Goal: Task Accomplishment & Management: Use online tool/utility

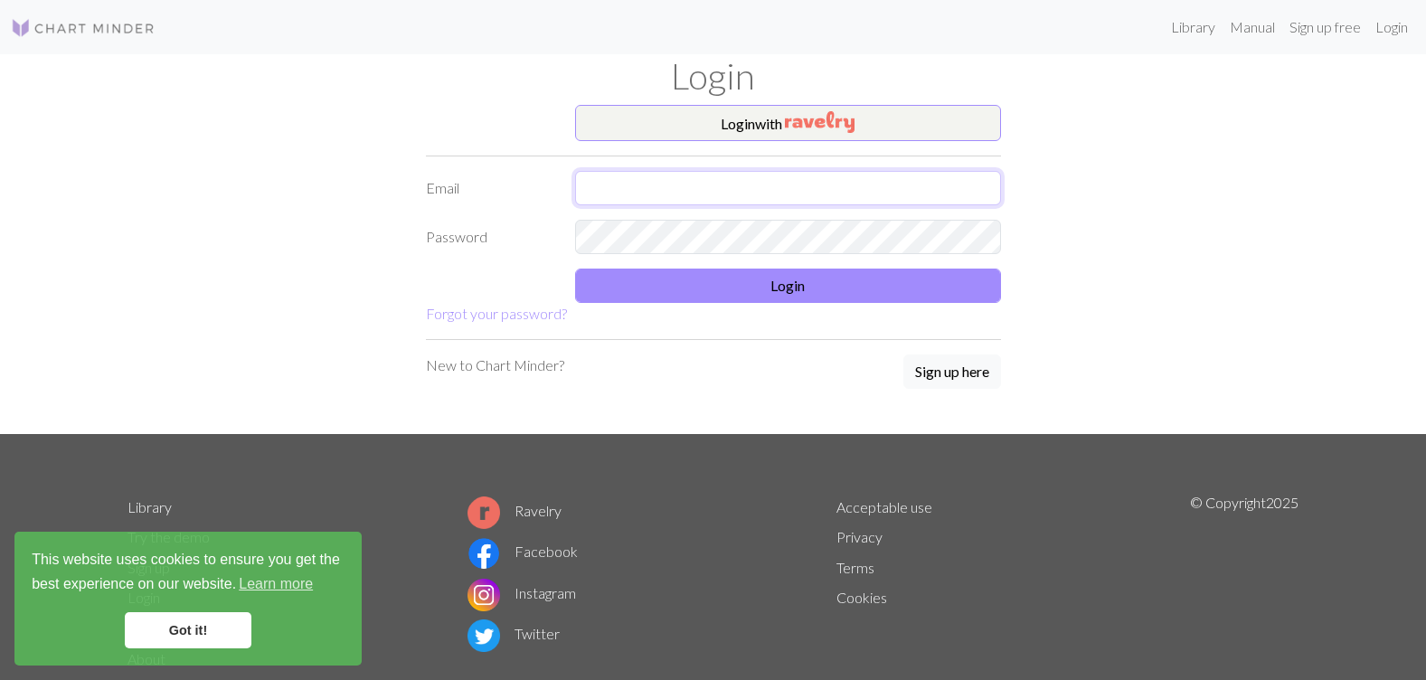
click at [925, 186] on input "text" at bounding box center [788, 188] width 426 height 34
type input "[EMAIL_ADDRESS][DOMAIN_NAME]"
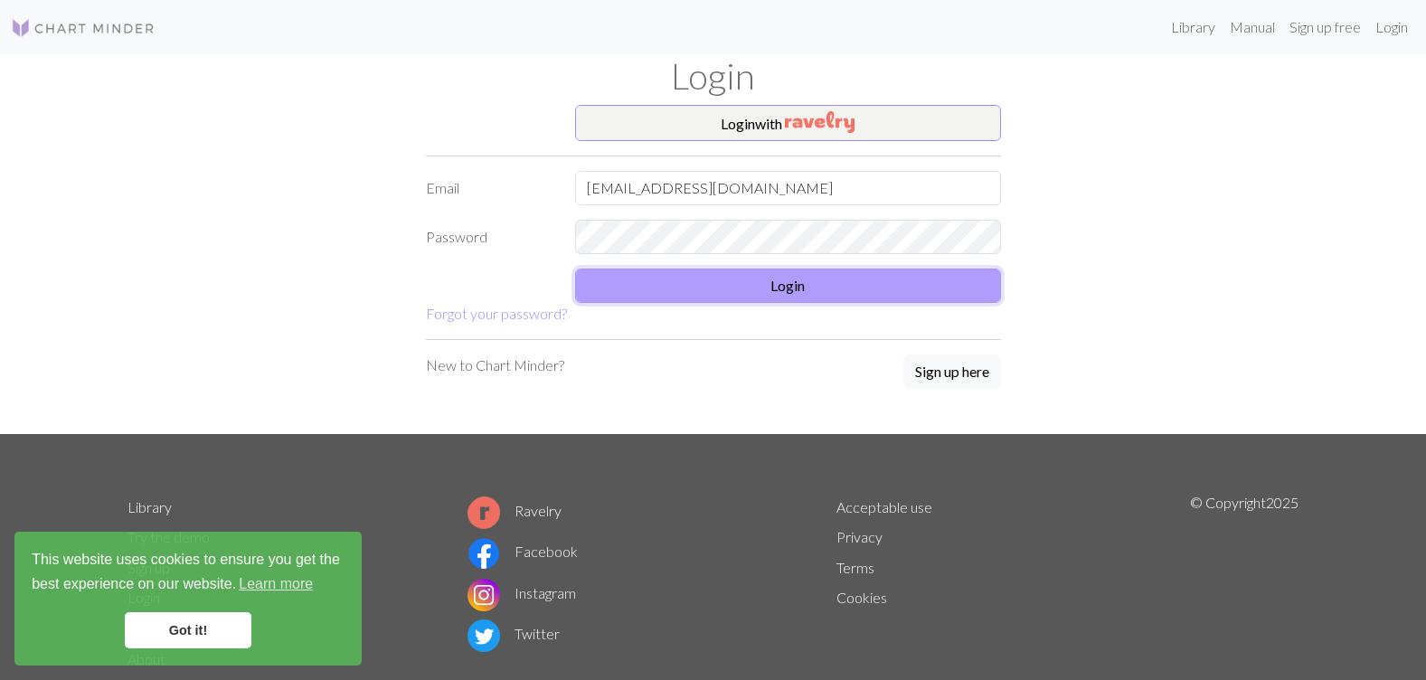
click at [703, 272] on button "Login" at bounding box center [788, 286] width 426 height 34
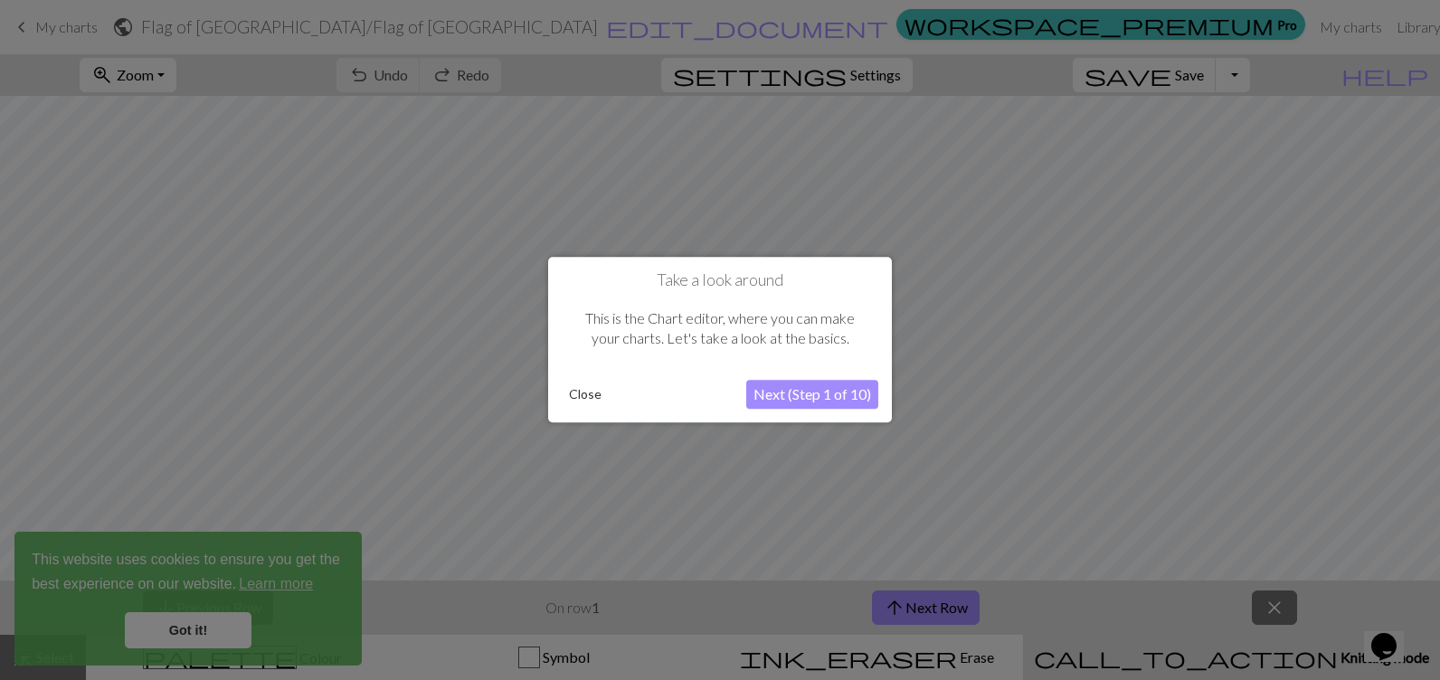
click at [591, 390] on button "Close" at bounding box center [585, 395] width 47 height 27
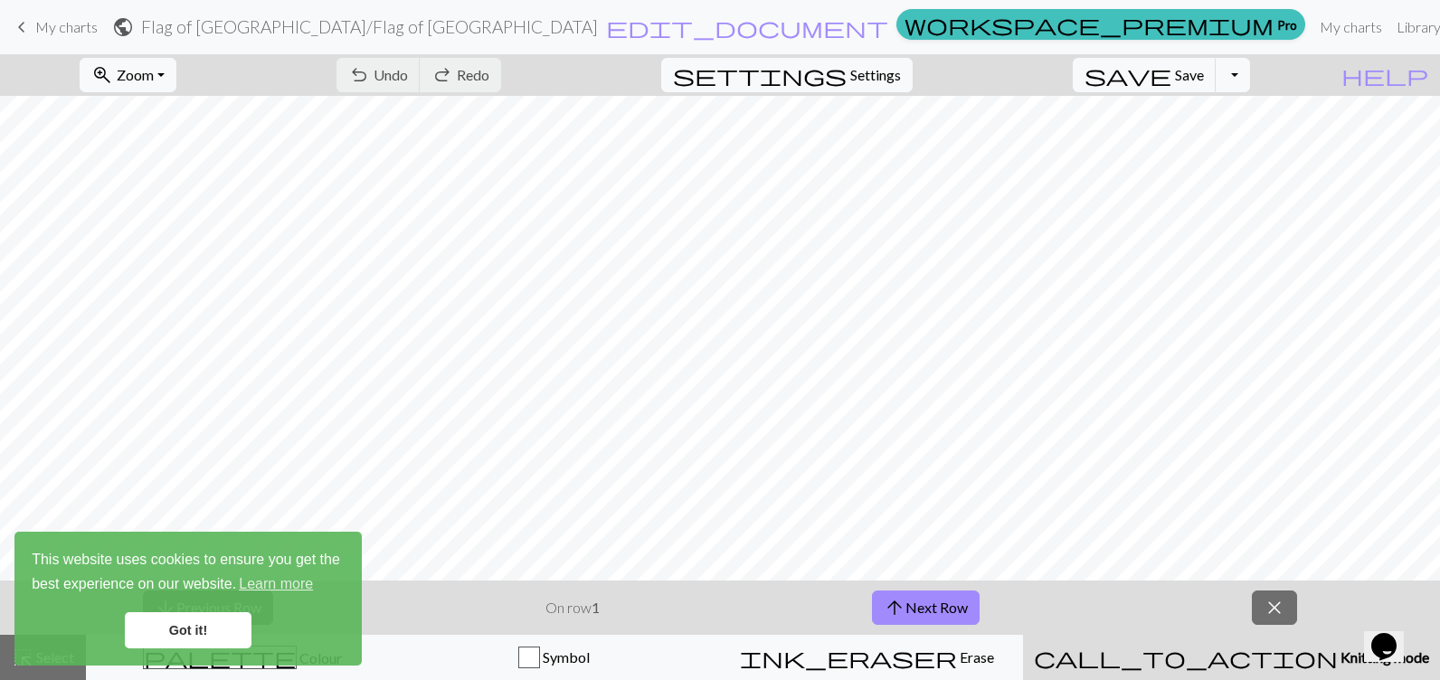
click at [191, 627] on link "Got it!" at bounding box center [188, 630] width 127 height 36
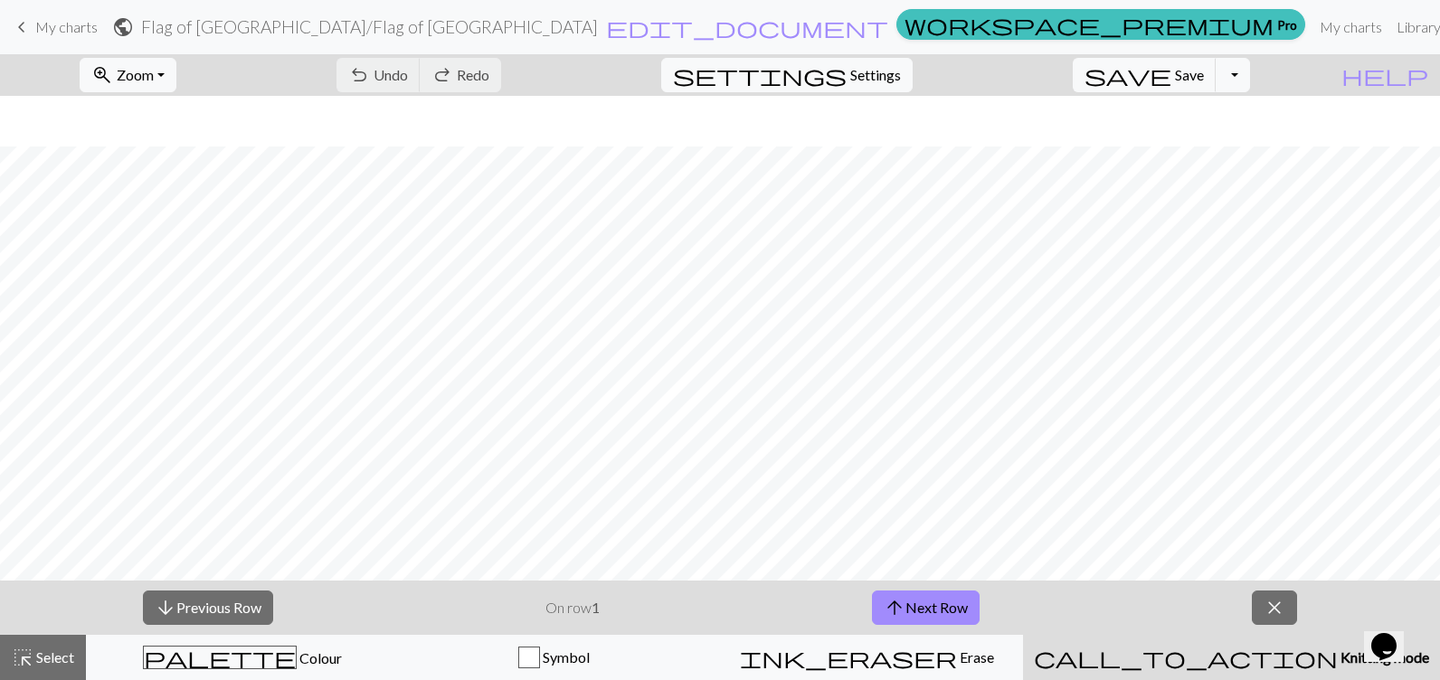
scroll to position [237, 0]
click at [901, 77] on span "Settings" at bounding box center [875, 75] width 51 height 22
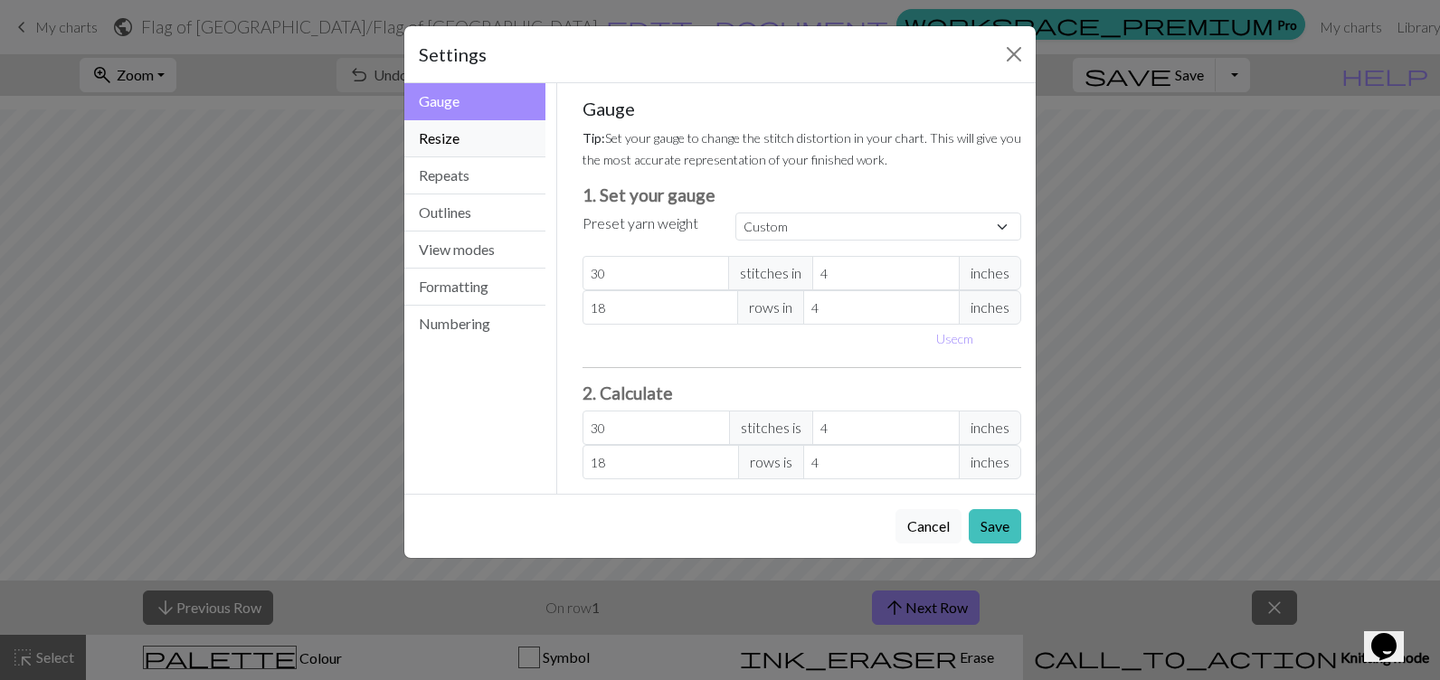
click at [454, 138] on button "Resize" at bounding box center [474, 138] width 141 height 37
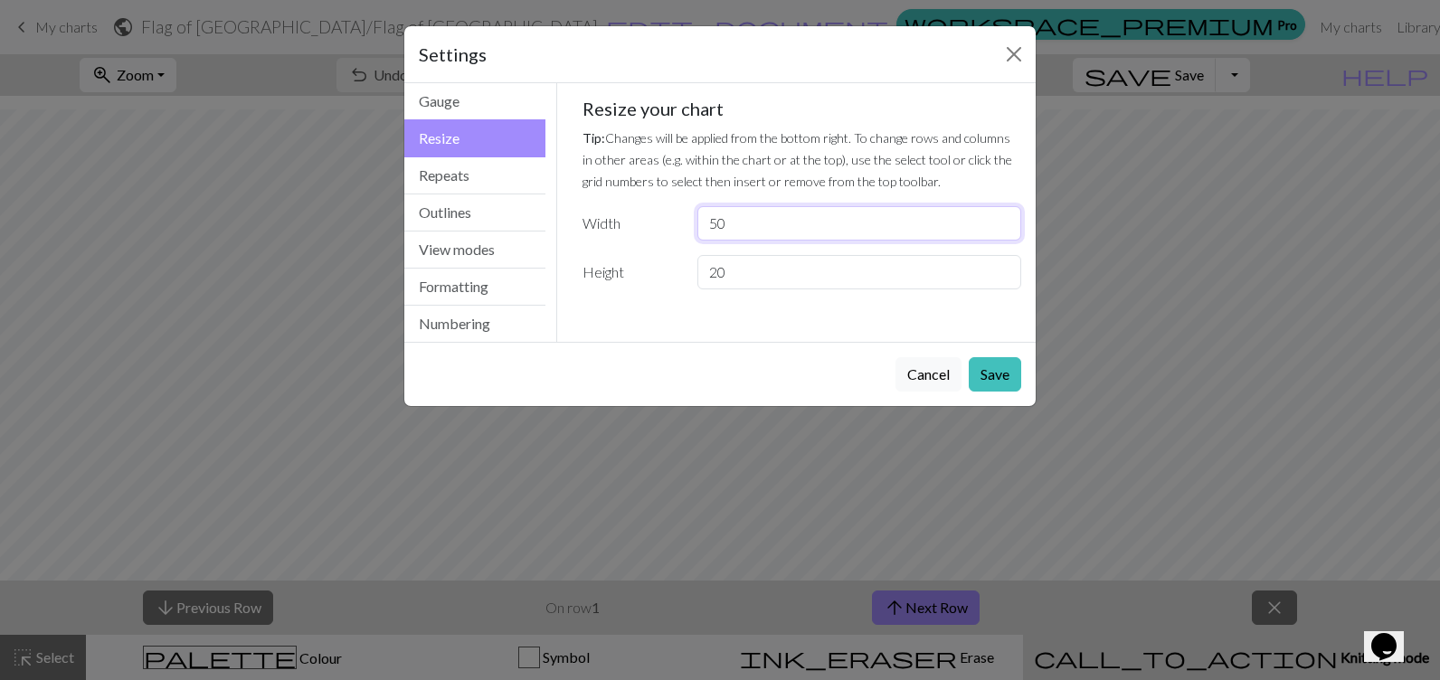
click at [749, 229] on input "50" at bounding box center [859, 223] width 324 height 34
click at [1004, 227] on input "49" at bounding box center [859, 223] width 324 height 34
click at [1004, 227] on input "48" at bounding box center [859, 223] width 324 height 34
click at [1004, 227] on input "47" at bounding box center [859, 223] width 324 height 34
click at [1004, 227] on input "46" at bounding box center [859, 223] width 324 height 34
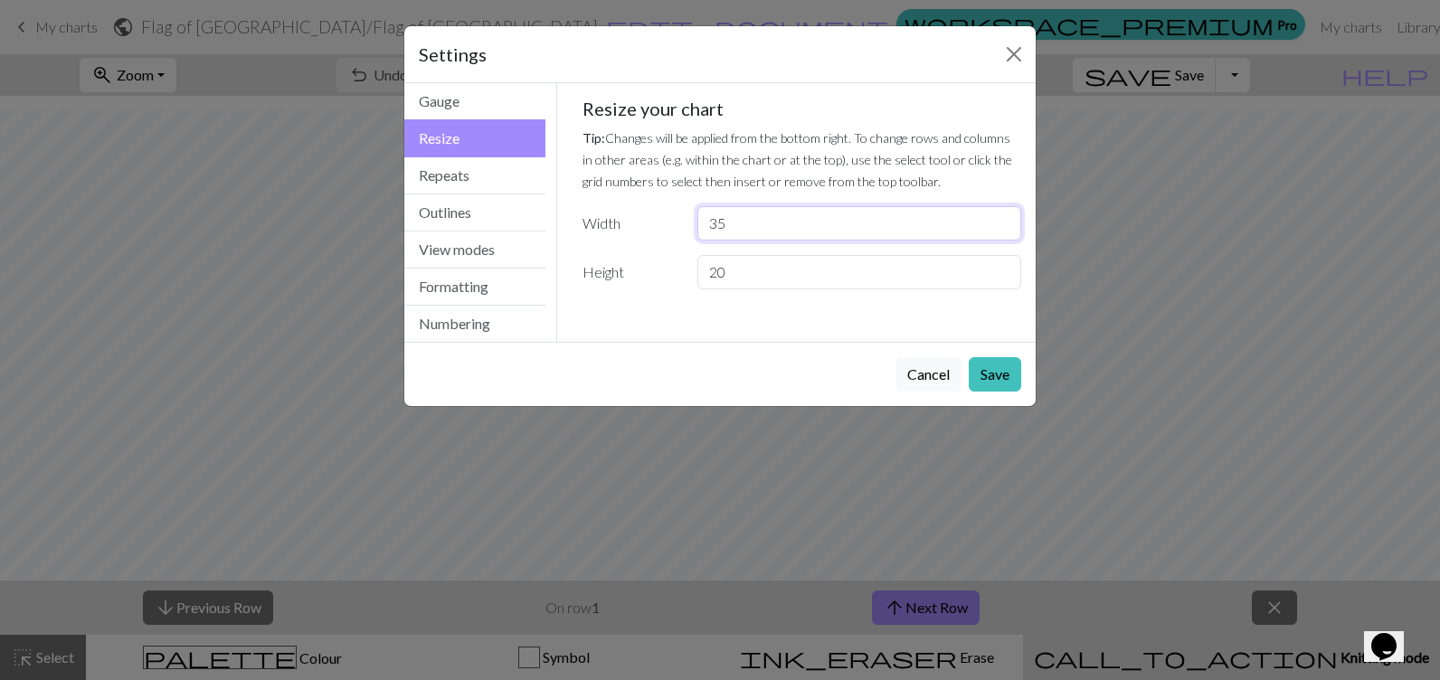
click at [1004, 227] on input "35" at bounding box center [859, 223] width 324 height 34
click at [1004, 226] on input "34" at bounding box center [859, 223] width 324 height 34
click at [1004, 226] on input "33" at bounding box center [859, 223] width 324 height 34
click at [1004, 226] on input "32" at bounding box center [859, 223] width 324 height 34
click at [1004, 226] on input "31" at bounding box center [859, 223] width 324 height 34
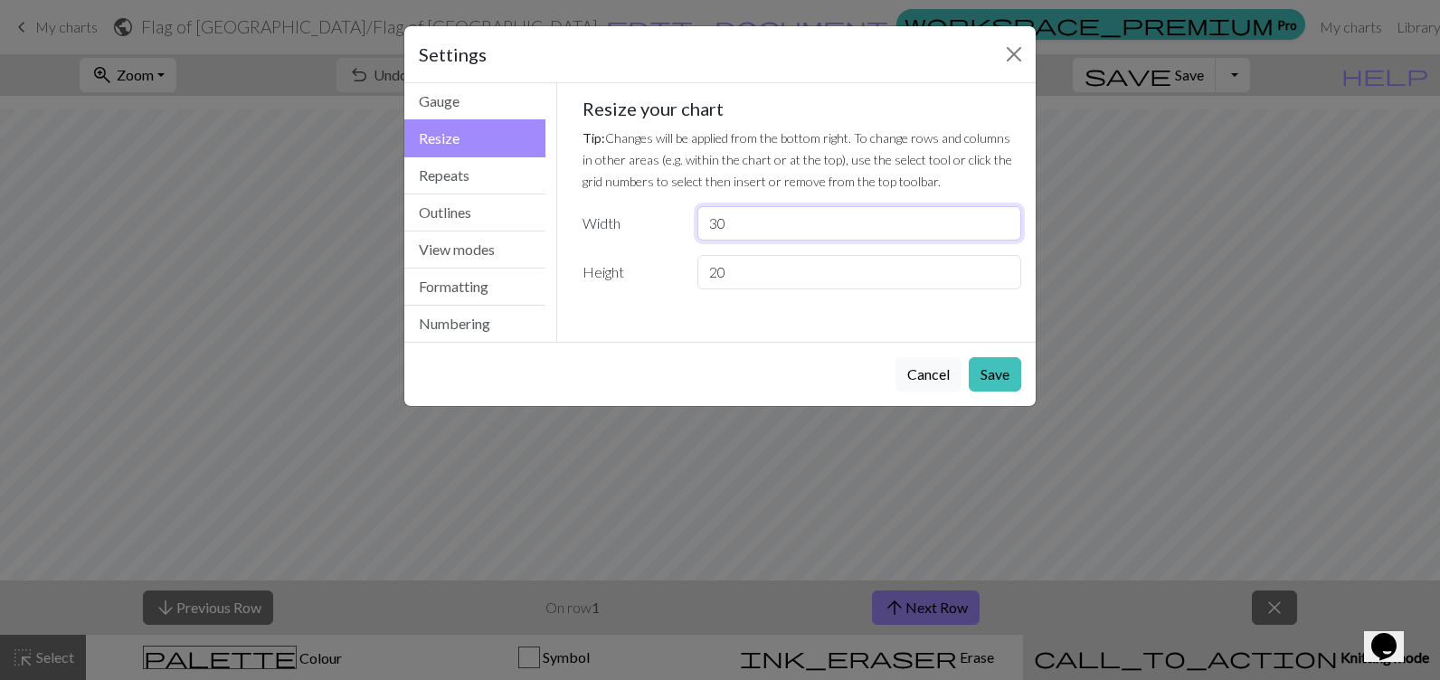
type input "30"
click at [1004, 226] on input "30" at bounding box center [859, 223] width 324 height 34
click at [991, 265] on input "20" at bounding box center [859, 272] width 324 height 34
click at [999, 275] on input "19" at bounding box center [859, 272] width 324 height 34
click at [997, 279] on input "18" at bounding box center [859, 272] width 324 height 34
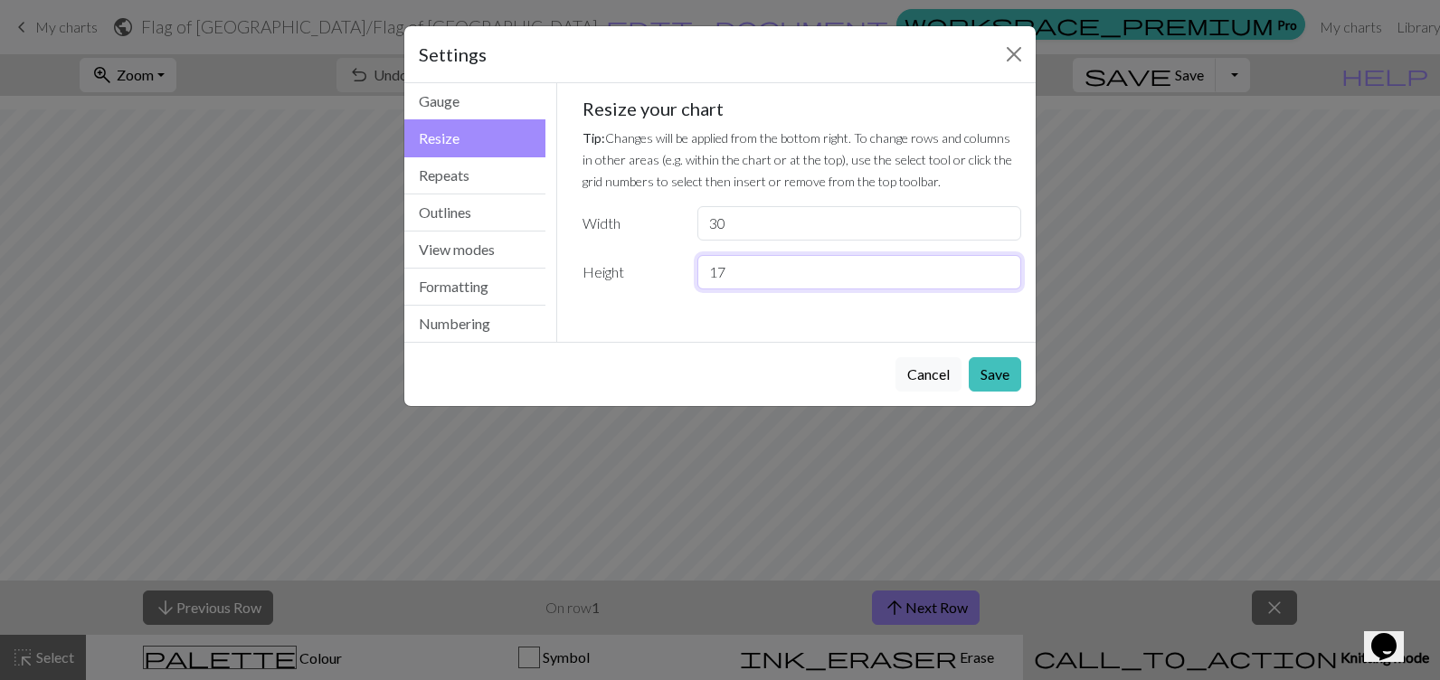
click at [998, 279] on input "17" at bounding box center [859, 272] width 324 height 34
click at [998, 279] on input "16" at bounding box center [859, 272] width 324 height 34
type input "15"
click at [996, 280] on input "15" at bounding box center [859, 272] width 324 height 34
click at [985, 380] on button "Save" at bounding box center [995, 374] width 52 height 34
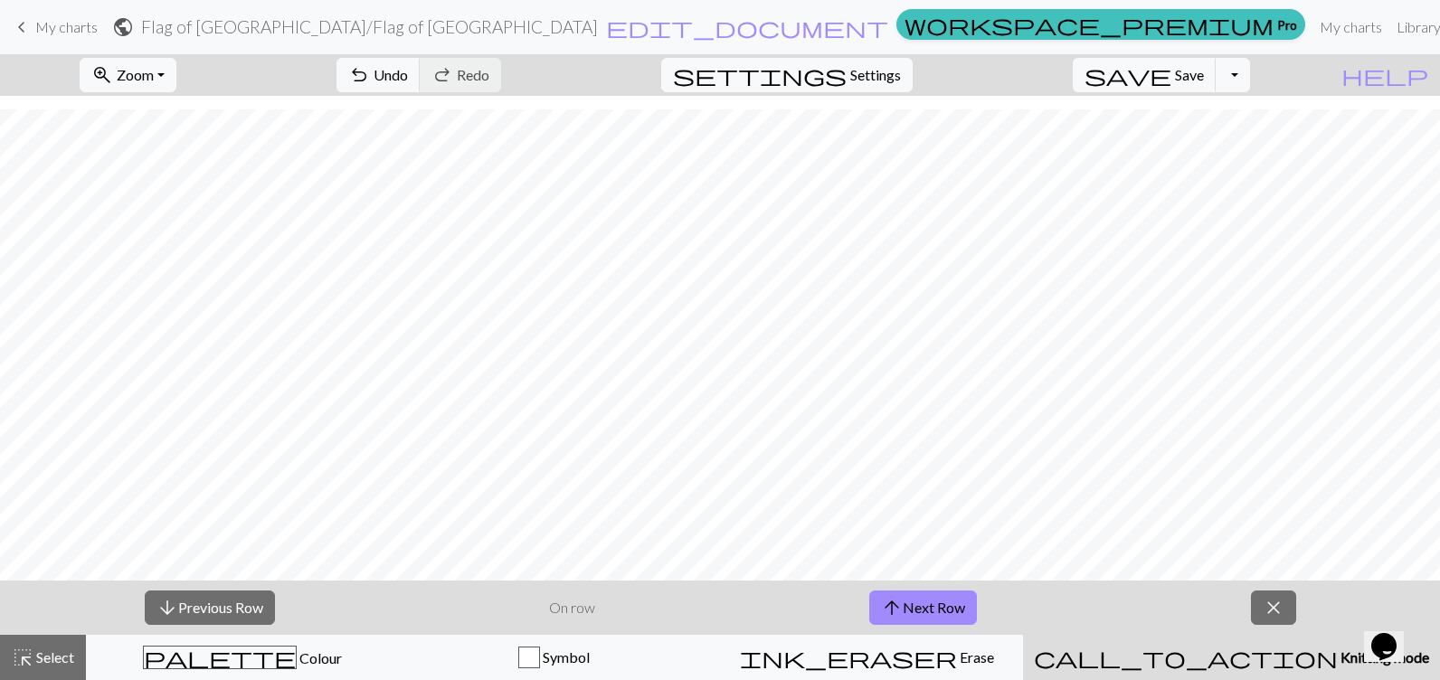
scroll to position [87, 0]
click at [847, 70] on span "settings" at bounding box center [760, 74] width 174 height 25
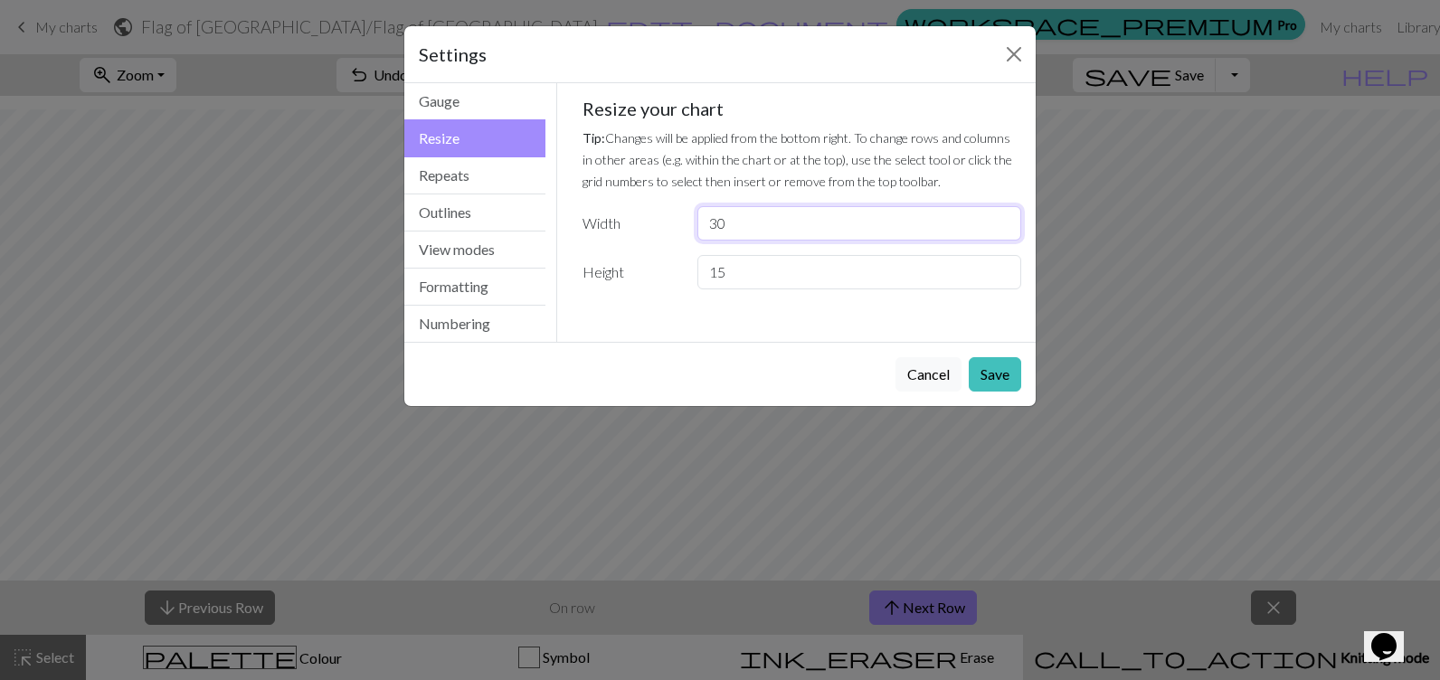
click at [763, 237] on input "30" at bounding box center [859, 223] width 324 height 34
click at [1001, 217] on input "31" at bounding box center [859, 223] width 324 height 34
click at [1001, 217] on input "52" at bounding box center [859, 223] width 324 height 34
click at [1001, 227] on input "51" at bounding box center [859, 223] width 324 height 34
type input "50"
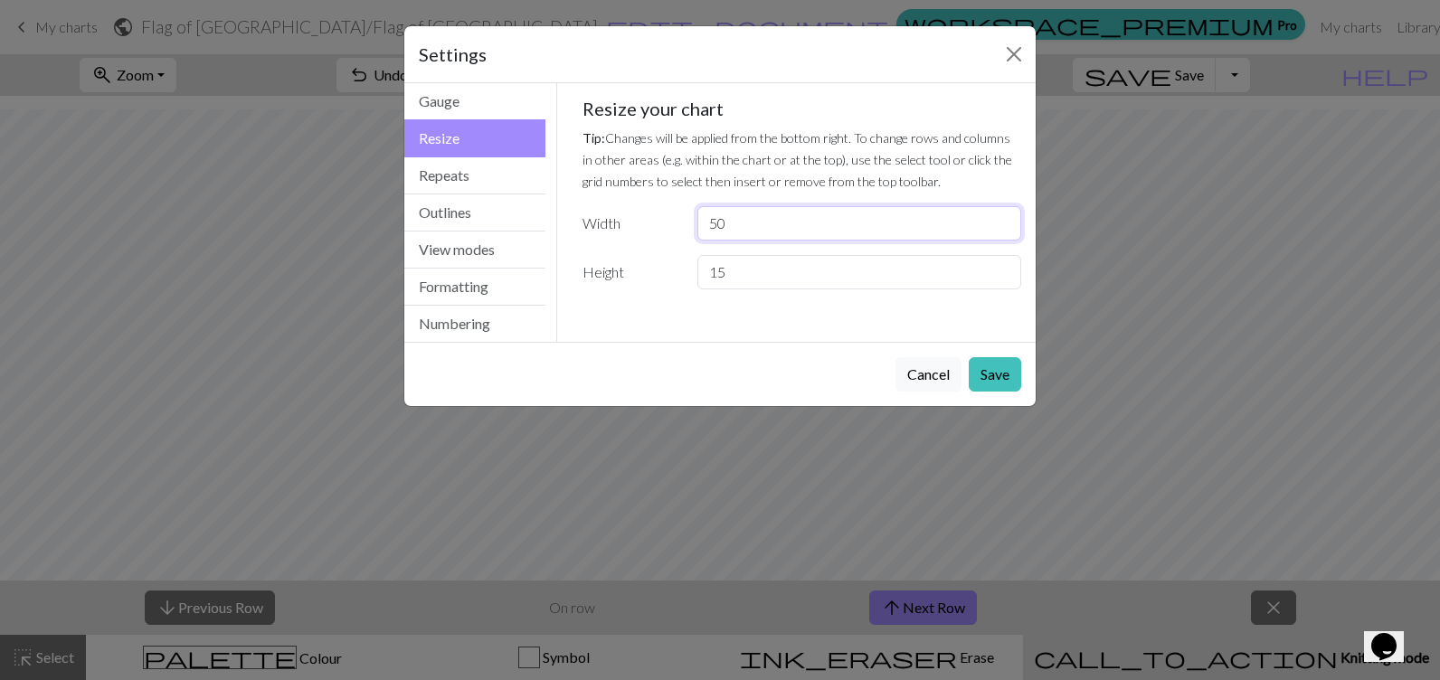
click at [1001, 227] on input "50" at bounding box center [859, 223] width 324 height 34
click at [1002, 263] on input "16" at bounding box center [859, 272] width 324 height 34
click at [1002, 263] on input "17" at bounding box center [859, 272] width 324 height 34
click at [1002, 263] on input "18" at bounding box center [859, 272] width 324 height 34
click at [1002, 263] on input "19" at bounding box center [859, 272] width 324 height 34
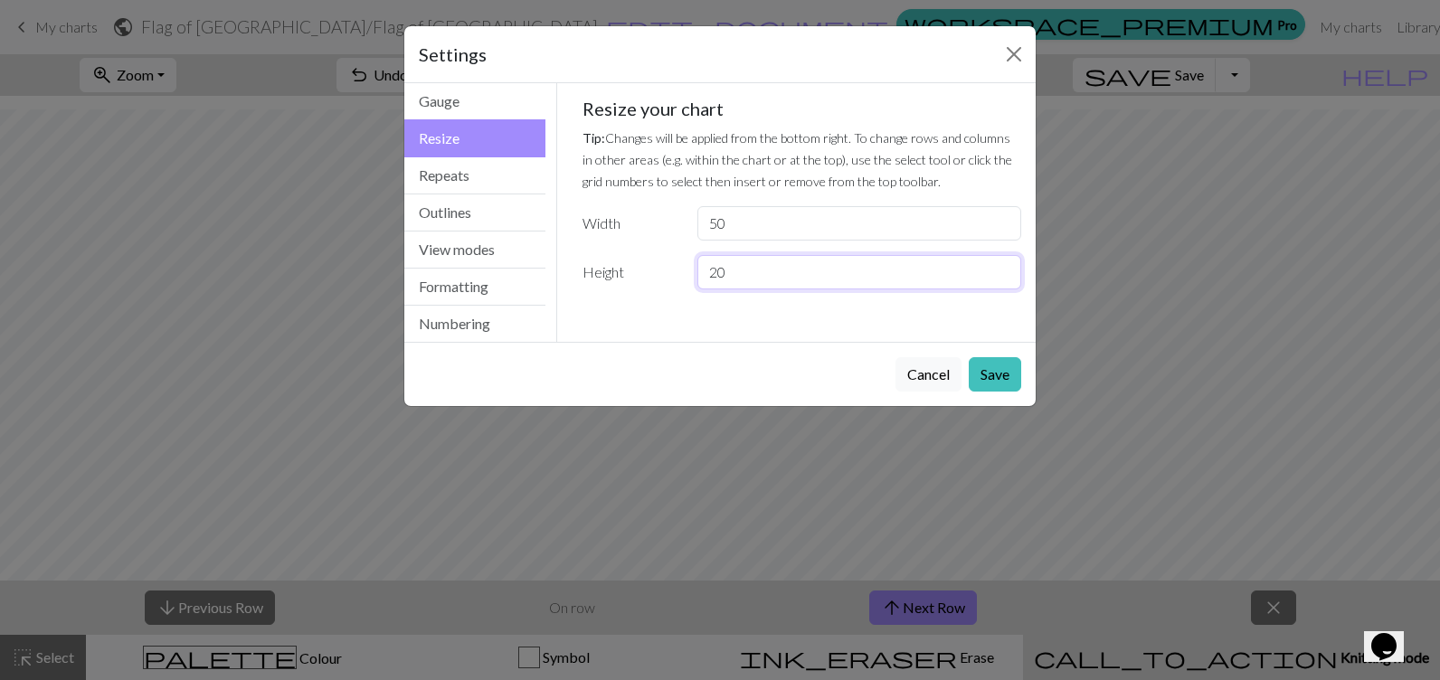
type input "20"
click at [1002, 263] on input "20" at bounding box center [859, 272] width 324 height 34
click at [999, 368] on button "Save" at bounding box center [995, 374] width 52 height 34
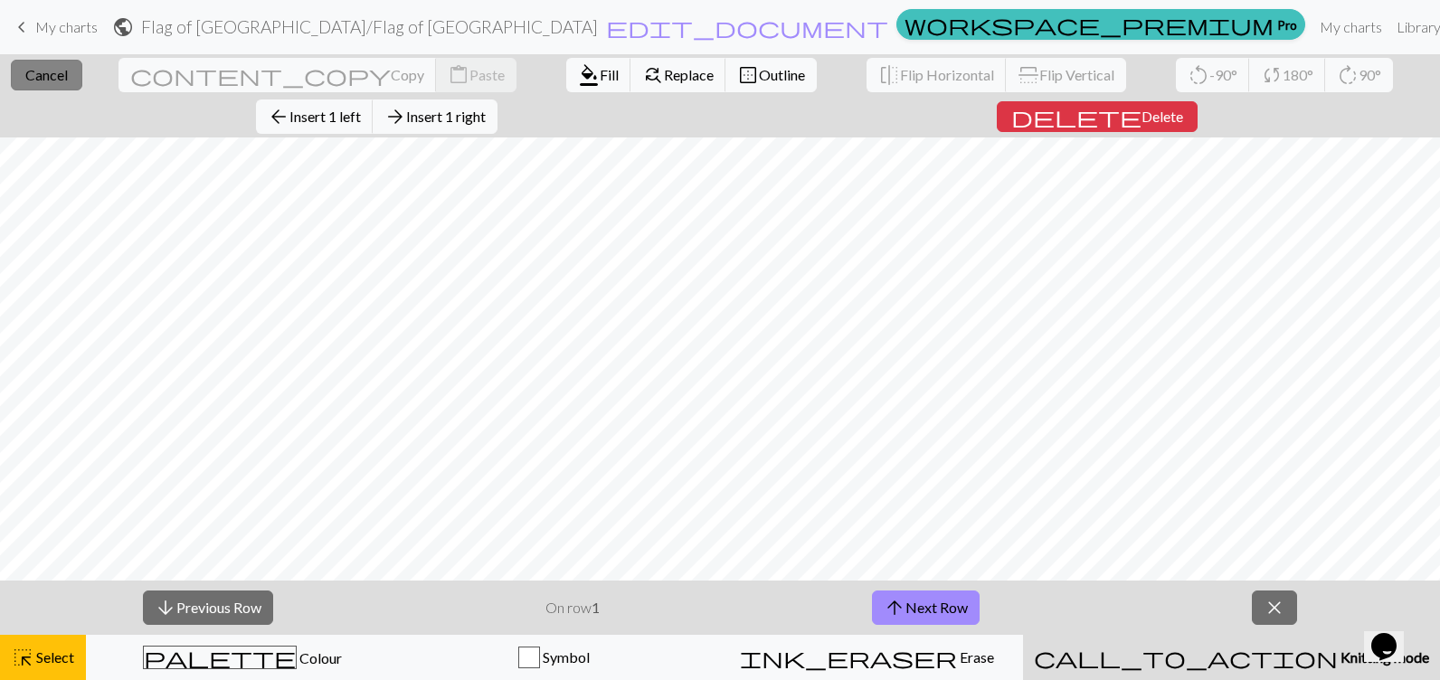
click at [56, 68] on span "Cancel" at bounding box center [46, 74] width 43 height 17
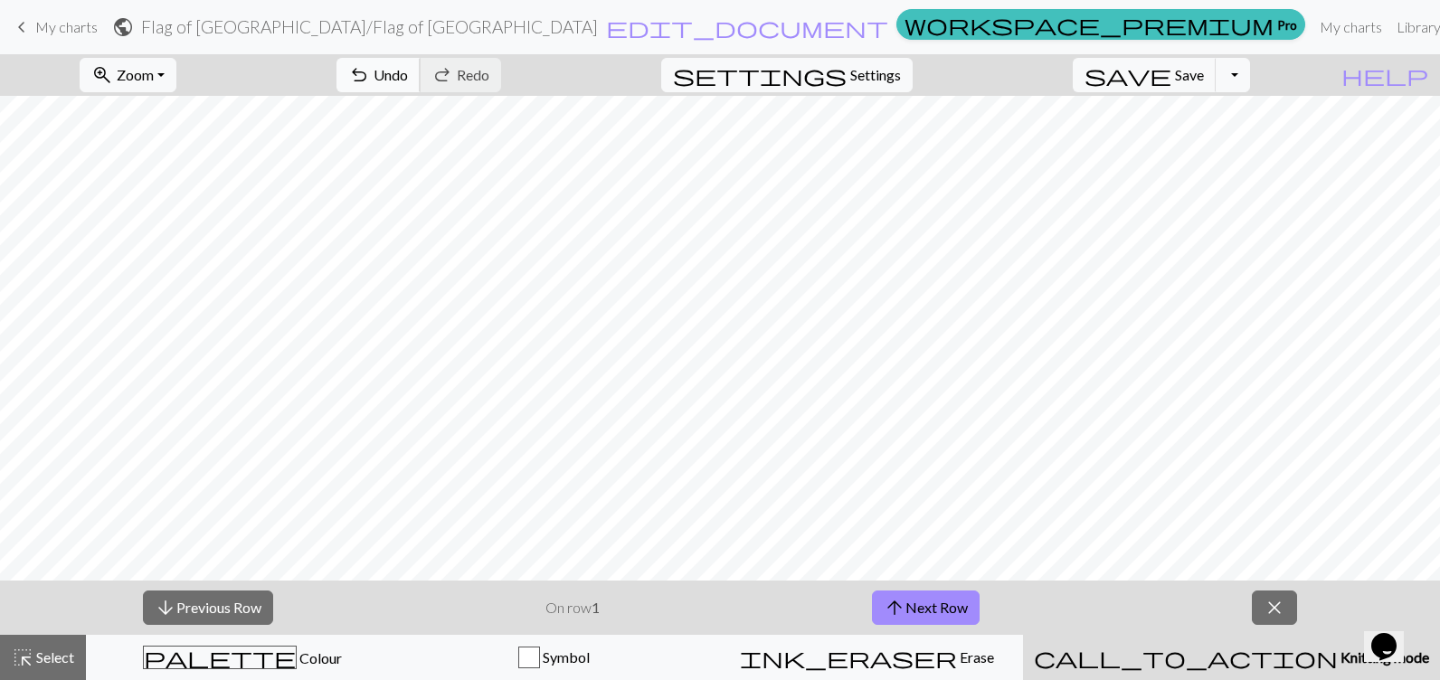
click at [370, 78] on span "undo" at bounding box center [359, 74] width 22 height 25
click at [176, 82] on button "zoom_in Zoom Zoom" at bounding box center [128, 75] width 97 height 34
click at [185, 112] on button "Fit all" at bounding box center [152, 114] width 143 height 29
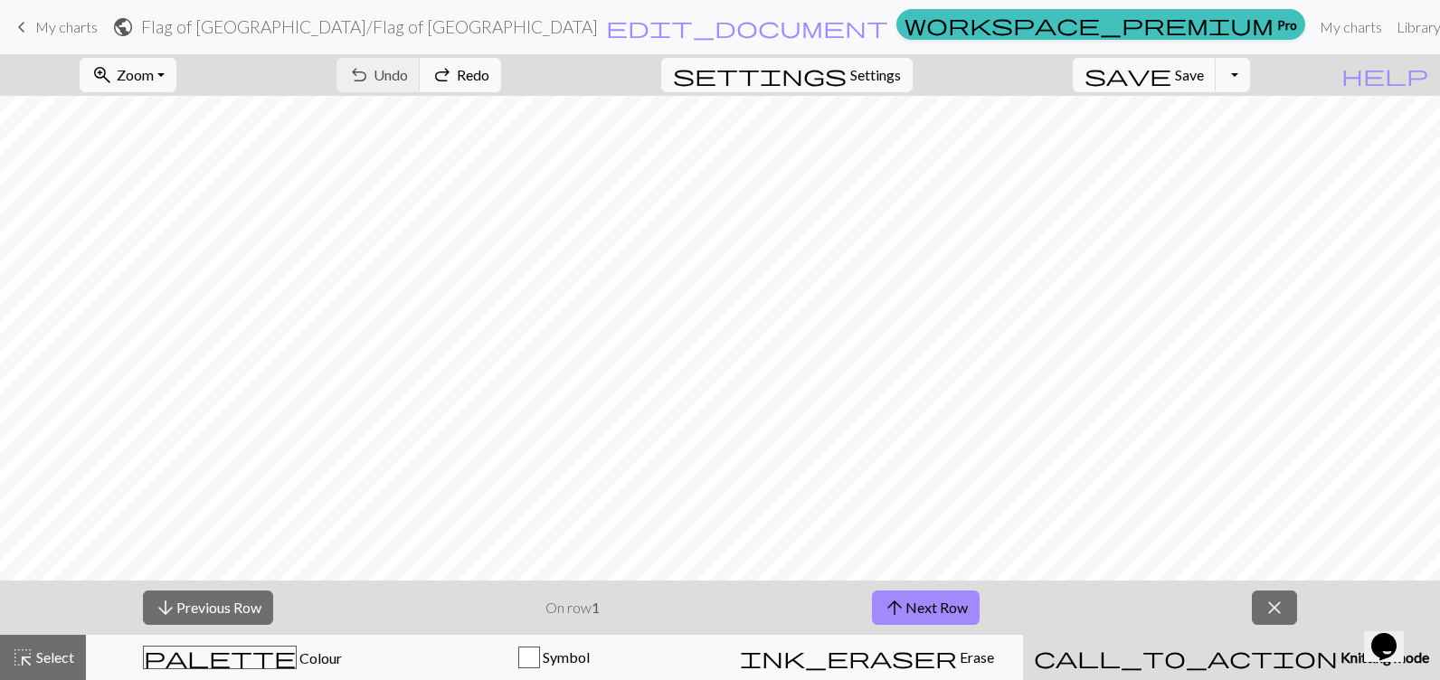
scroll to position [0, 0]
click at [905, 62] on button "settings Settings" at bounding box center [786, 75] width 251 height 34
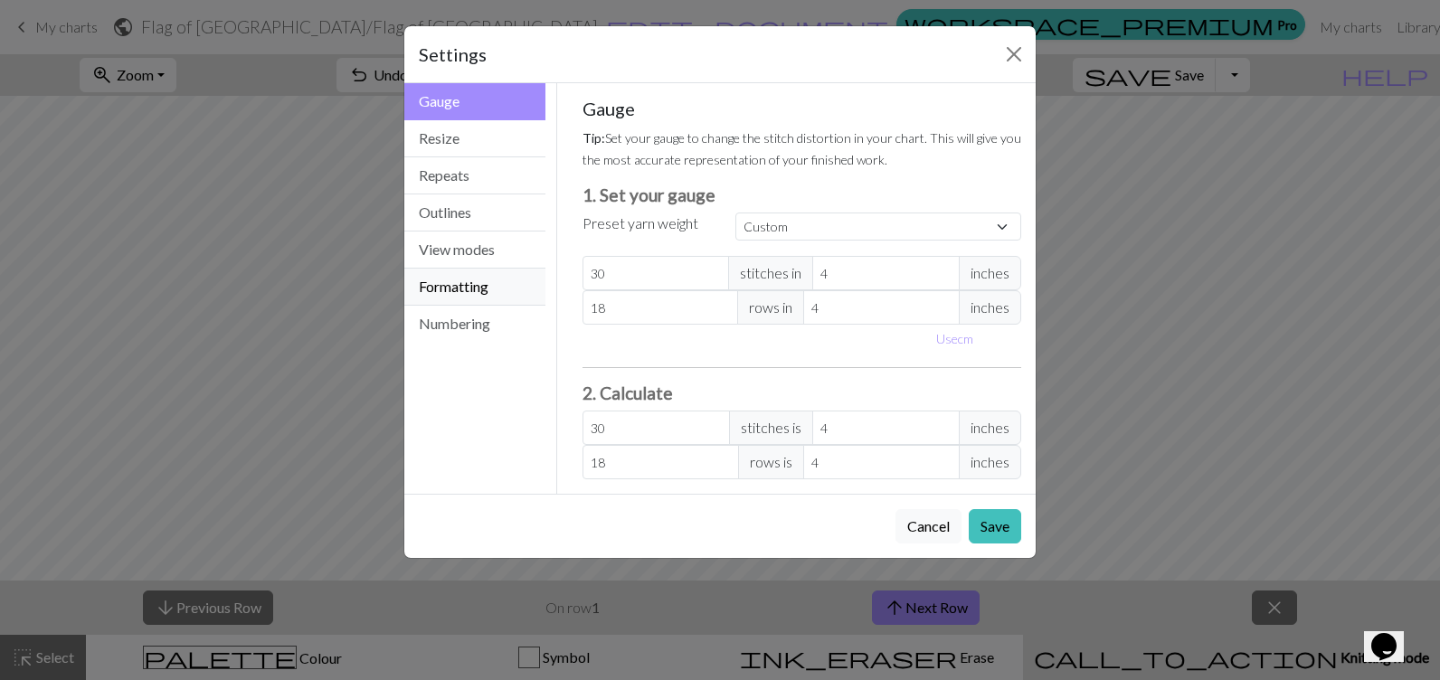
click at [448, 277] on button "Formatting" at bounding box center [474, 287] width 141 height 37
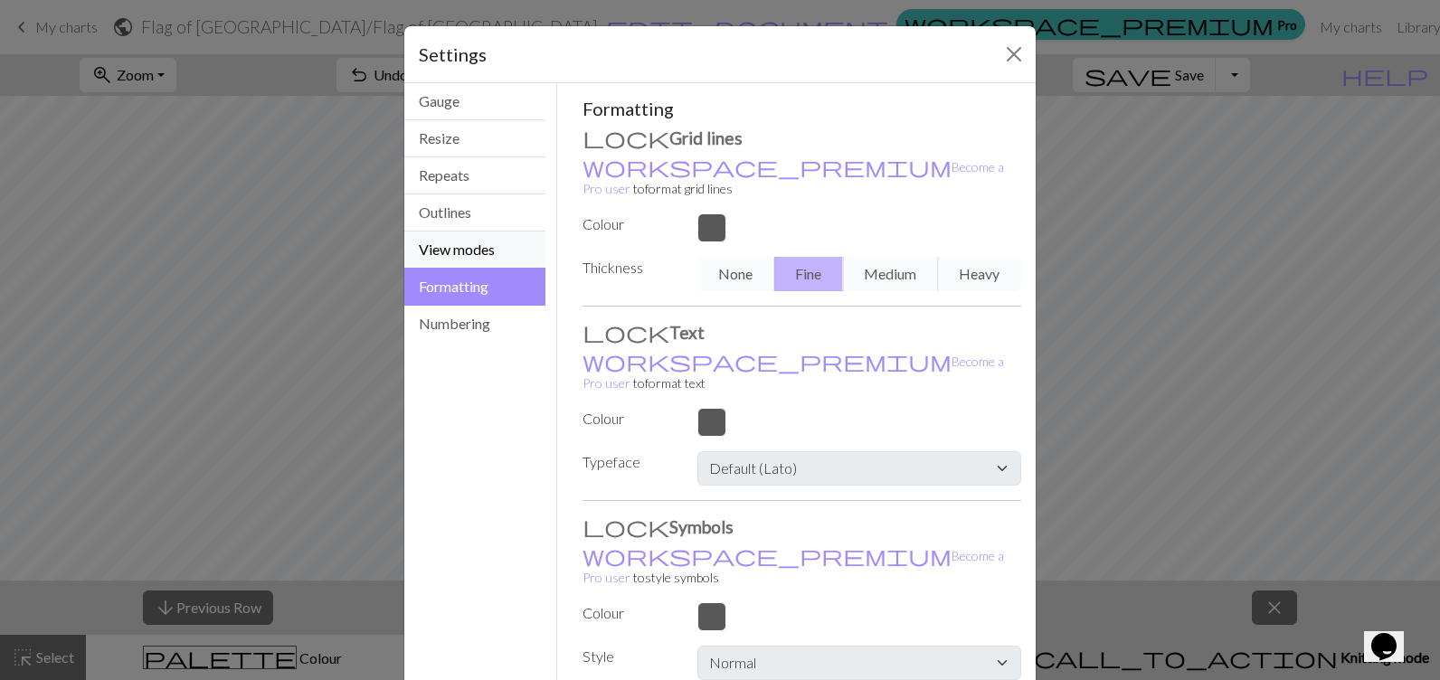
click at [472, 253] on button "View modes" at bounding box center [474, 250] width 141 height 37
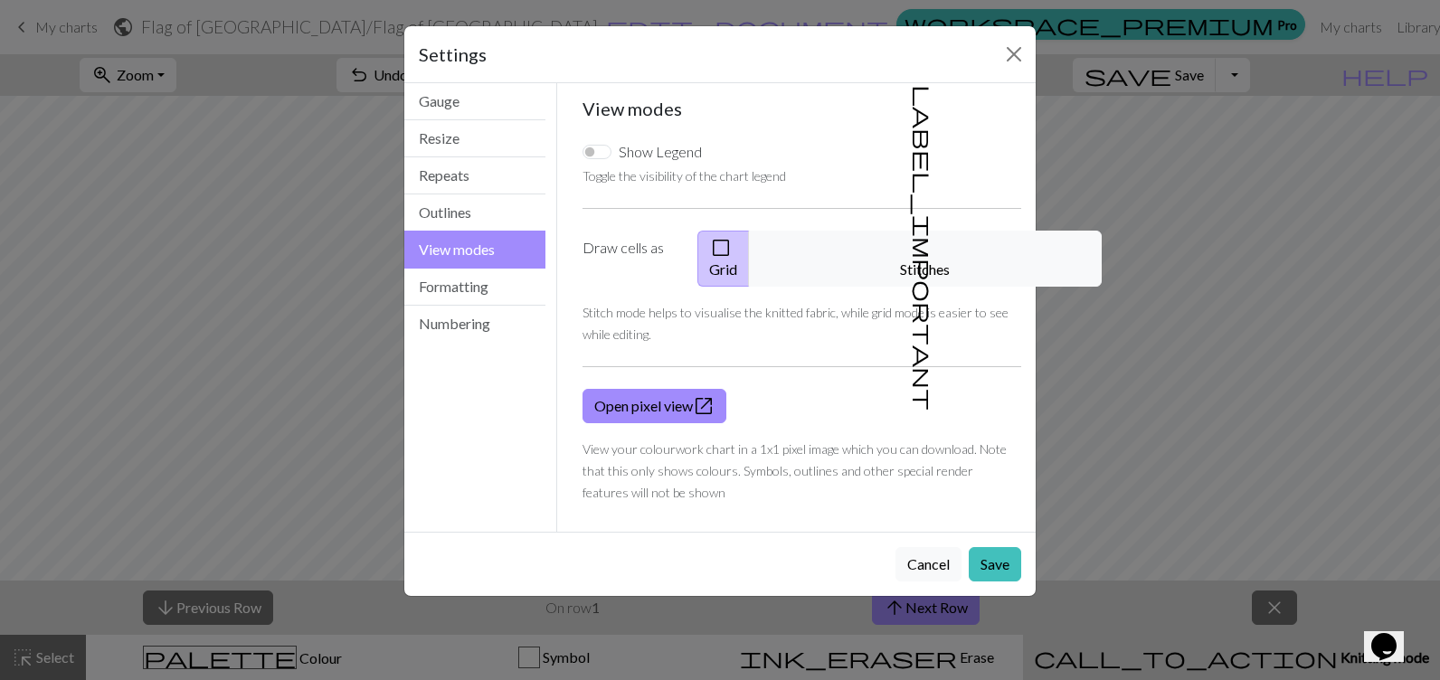
click at [946, 251] on button "label_important Stitches" at bounding box center [925, 259] width 353 height 56
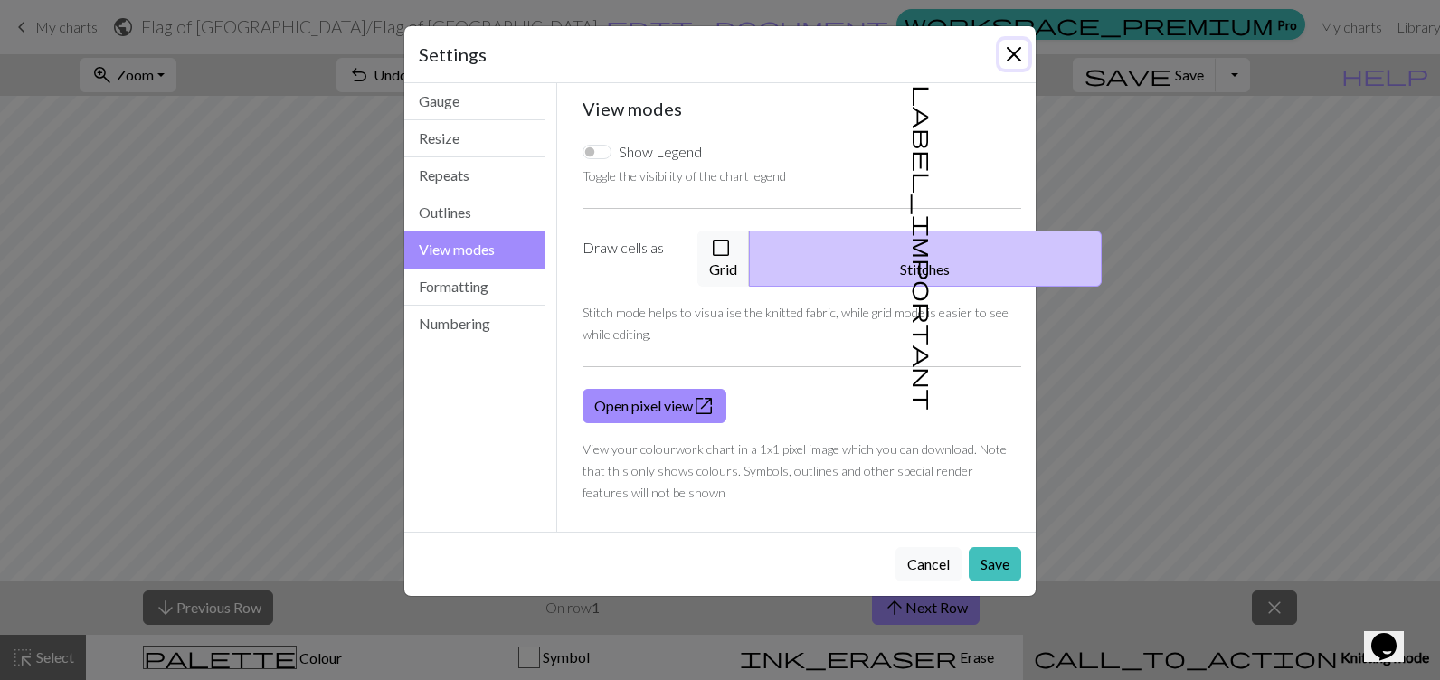
click at [1015, 56] on button "Close" at bounding box center [1014, 54] width 29 height 29
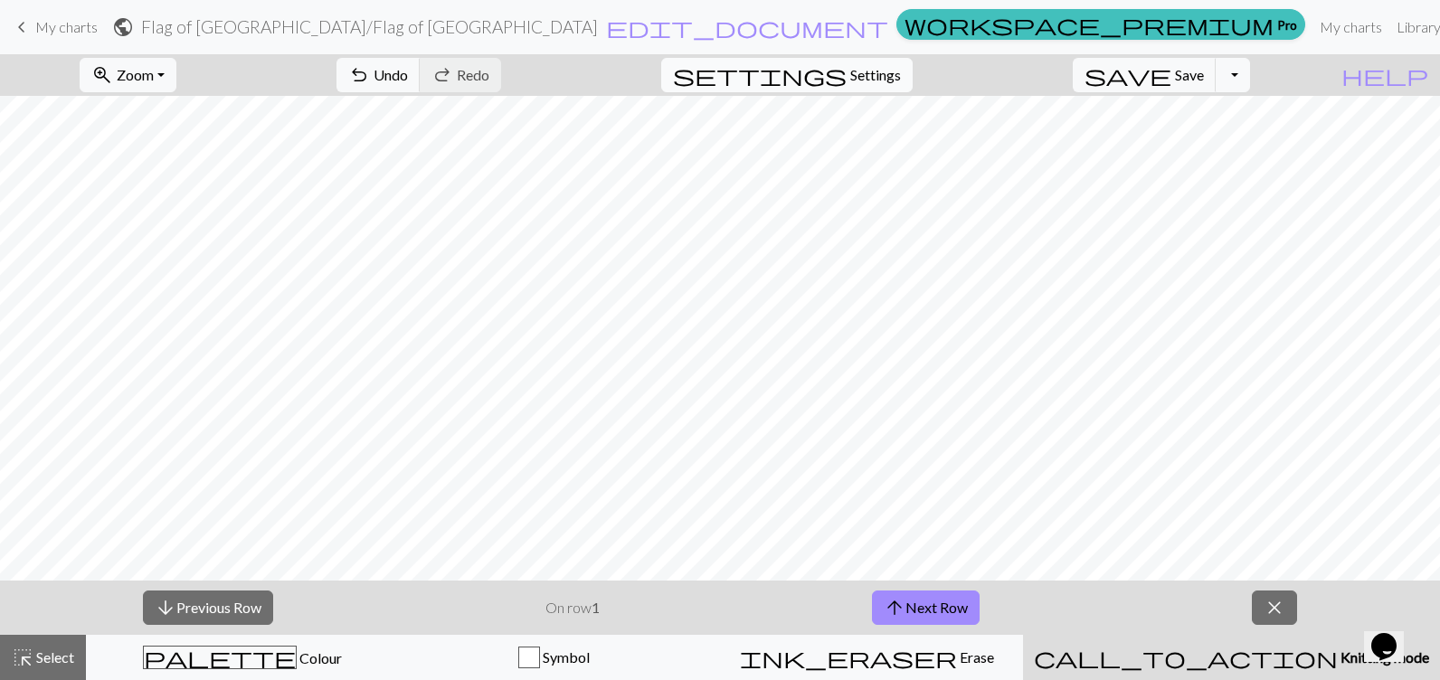
click at [900, 72] on span "Settings" at bounding box center [875, 75] width 51 height 22
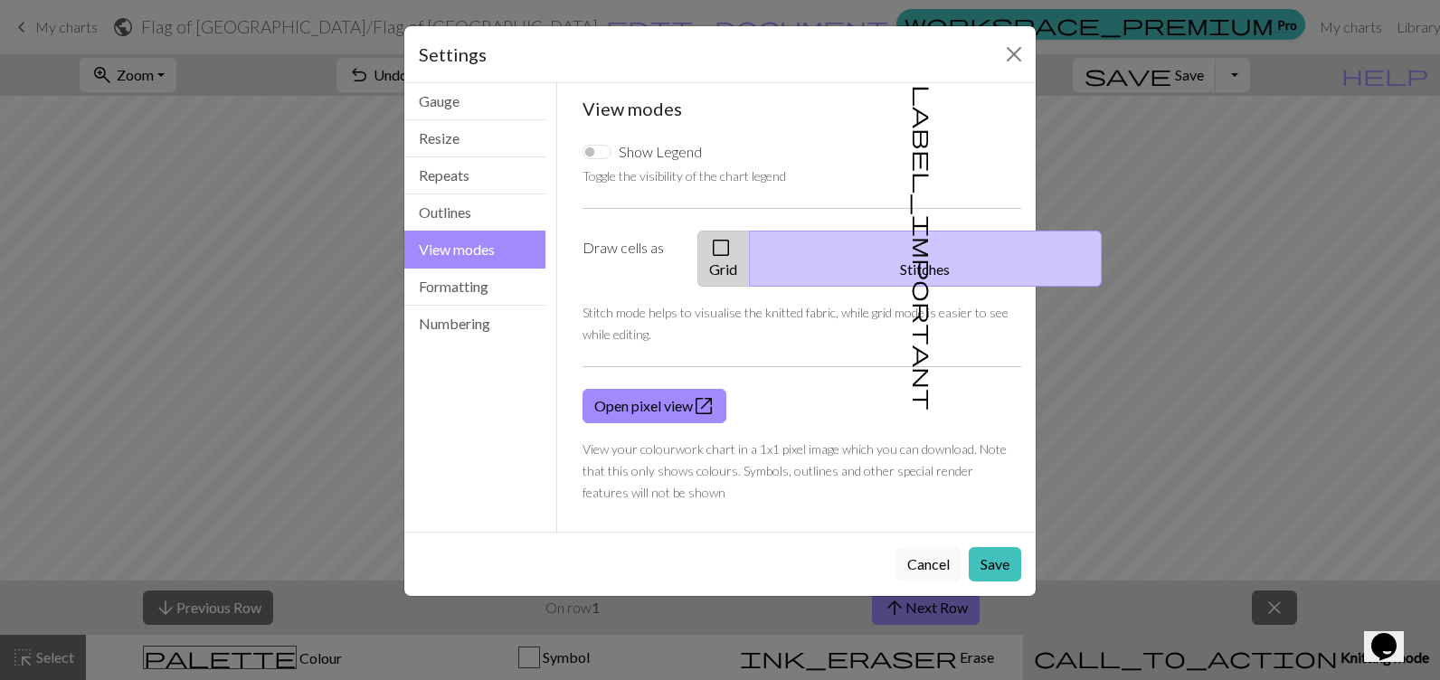
click at [750, 234] on button "check_box_outline_blank Grid" at bounding box center [723, 259] width 52 height 56
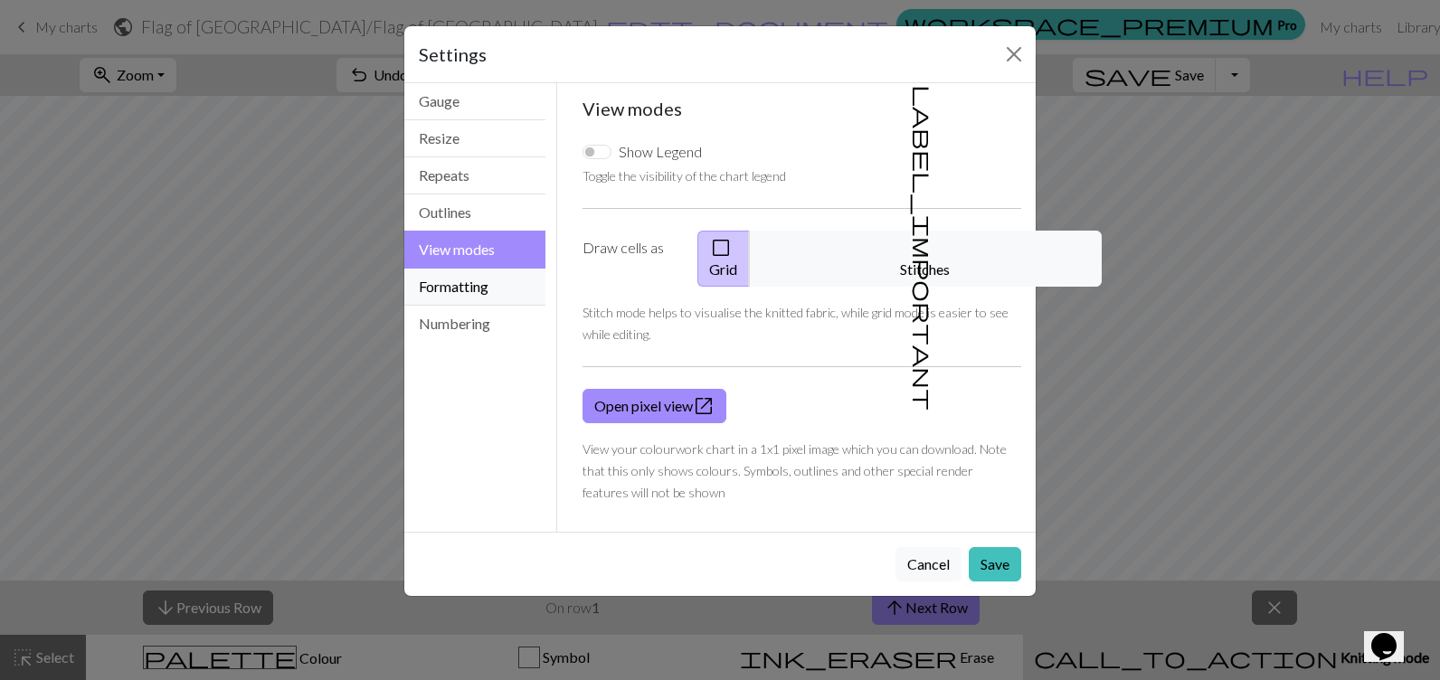
click at [494, 279] on button "Formatting" at bounding box center [474, 287] width 141 height 37
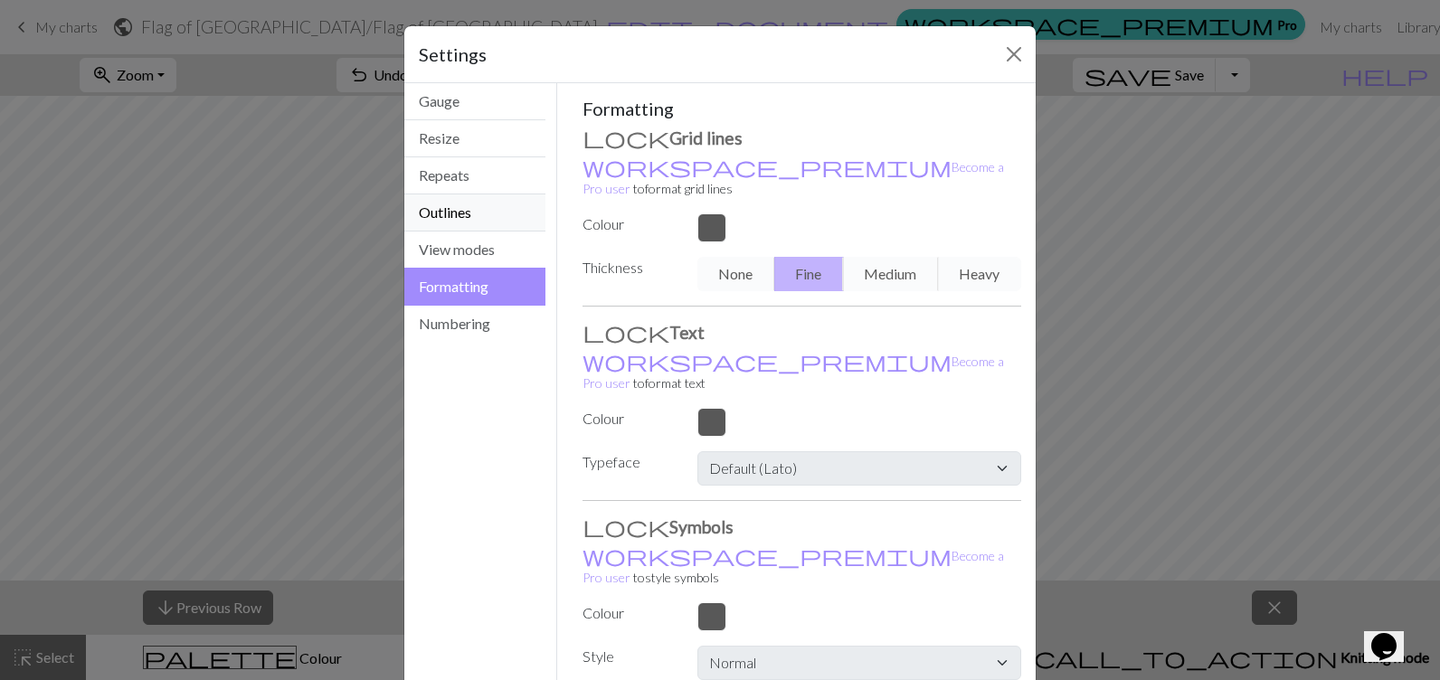
click at [454, 219] on button "Outlines" at bounding box center [474, 212] width 141 height 37
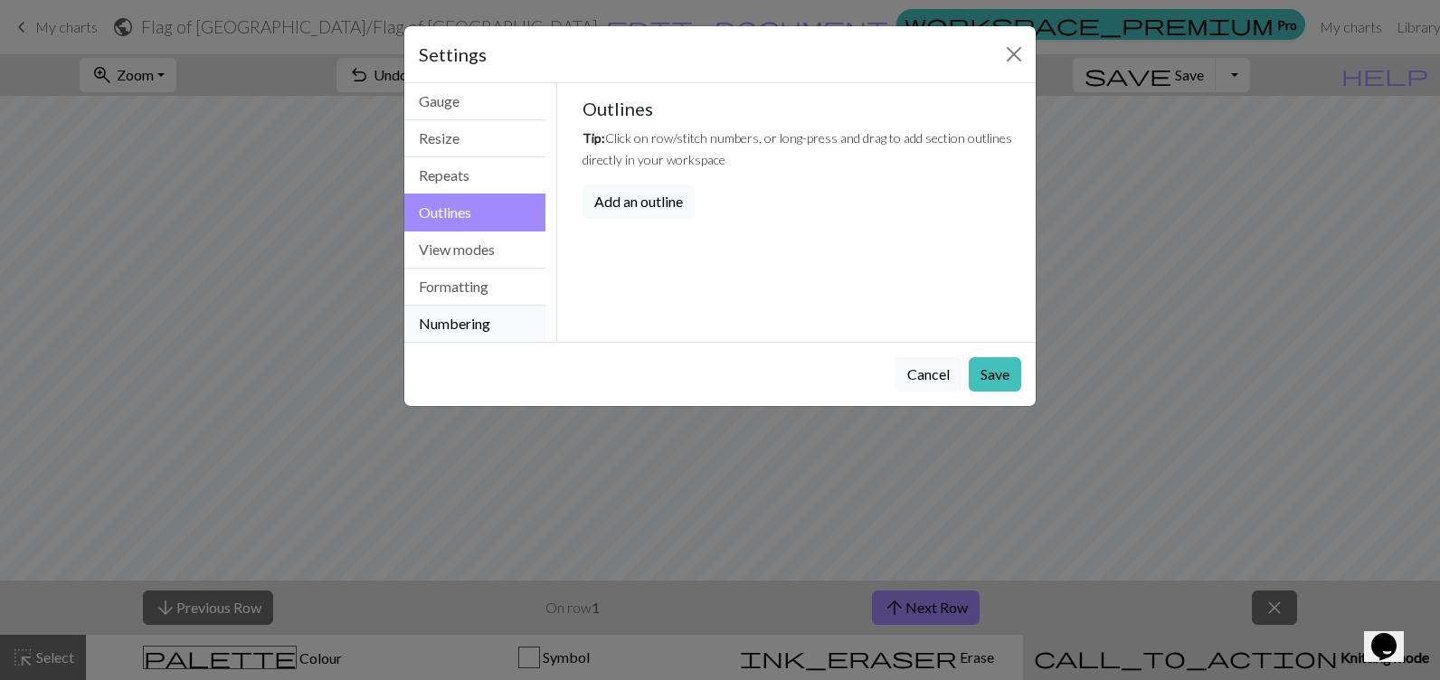
click at [468, 322] on button "Numbering" at bounding box center [474, 324] width 141 height 36
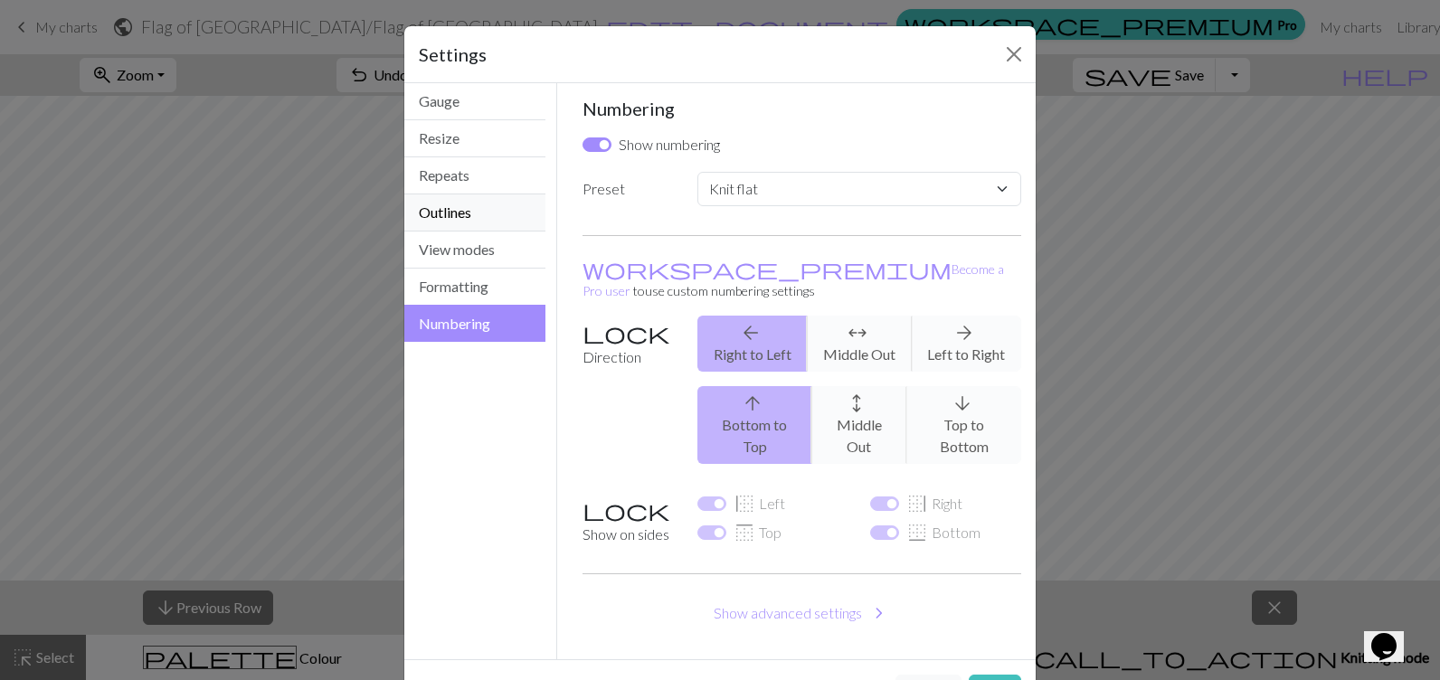
click at [459, 210] on button "Outlines" at bounding box center [474, 212] width 141 height 37
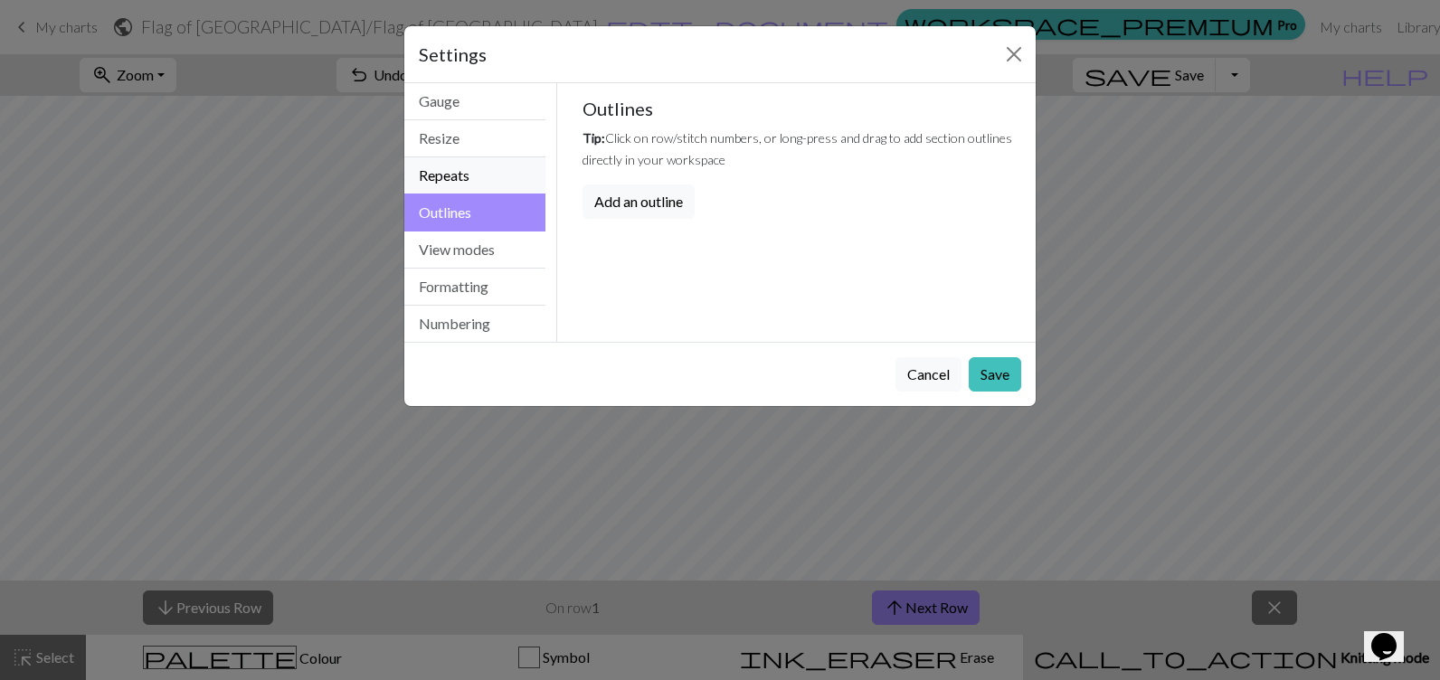
click at [458, 182] on button "Repeats" at bounding box center [474, 175] width 141 height 37
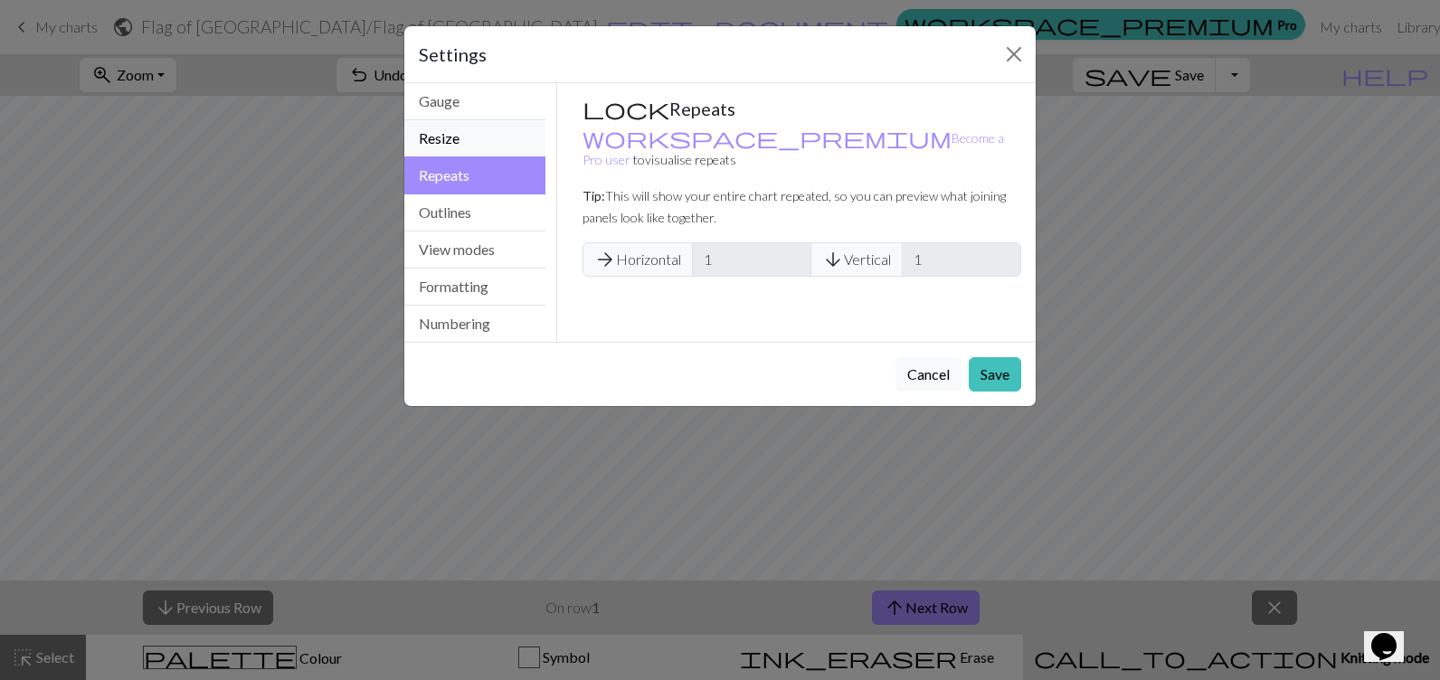
click at [451, 138] on button "Resize" at bounding box center [474, 138] width 141 height 37
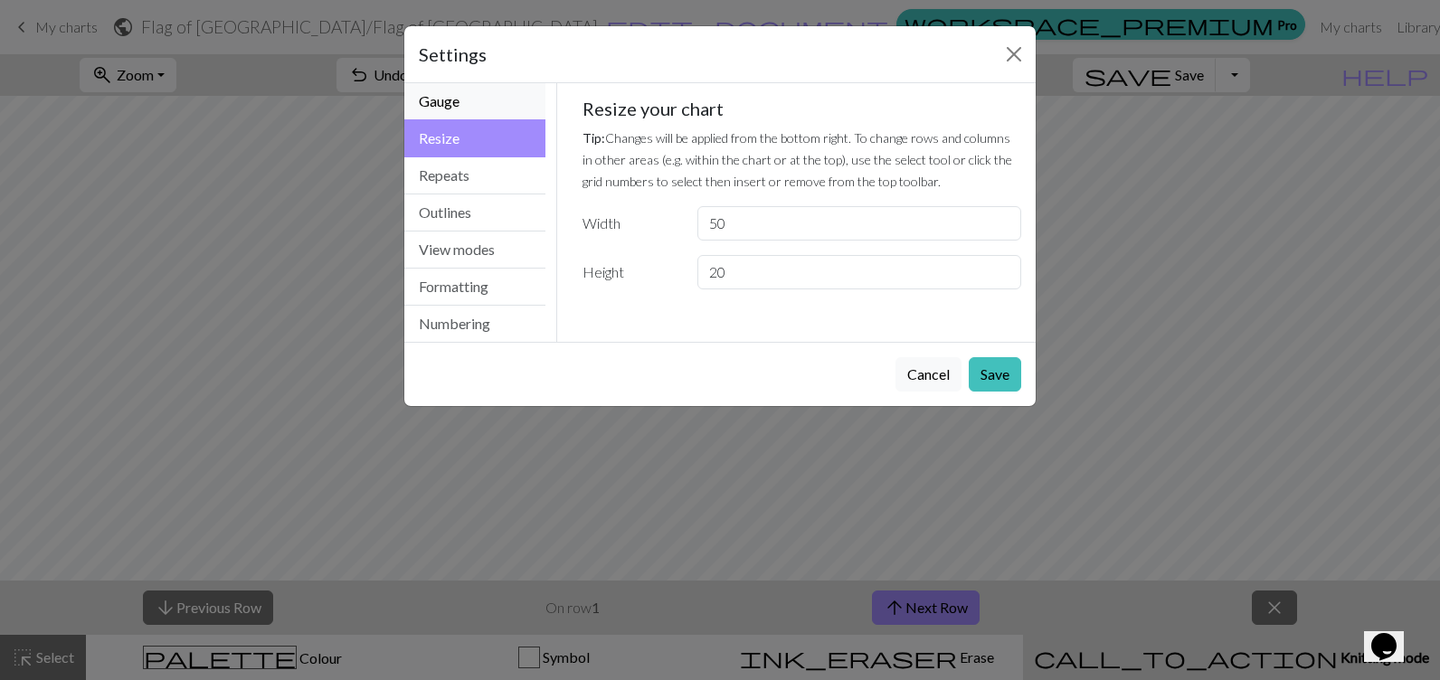
click at [500, 97] on button "Gauge" at bounding box center [474, 101] width 141 height 37
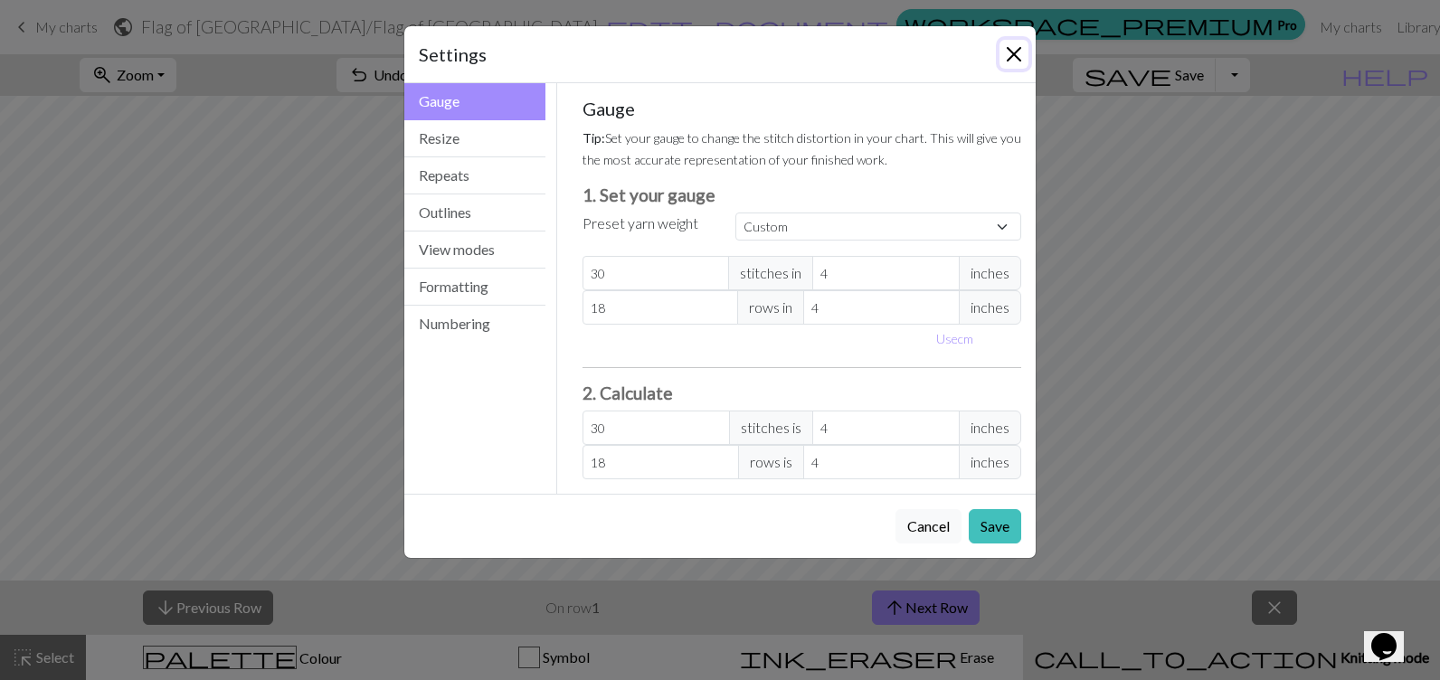
click at [1009, 55] on button "Close" at bounding box center [1014, 54] width 29 height 29
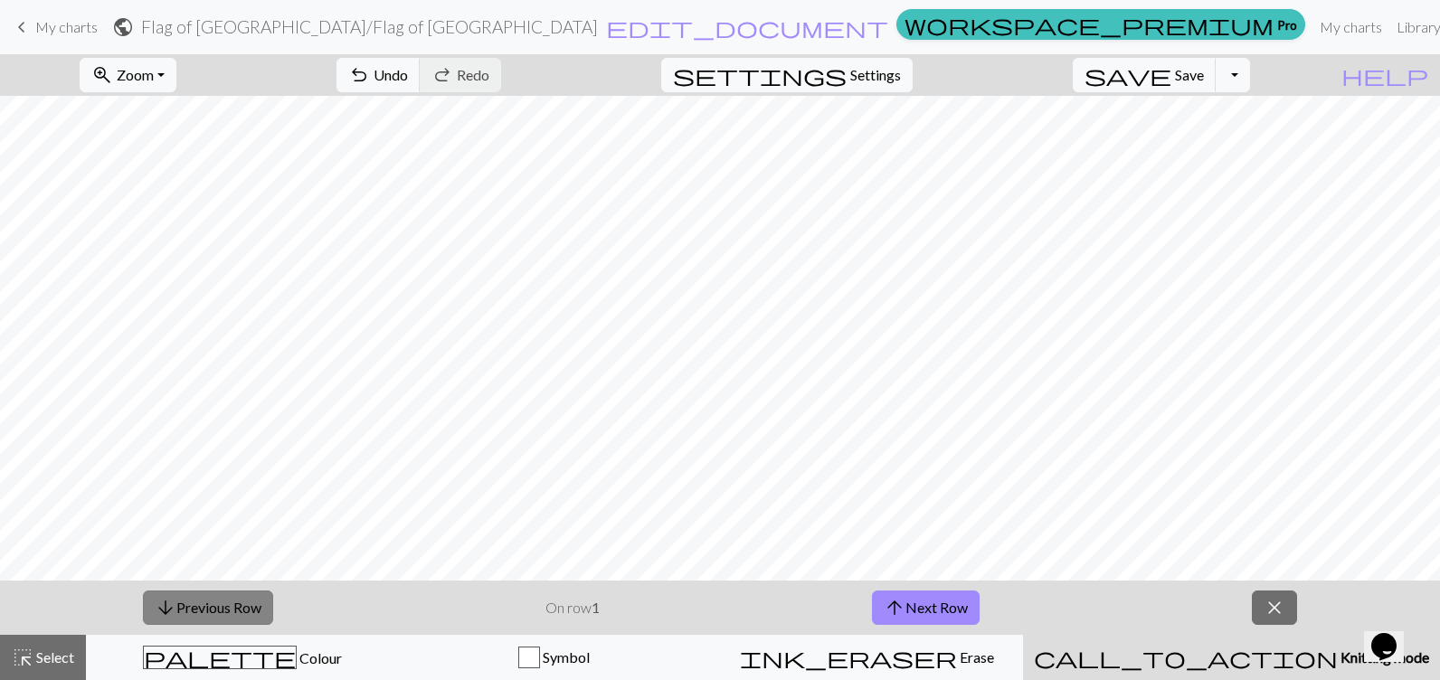
click at [237, 604] on button "arrow_downward Previous Row" at bounding box center [208, 608] width 130 height 34
click at [237, 603] on button "arrow_downward Previous Row" at bounding box center [208, 608] width 130 height 34
click at [154, 69] on span "Zoom" at bounding box center [135, 74] width 37 height 17
click at [182, 306] on button "200%" at bounding box center [152, 303] width 143 height 29
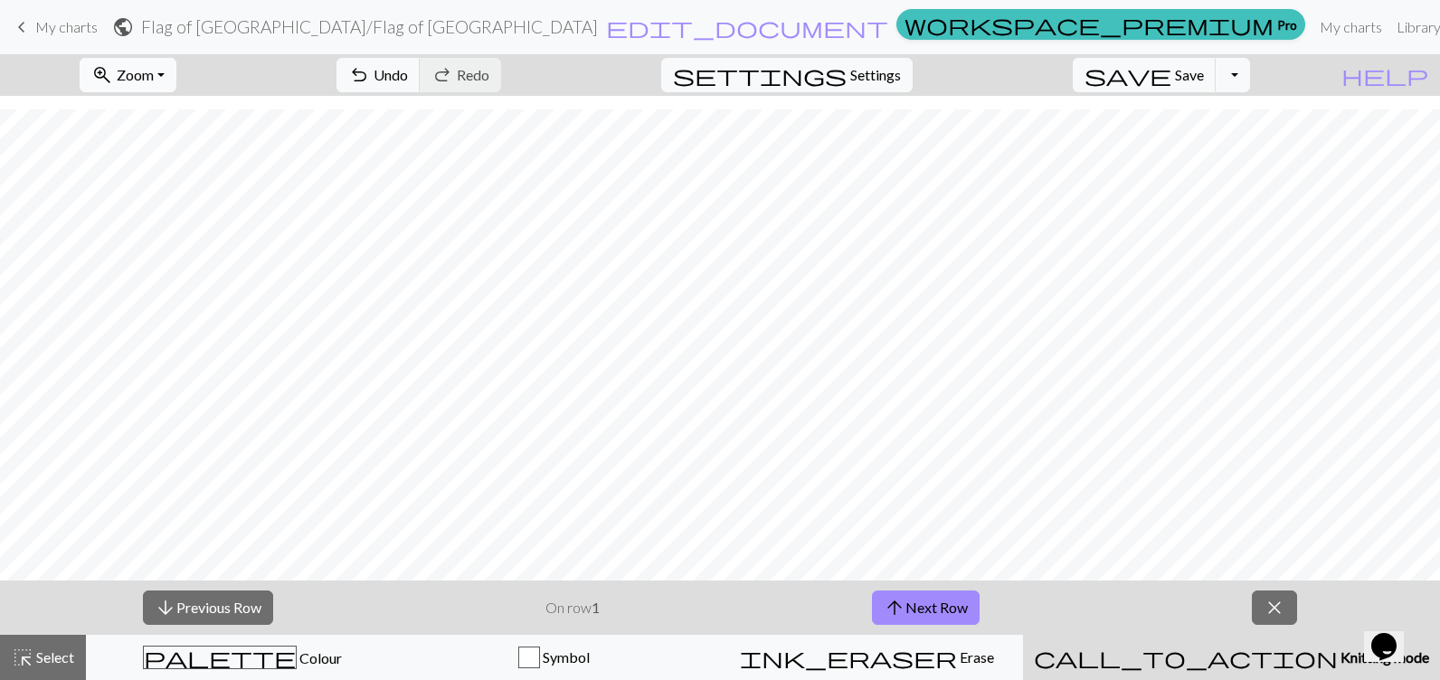
click at [113, 73] on span "zoom_in" at bounding box center [102, 74] width 22 height 25
click at [191, 266] on button "150%" at bounding box center [152, 275] width 143 height 29
click at [113, 75] on span "zoom_in" at bounding box center [102, 74] width 22 height 25
click at [179, 241] on button "100%" at bounding box center [152, 246] width 143 height 29
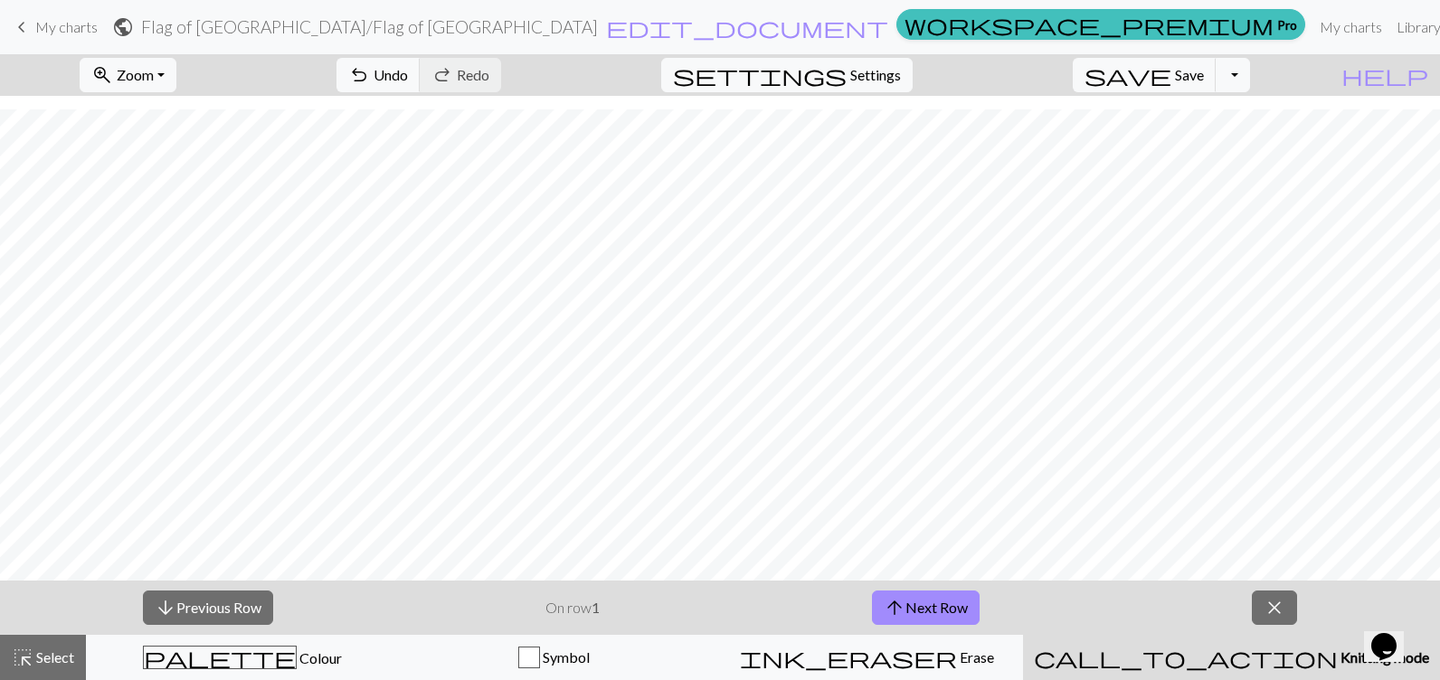
scroll to position [237, 0]
drag, startPoint x: 33, startPoint y: 29, endPoint x: 810, endPoint y: 47, distance: 778.1
click at [33, 29] on link "keyboard_arrow_left My charts" at bounding box center [54, 27] width 87 height 31
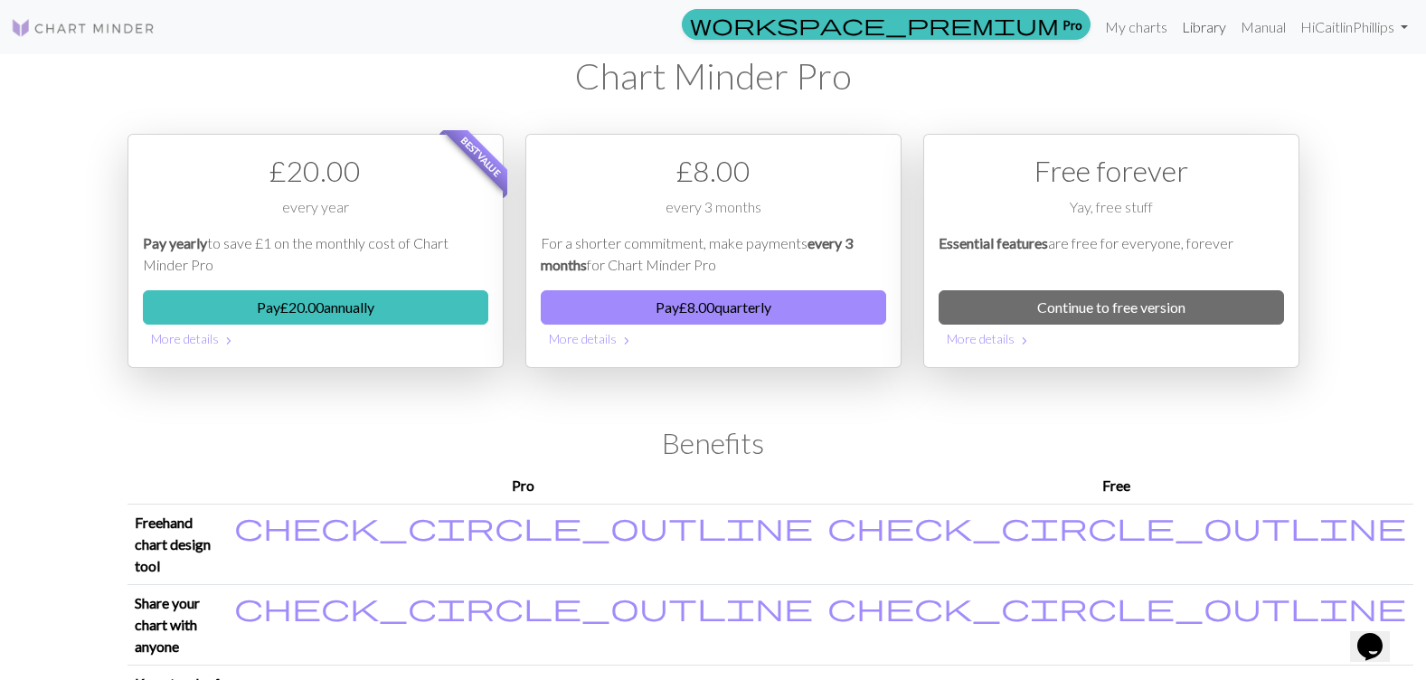
click at [1175, 25] on link "Library" at bounding box center [1204, 27] width 59 height 36
click at [1130, 25] on link "My charts" at bounding box center [1136, 27] width 77 height 36
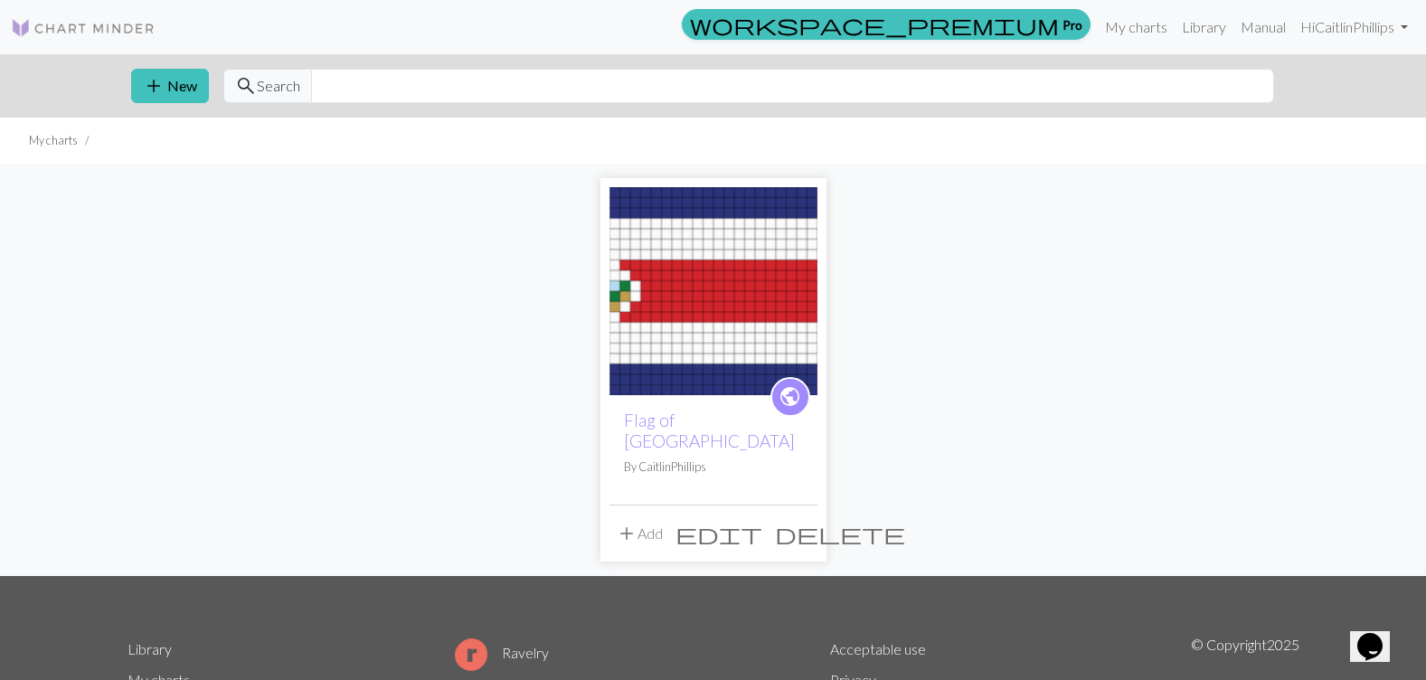
click at [646, 517] on button "add Add" at bounding box center [640, 534] width 60 height 34
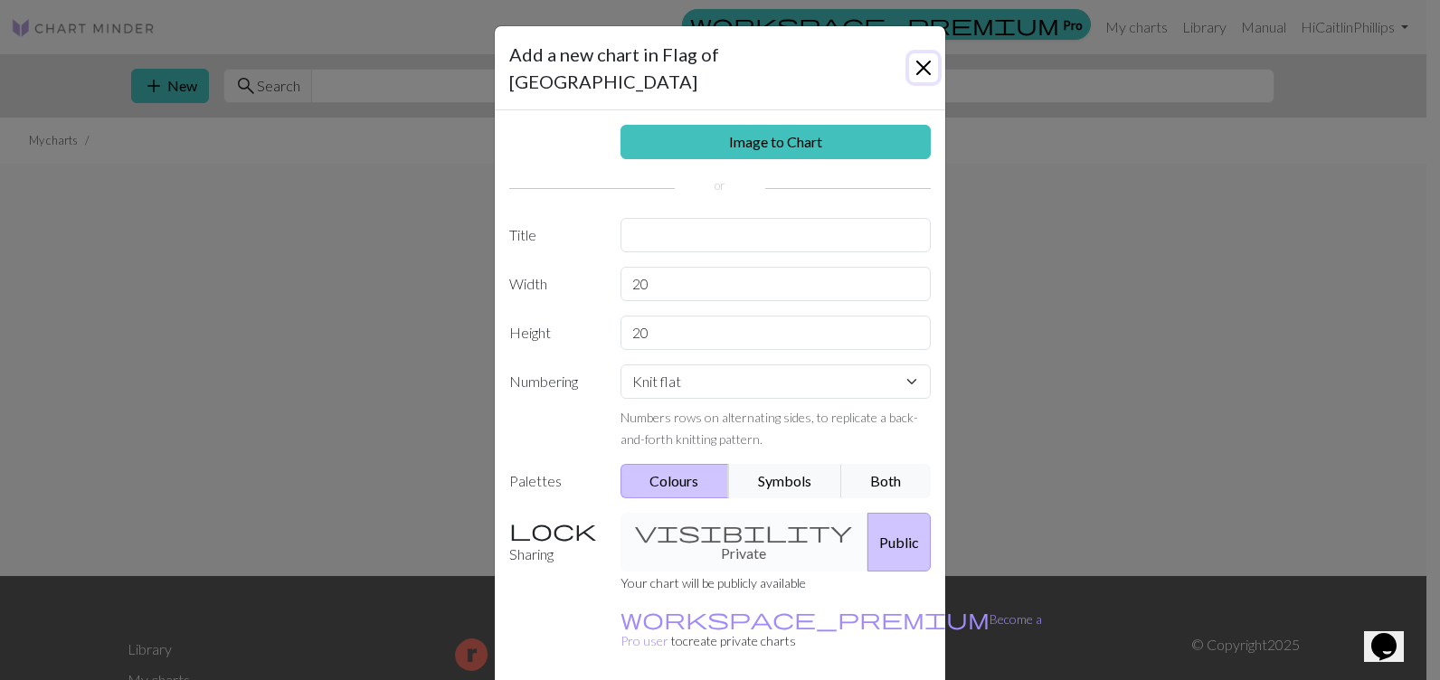
click at [917, 53] on button "Close" at bounding box center [923, 67] width 29 height 29
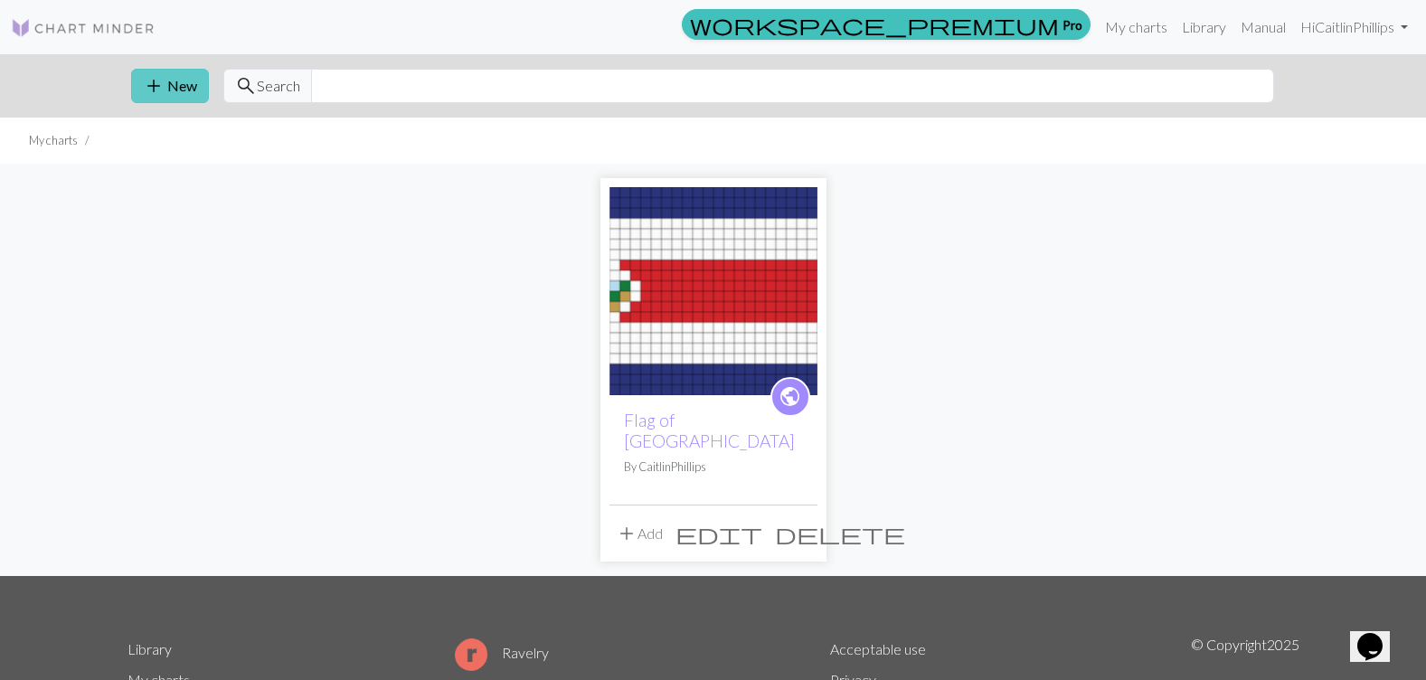
click at [151, 78] on span "add" at bounding box center [154, 85] width 22 height 25
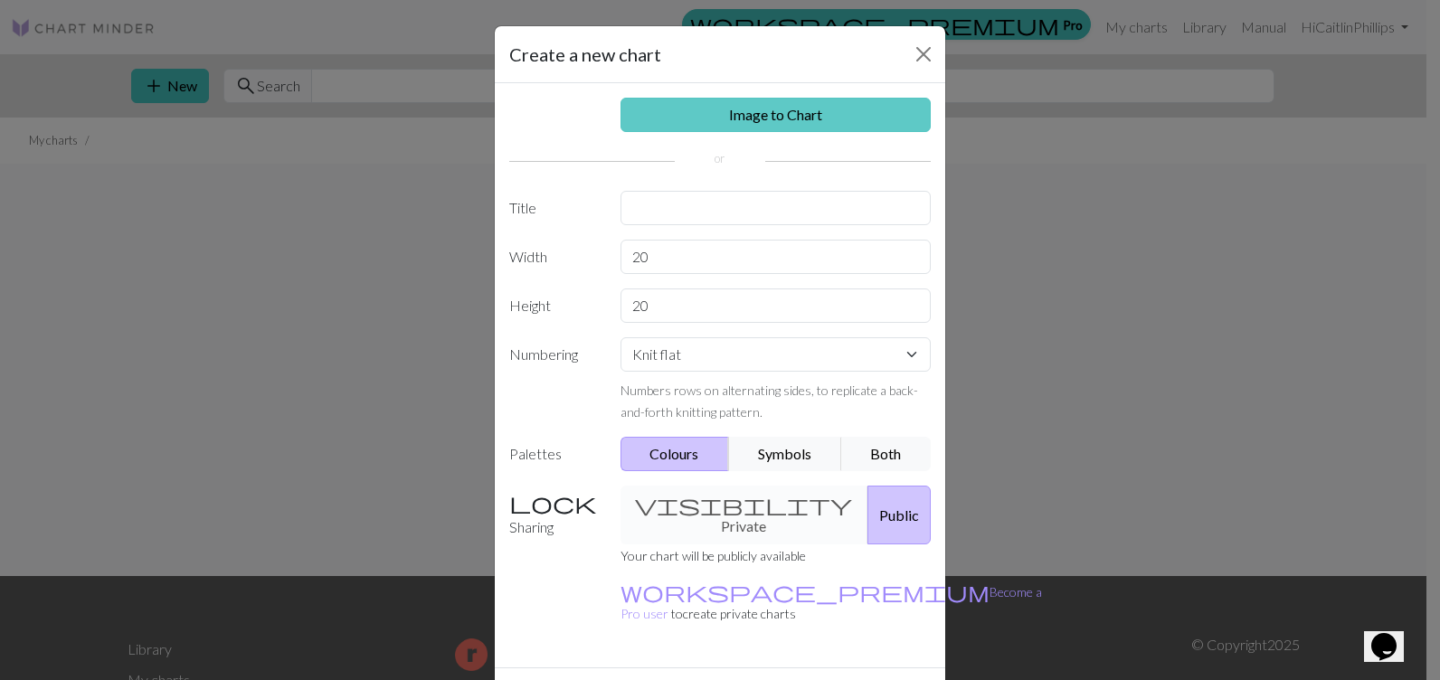
click at [723, 122] on link "Image to Chart" at bounding box center [776, 115] width 311 height 34
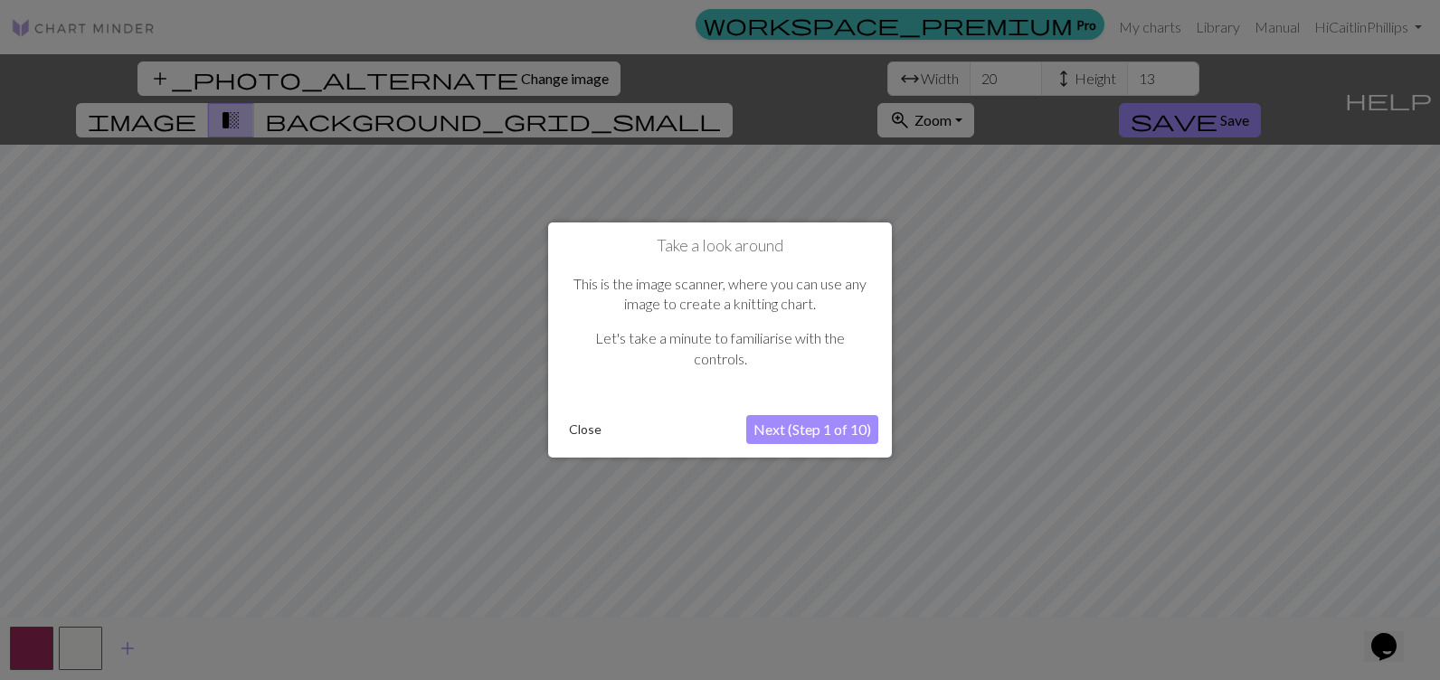
click at [574, 431] on button "Close" at bounding box center [585, 429] width 47 height 27
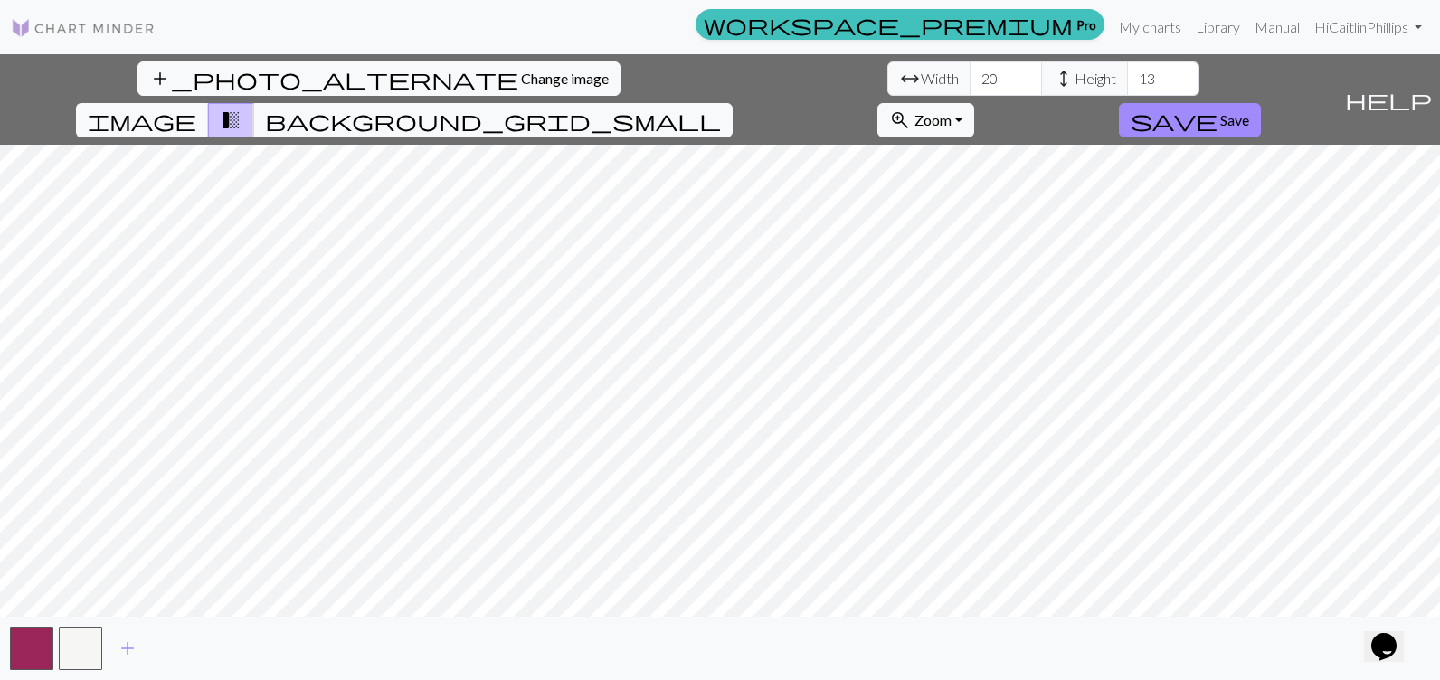
click at [308, 88] on div "add_photo_alternate Change image arrow_range Width 20 height Height 13 image tr…" at bounding box center [720, 367] width 1440 height 626
click at [952, 111] on span "Zoom" at bounding box center [933, 119] width 37 height 17
click at [1021, 146] on button "Fit all" at bounding box center [949, 160] width 143 height 29
click at [952, 111] on span "Zoom" at bounding box center [933, 119] width 37 height 17
click at [1021, 248] on button "50%" at bounding box center [949, 262] width 143 height 29
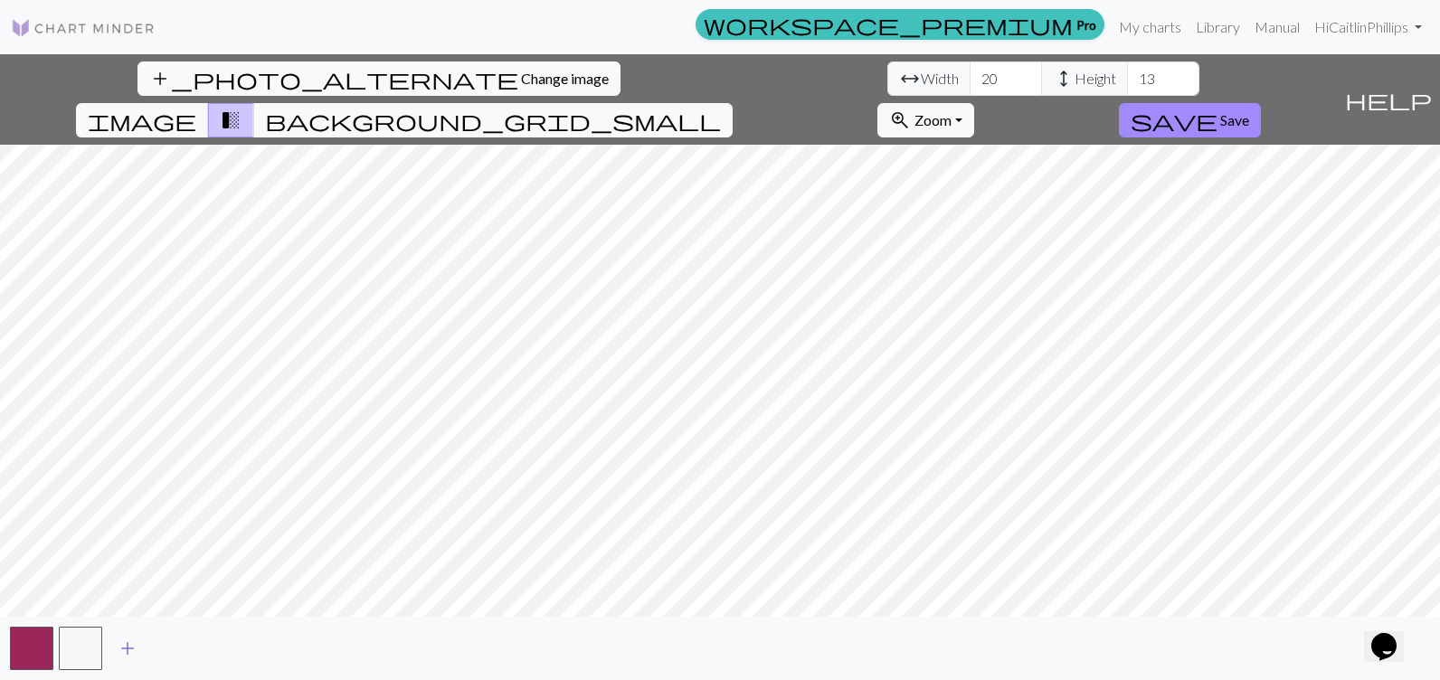
click at [127, 649] on span "add" at bounding box center [128, 648] width 22 height 25
click at [180, 645] on span "add" at bounding box center [177, 648] width 22 height 25
click at [223, 644] on span "add" at bounding box center [225, 648] width 22 height 25
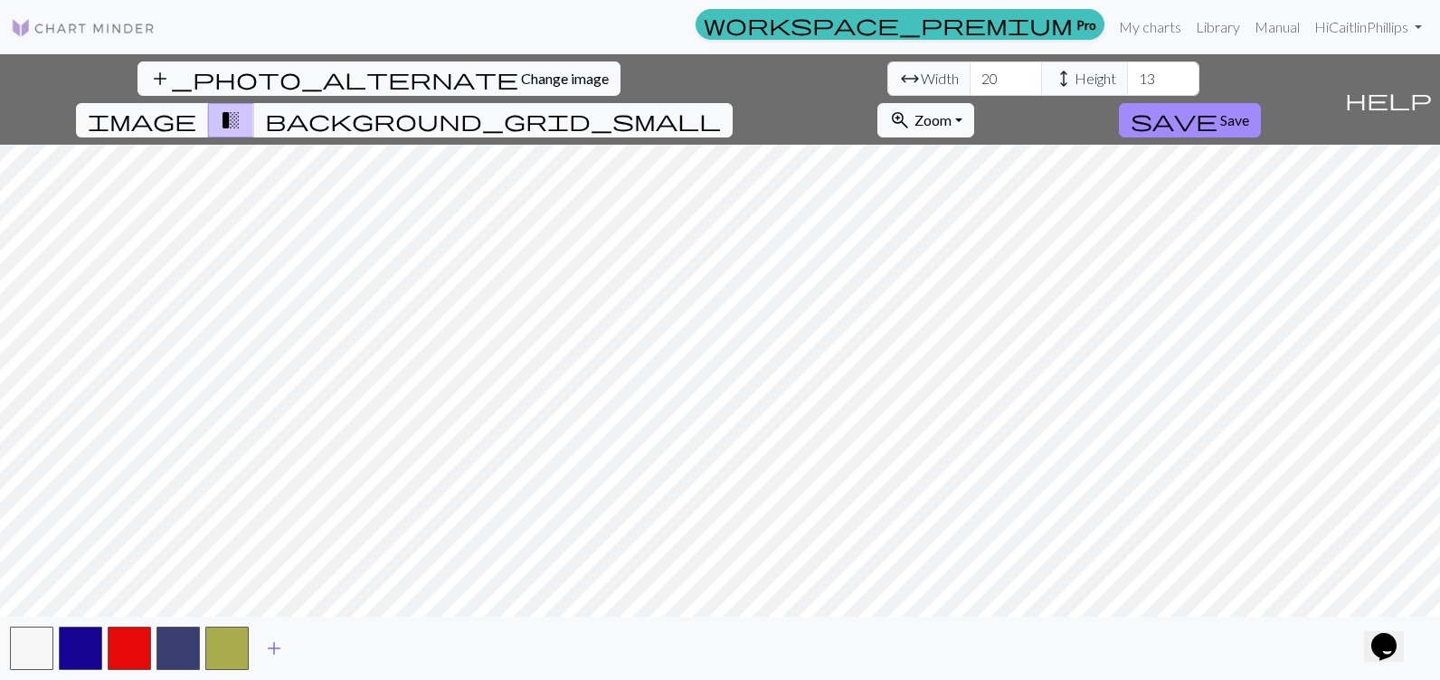
click at [270, 644] on span "add" at bounding box center [274, 648] width 22 height 25
click at [320, 644] on span "add" at bounding box center [323, 648] width 22 height 25
click at [372, 648] on span "add" at bounding box center [372, 648] width 22 height 25
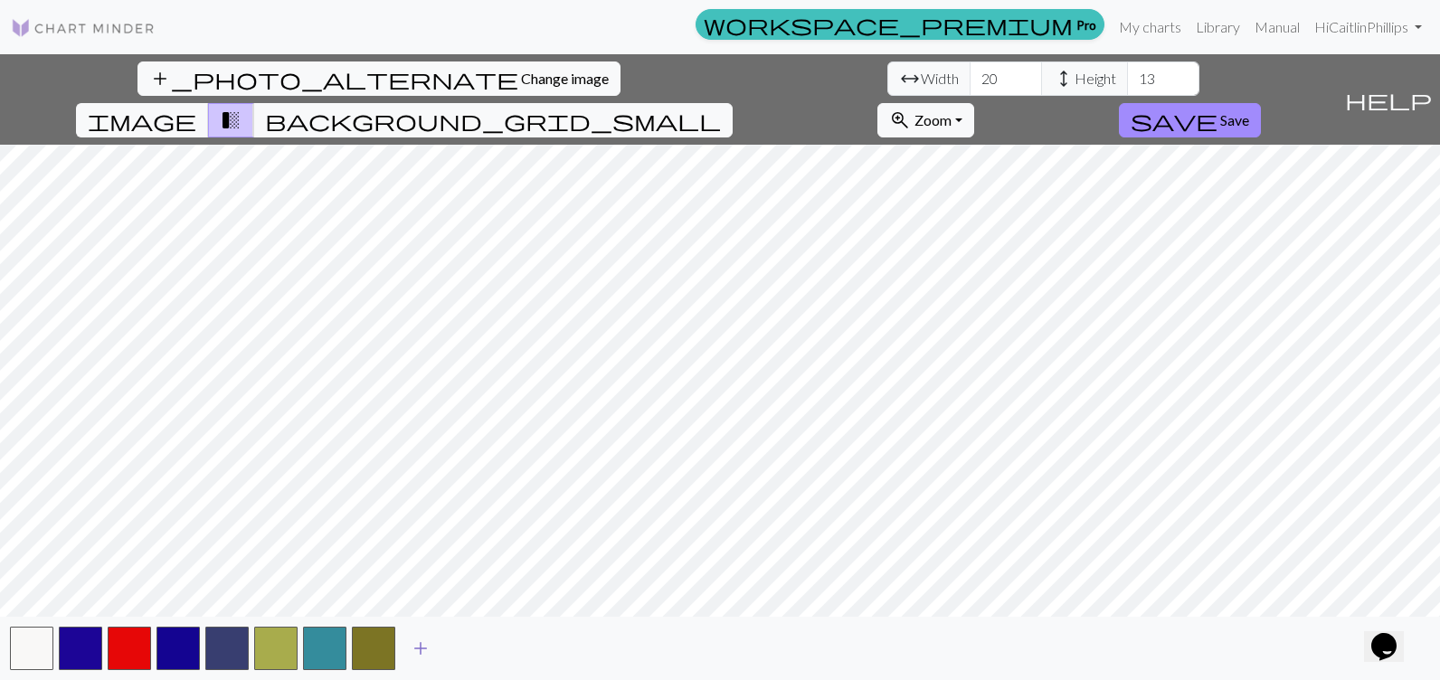
click at [415, 646] on span "add" at bounding box center [421, 648] width 22 height 25
click at [462, 646] on span "add" at bounding box center [470, 648] width 22 height 25
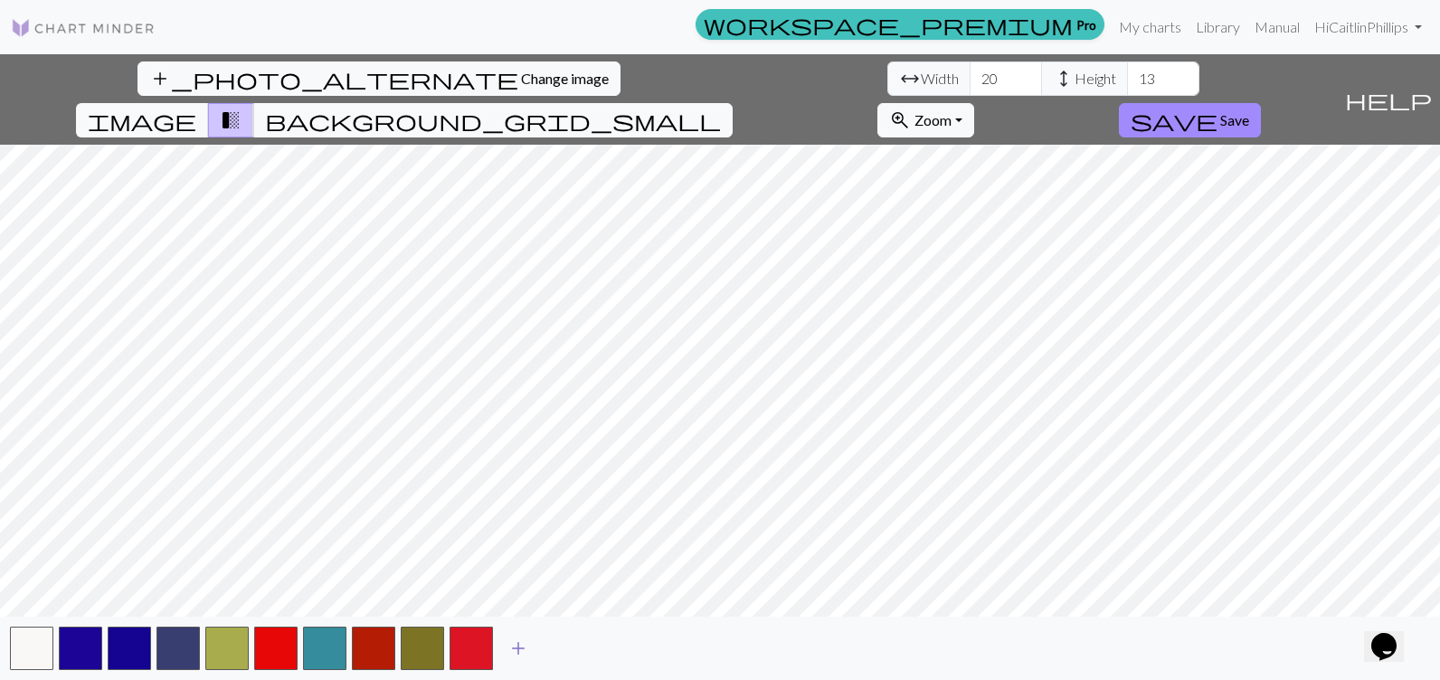
click at [504, 638] on button "add" at bounding box center [518, 648] width 45 height 34
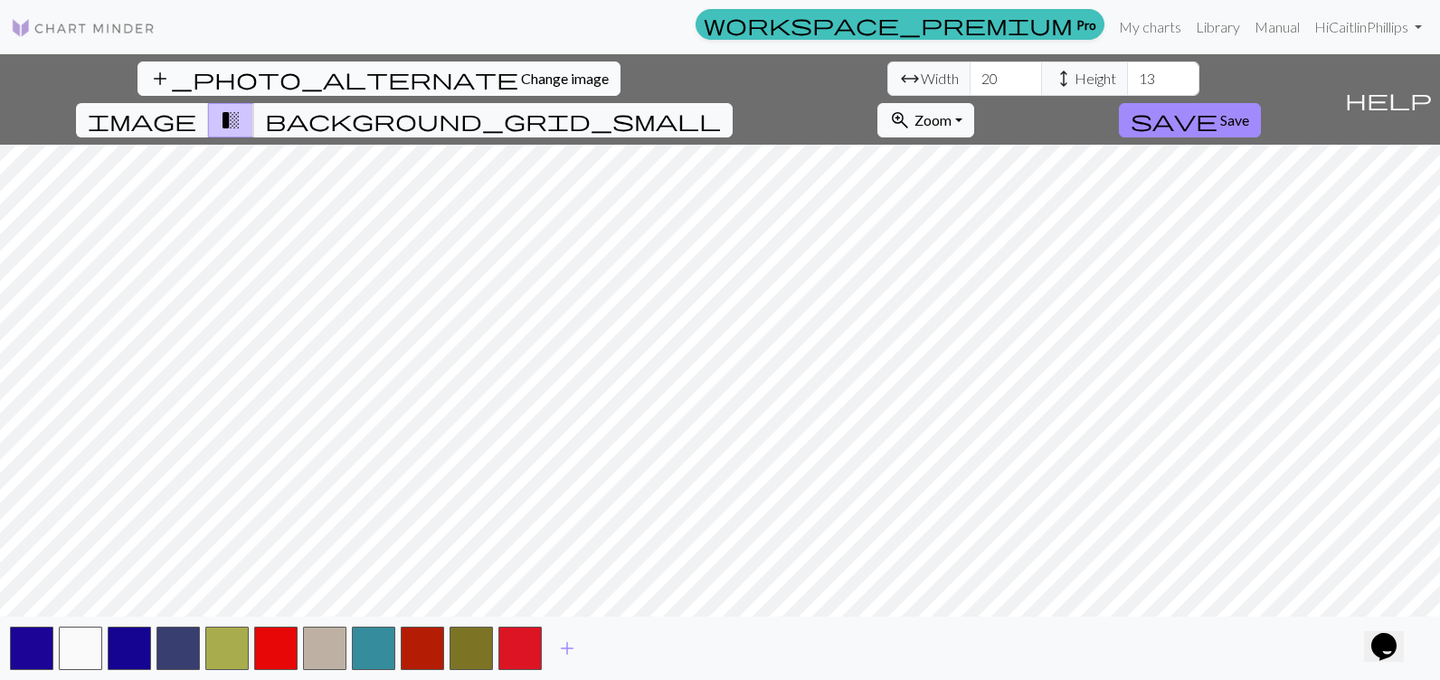
click at [521, 71] on span "Change image" at bounding box center [565, 78] width 88 height 17
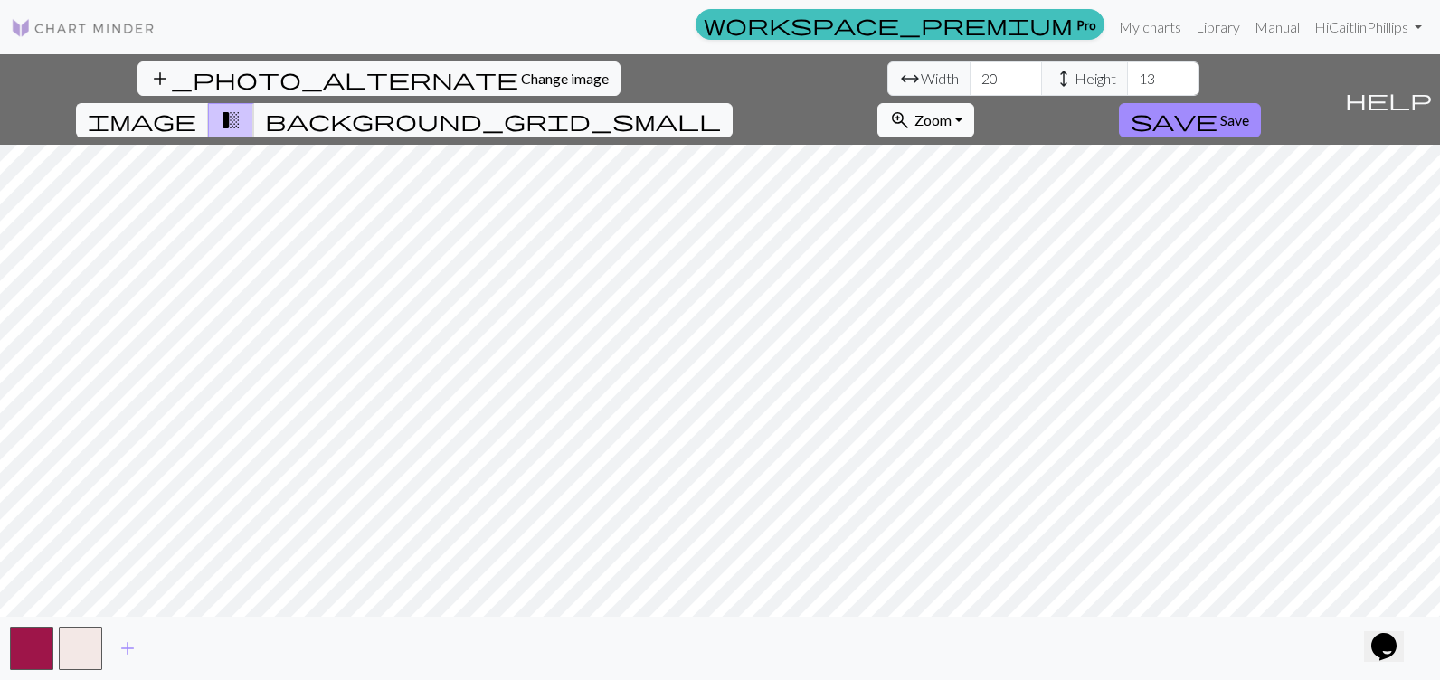
click at [974, 103] on button "zoom_in Zoom Zoom" at bounding box center [925, 120] width 97 height 34
click at [1021, 277] on button "100%" at bounding box center [949, 291] width 143 height 29
click at [952, 111] on span "Zoom" at bounding box center [933, 119] width 37 height 17
click at [1021, 248] on button "50%" at bounding box center [949, 262] width 143 height 29
click at [134, 649] on span "add" at bounding box center [128, 648] width 22 height 25
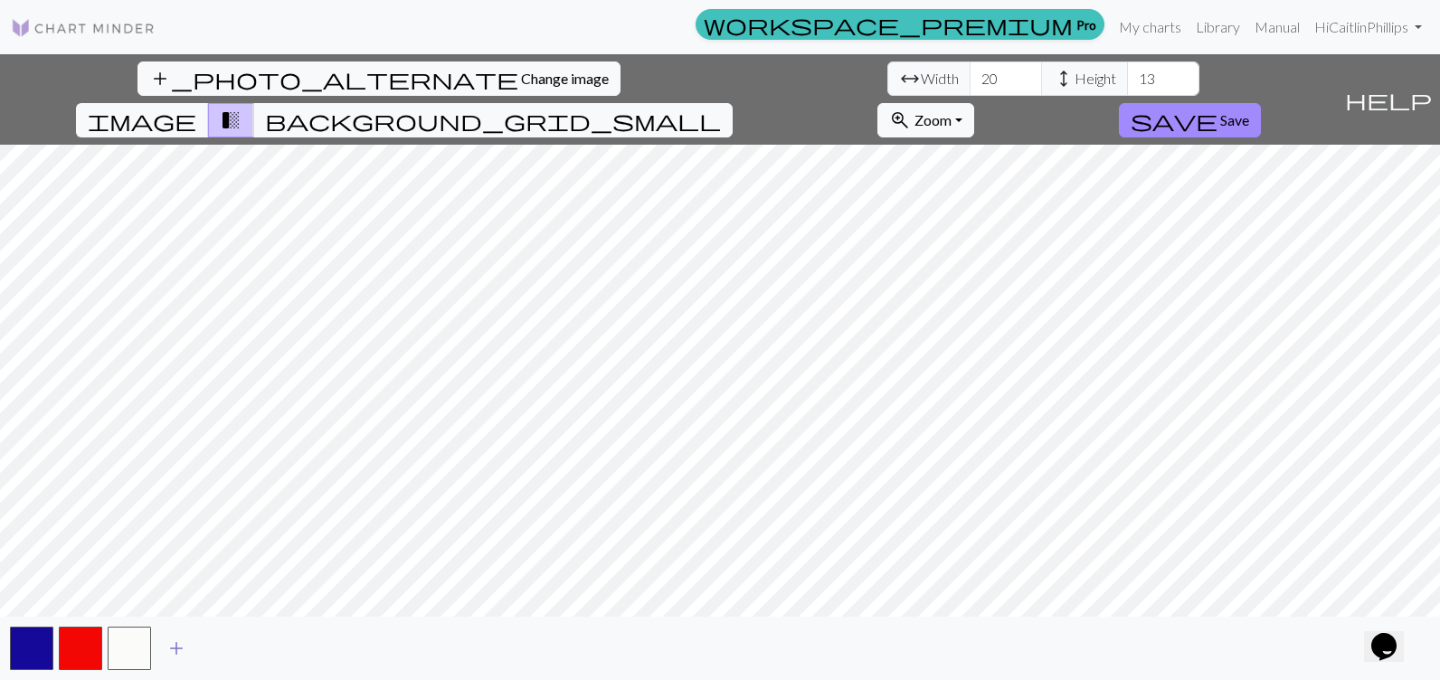
click at [180, 640] on span "add" at bounding box center [177, 648] width 22 height 25
click at [223, 643] on span "add" at bounding box center [225, 648] width 22 height 25
click at [277, 646] on span "add" at bounding box center [274, 648] width 22 height 25
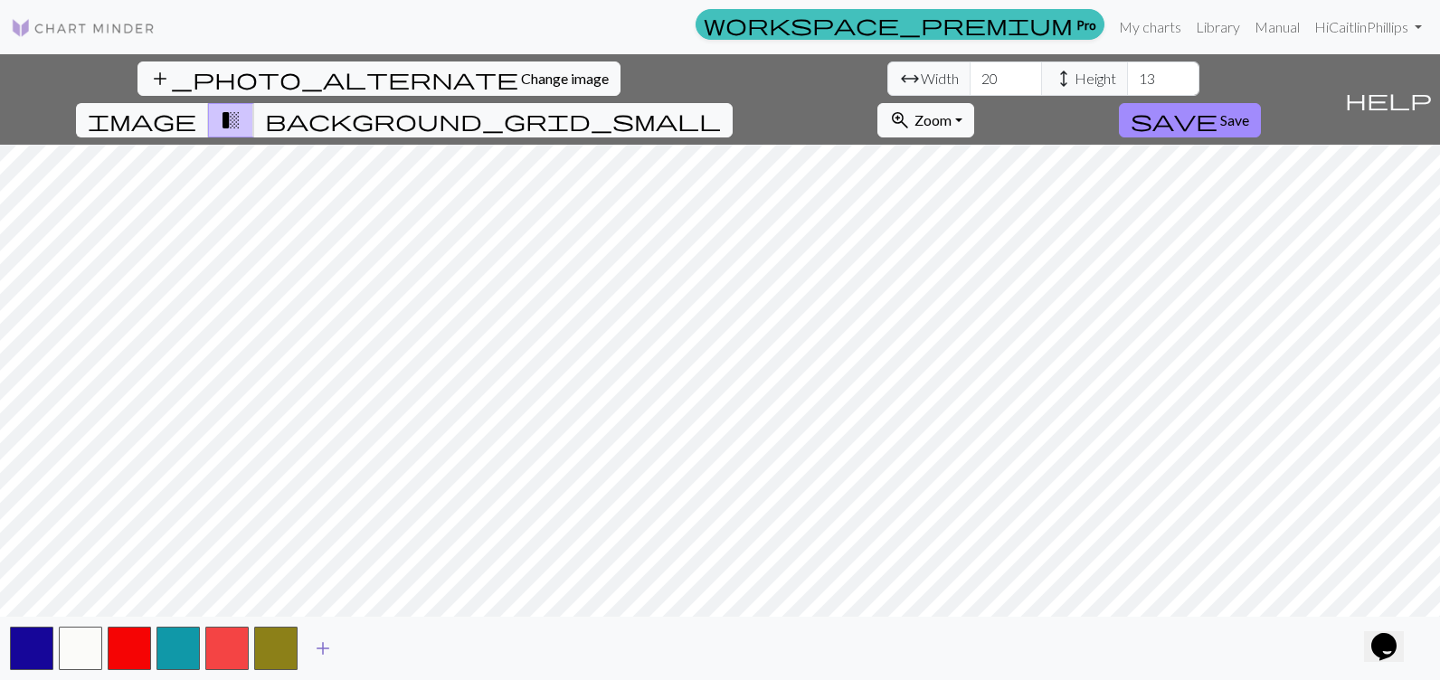
click at [322, 647] on span "add" at bounding box center [323, 648] width 22 height 25
click at [369, 646] on span "add" at bounding box center [372, 648] width 22 height 25
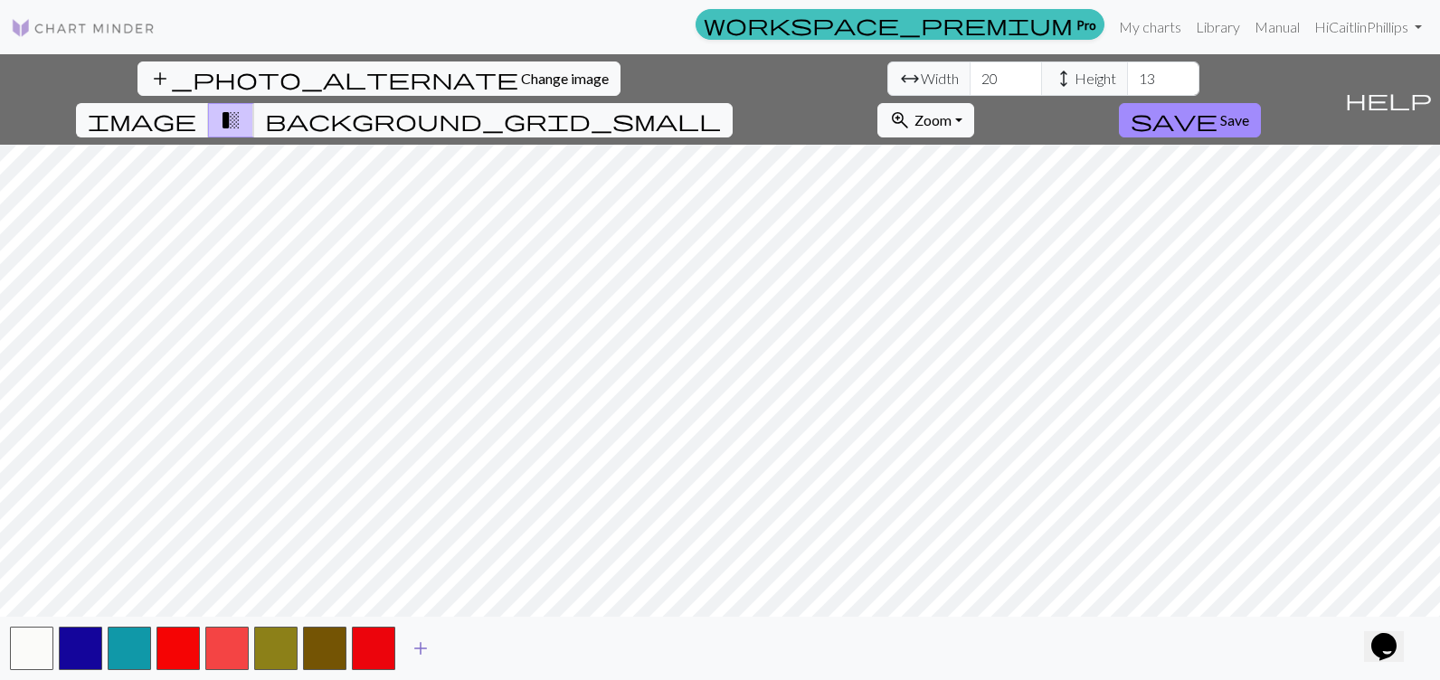
click at [421, 642] on span "add" at bounding box center [421, 648] width 22 height 25
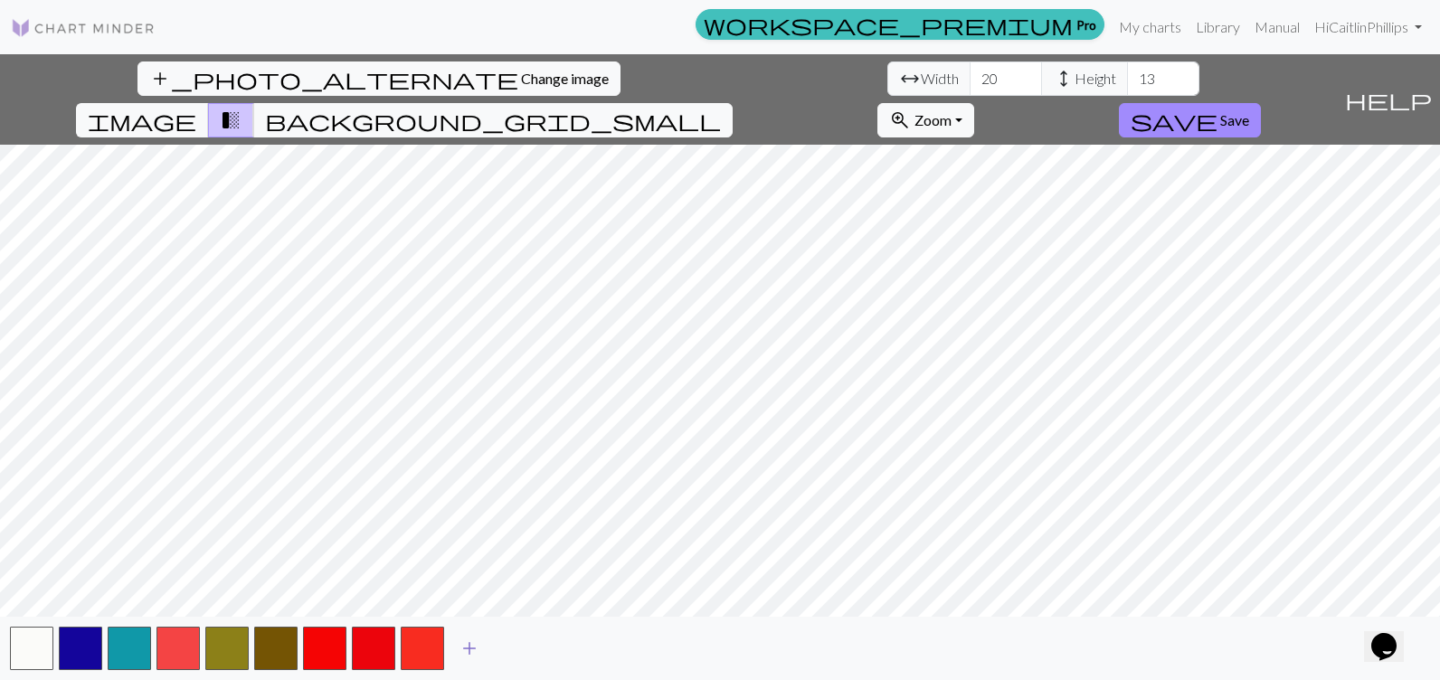
click at [468, 641] on span "add" at bounding box center [470, 648] width 22 height 25
click at [517, 644] on span "add" at bounding box center [518, 648] width 22 height 25
click at [573, 650] on span "add" at bounding box center [567, 648] width 22 height 25
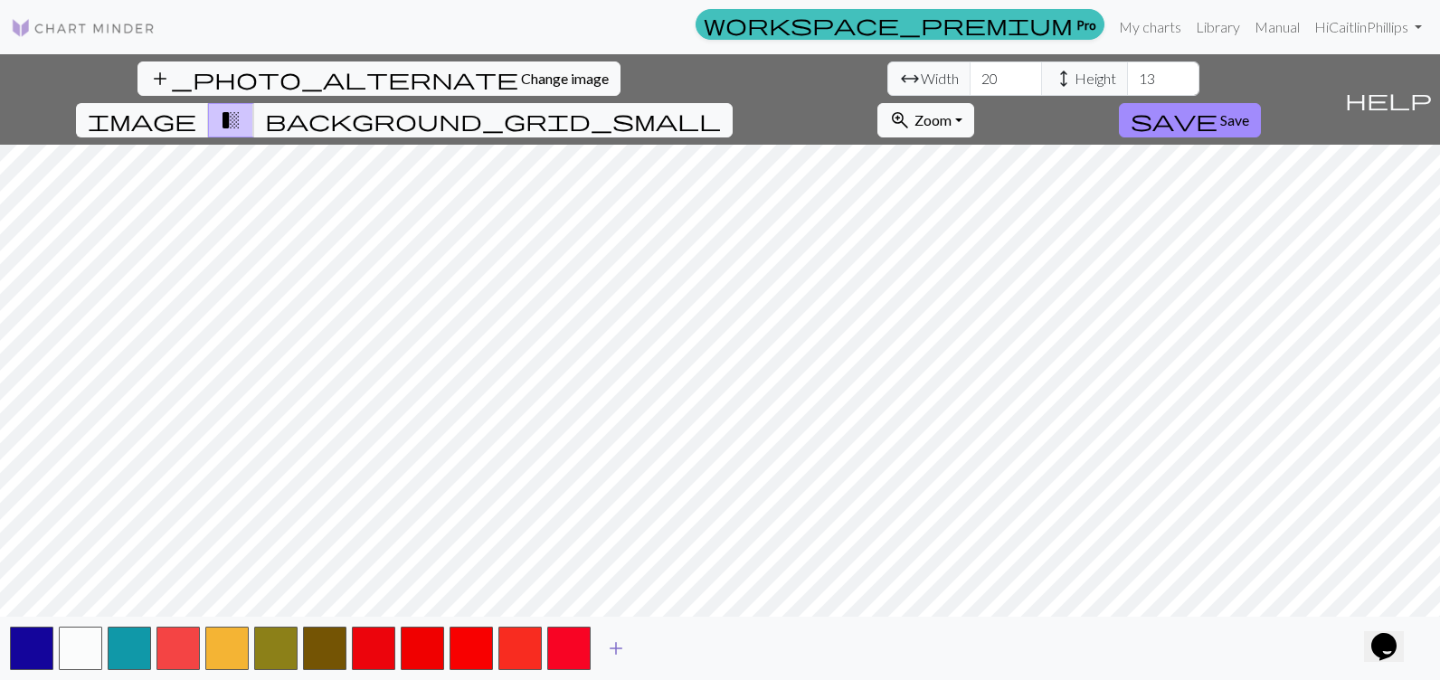
click at [615, 643] on span "add" at bounding box center [616, 648] width 22 height 25
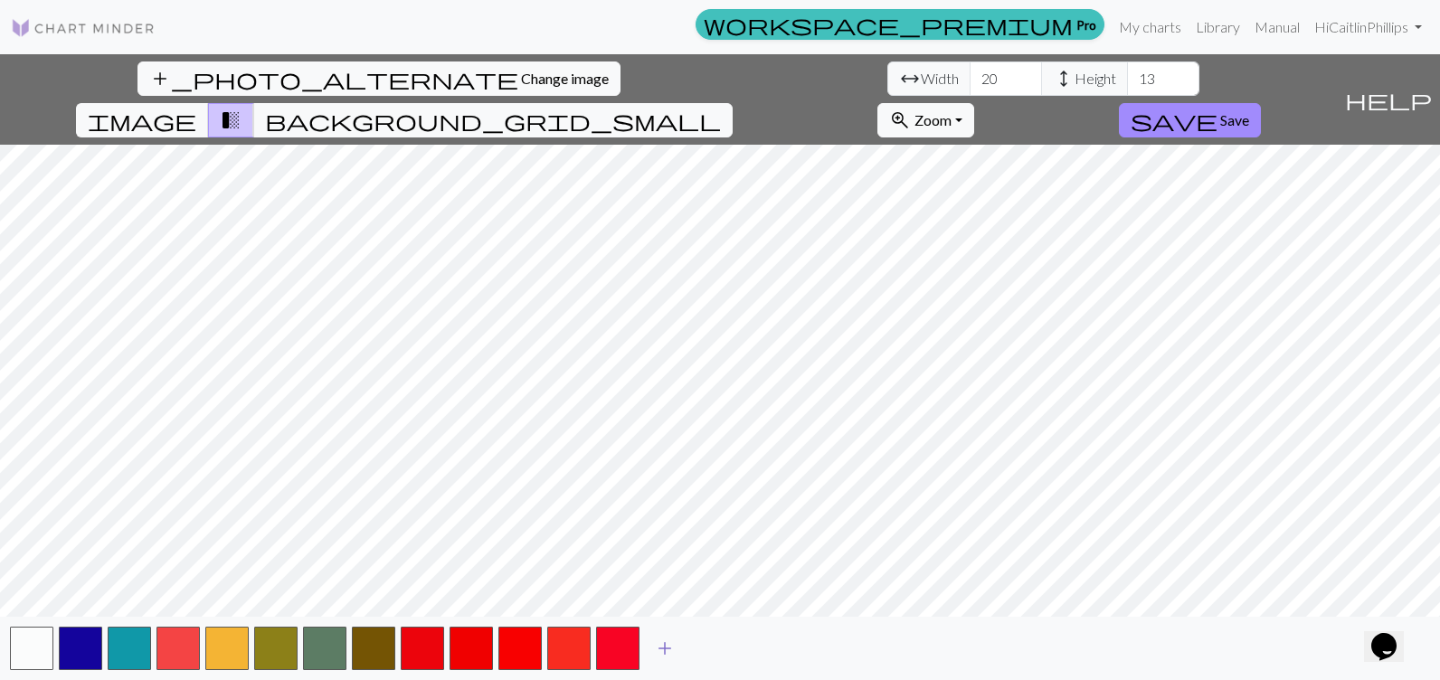
click at [663, 644] on span "add" at bounding box center [665, 648] width 22 height 25
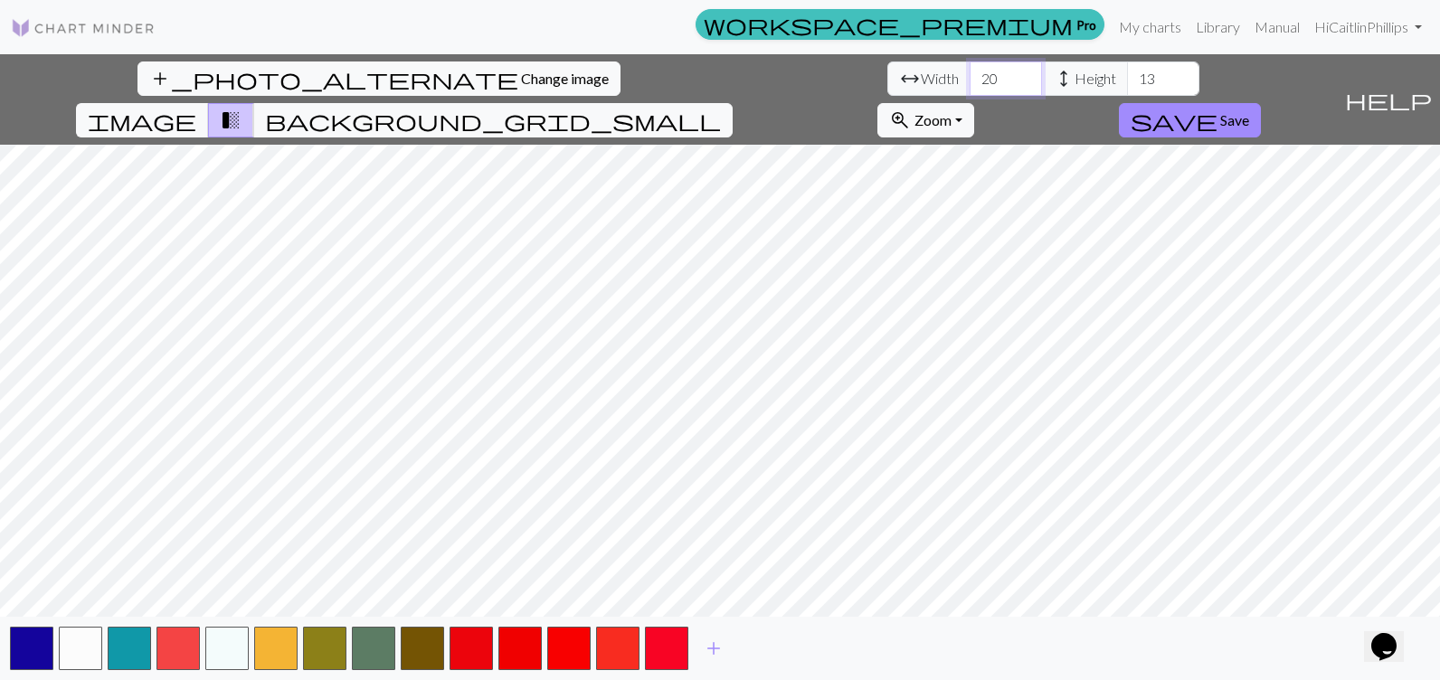
click at [970, 72] on input "20" at bounding box center [1006, 79] width 72 height 34
click at [970, 81] on input "19" at bounding box center [1006, 79] width 72 height 34
click at [970, 81] on input "18" at bounding box center [1006, 79] width 72 height 34
click at [970, 81] on input "17" at bounding box center [1006, 79] width 72 height 34
click at [970, 69] on input "18" at bounding box center [1006, 79] width 72 height 34
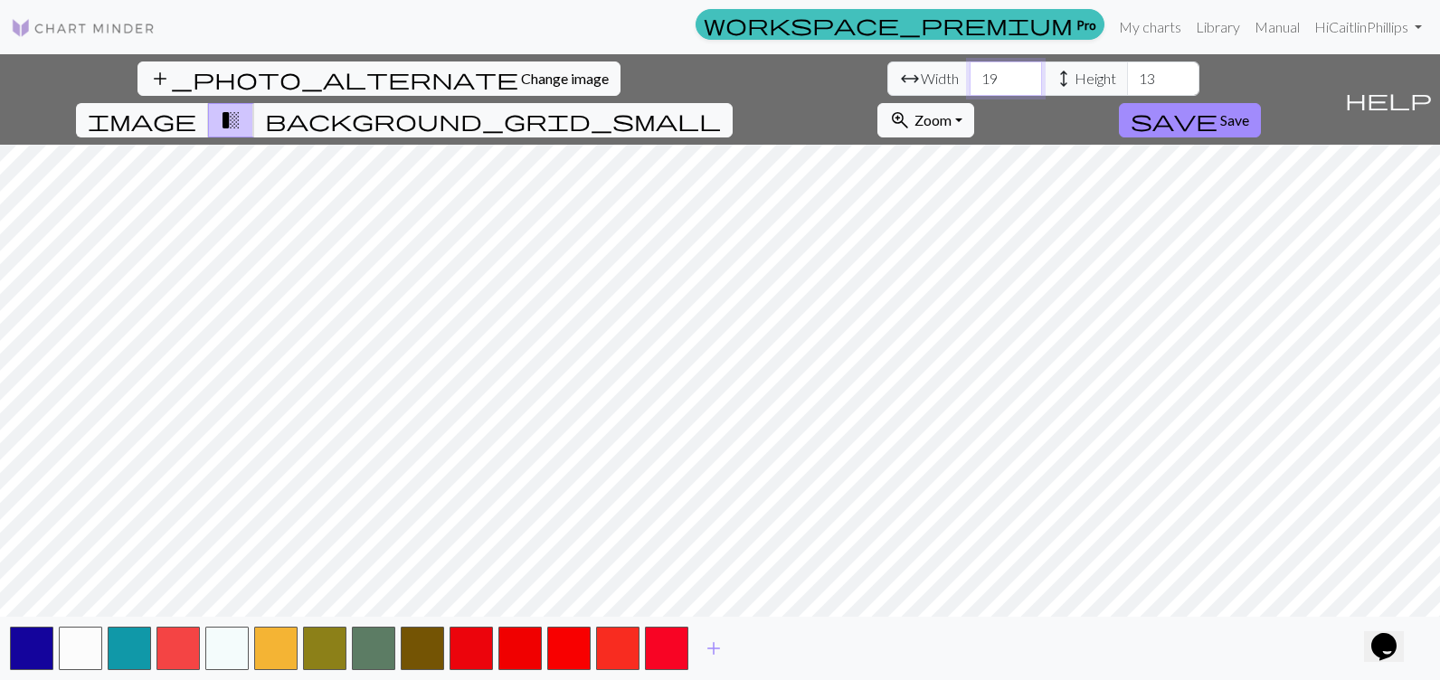
click at [970, 69] on input "19" at bounding box center [1006, 79] width 72 height 34
click at [970, 69] on input "20" at bounding box center [1006, 79] width 72 height 34
click at [970, 69] on input "21" at bounding box center [1006, 79] width 72 height 34
click at [970, 69] on input "22" at bounding box center [1006, 79] width 72 height 34
click at [970, 69] on input "23" at bounding box center [1006, 79] width 72 height 34
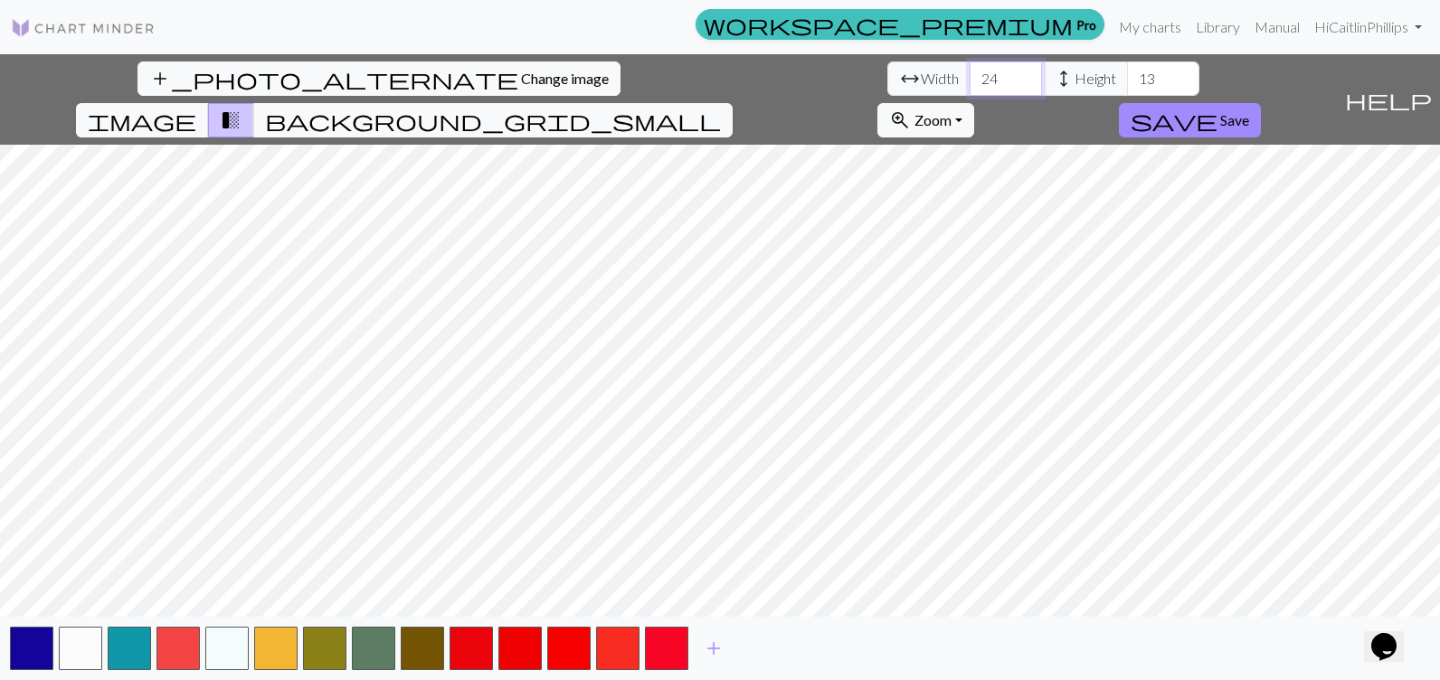
click at [970, 69] on input "24" at bounding box center [1006, 79] width 72 height 34
click at [970, 69] on input "25" at bounding box center [1006, 79] width 72 height 34
click at [970, 69] on input "26" at bounding box center [1006, 79] width 72 height 34
click at [970, 69] on input "27" at bounding box center [1006, 79] width 72 height 34
click at [970, 69] on input "28" at bounding box center [1006, 79] width 72 height 34
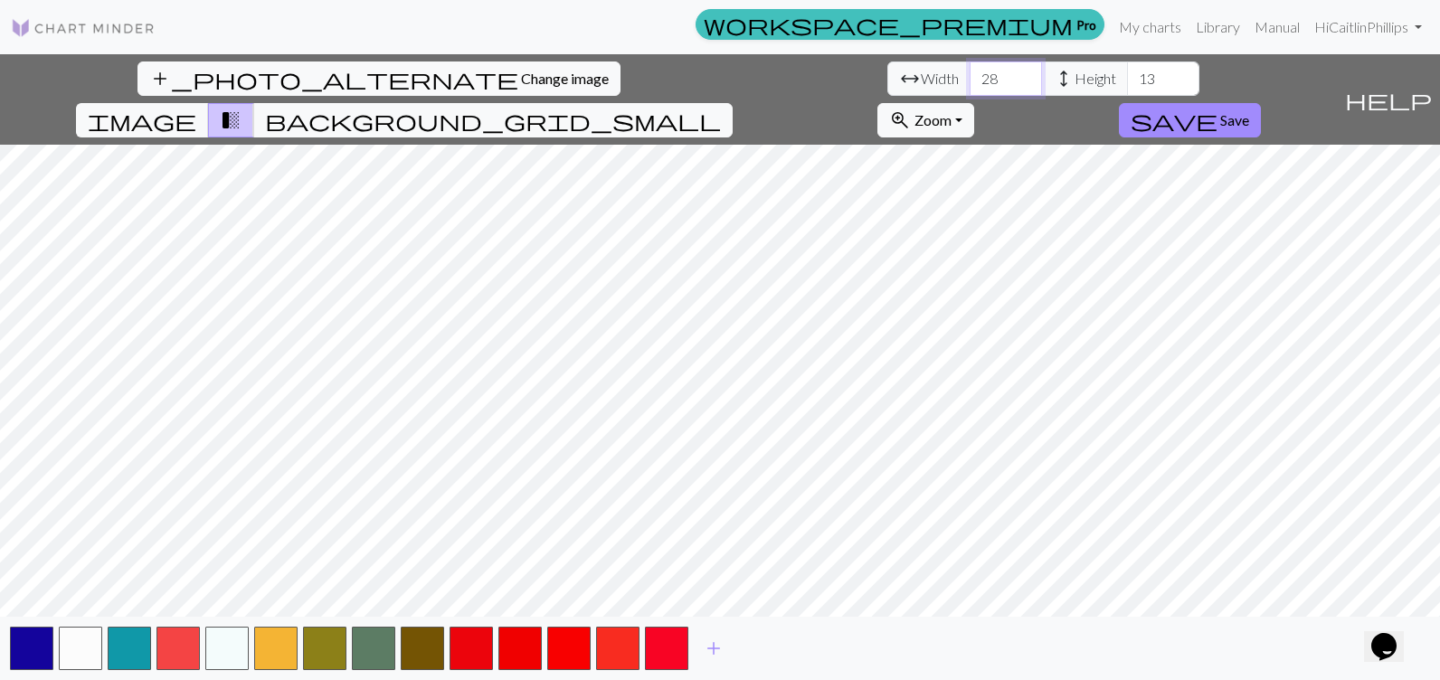
click at [970, 69] on input "29" at bounding box center [1006, 79] width 72 height 34
click at [970, 69] on input "30" at bounding box center [1006, 79] width 72 height 34
click at [970, 69] on input "31" at bounding box center [1006, 79] width 72 height 34
click at [970, 69] on input "32" at bounding box center [1006, 79] width 72 height 34
click at [970, 69] on input "33" at bounding box center [1006, 79] width 72 height 34
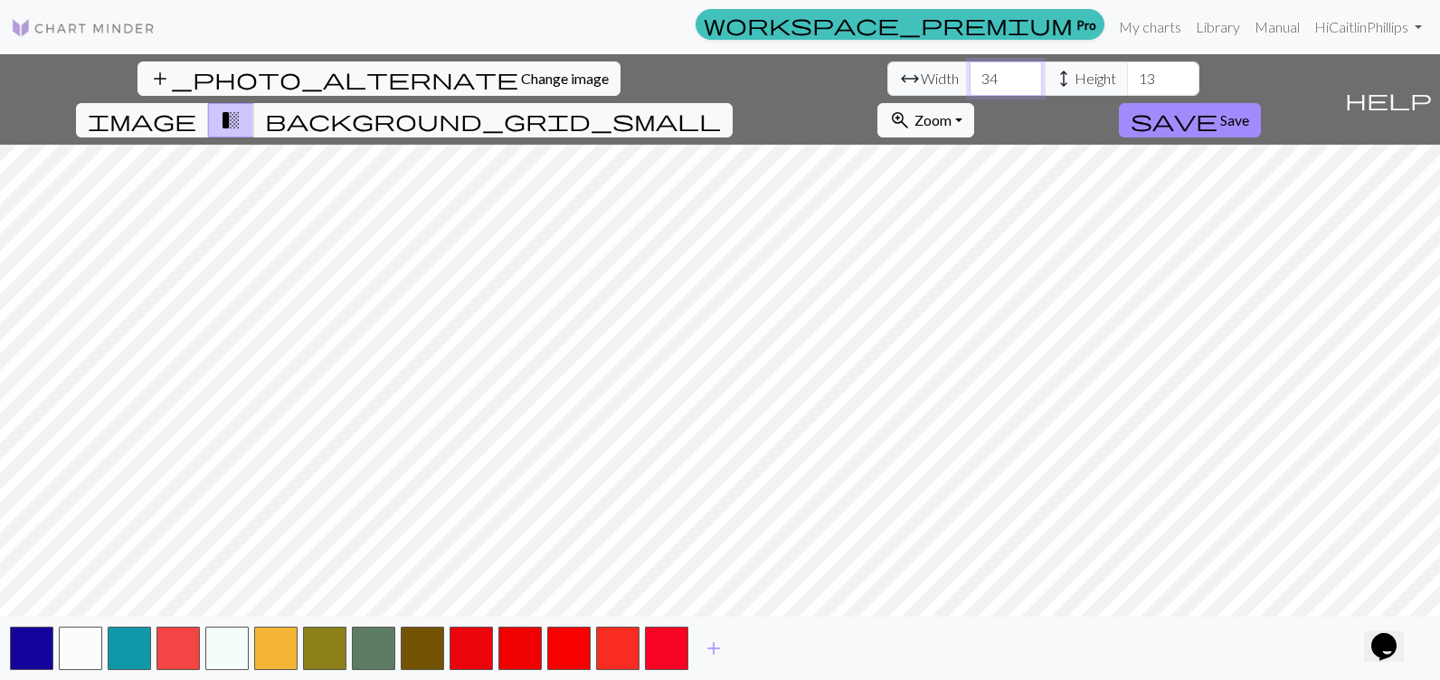
click at [970, 69] on input "34" at bounding box center [1006, 79] width 72 height 34
click at [970, 69] on input "35" at bounding box center [1006, 79] width 72 height 34
click at [970, 69] on input "36" at bounding box center [1006, 79] width 72 height 34
click at [970, 69] on input "37" at bounding box center [1006, 79] width 72 height 34
click at [970, 69] on input "38" at bounding box center [1006, 79] width 72 height 34
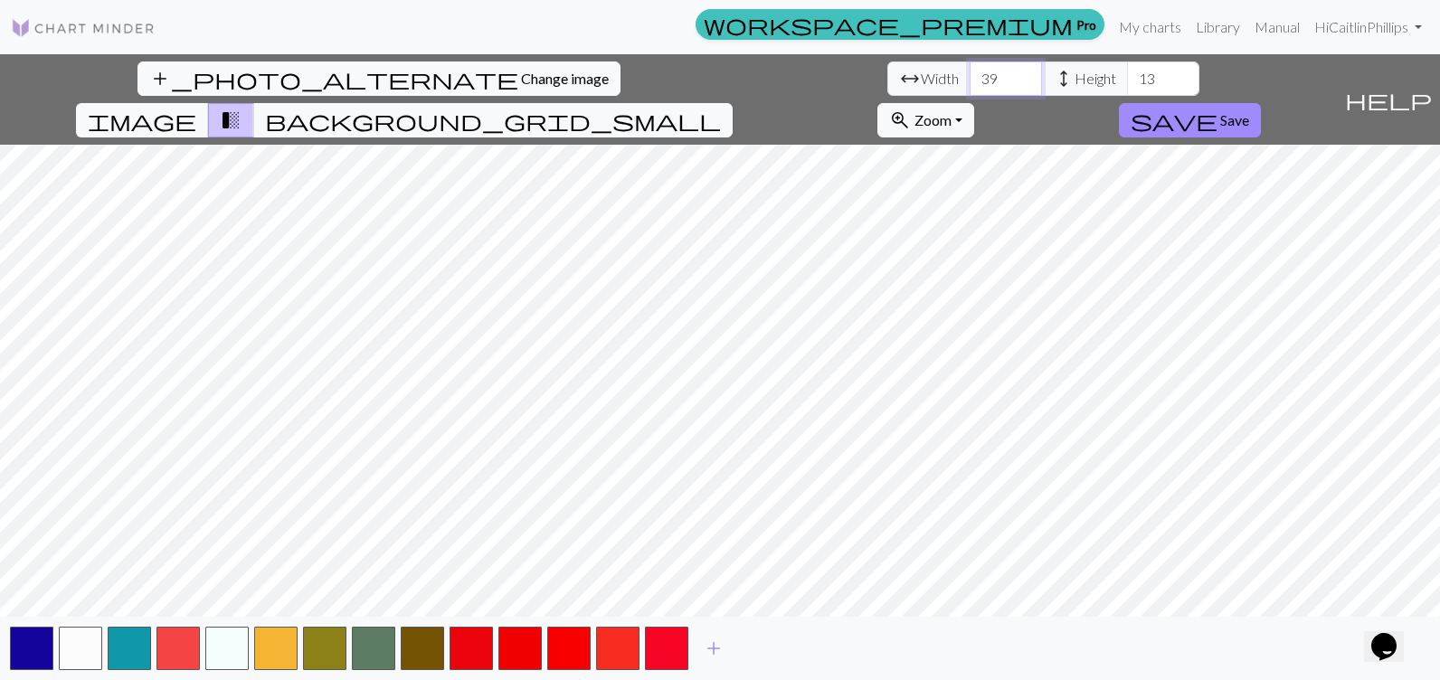
click at [970, 69] on input "39" at bounding box center [1006, 79] width 72 height 34
type input "40"
click at [970, 69] on input "40" at bounding box center [1006, 79] width 72 height 34
click at [1127, 85] on input "13" at bounding box center [1163, 79] width 72 height 34
click at [1127, 71] on input "14" at bounding box center [1163, 79] width 72 height 34
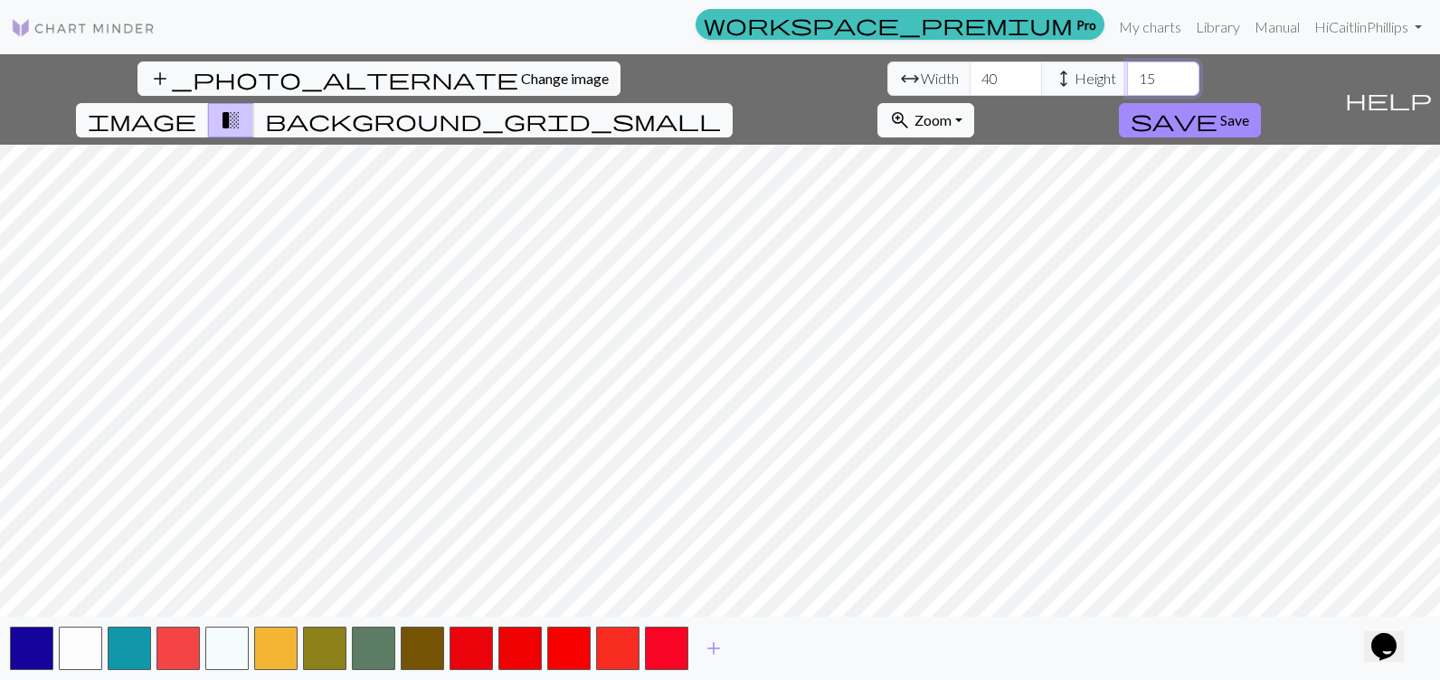
click at [1127, 71] on input "15" at bounding box center [1163, 79] width 72 height 34
click at [1127, 71] on input "16" at bounding box center [1163, 79] width 72 height 34
click at [1127, 82] on input "15" at bounding box center [1163, 79] width 72 height 34
click at [1127, 82] on input "14" at bounding box center [1163, 79] width 72 height 34
click at [1127, 82] on input "13" at bounding box center [1163, 79] width 72 height 34
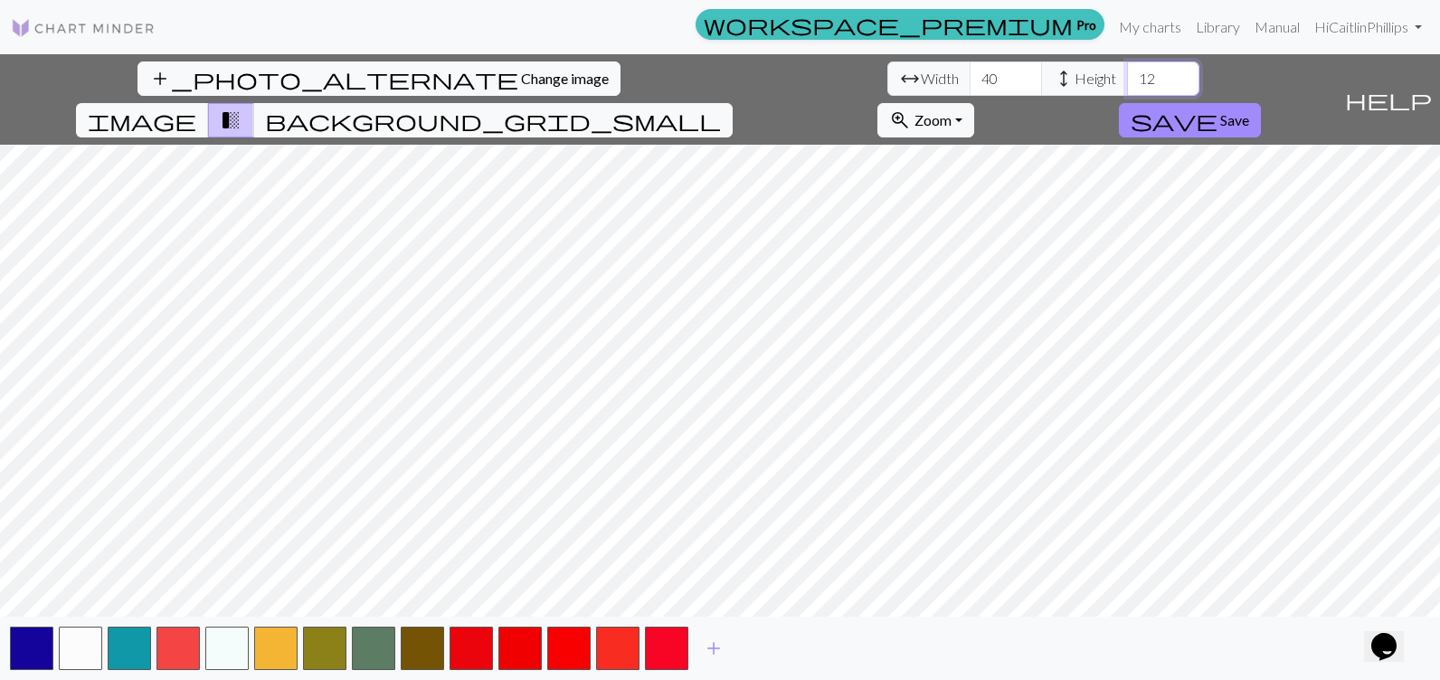
click at [1127, 82] on input "12" at bounding box center [1163, 79] width 72 height 34
click at [1127, 82] on input "11" at bounding box center [1163, 79] width 72 height 34
click at [1127, 69] on input "12" at bounding box center [1163, 79] width 72 height 34
click at [1127, 69] on input "13" at bounding box center [1163, 79] width 72 height 34
type input "12"
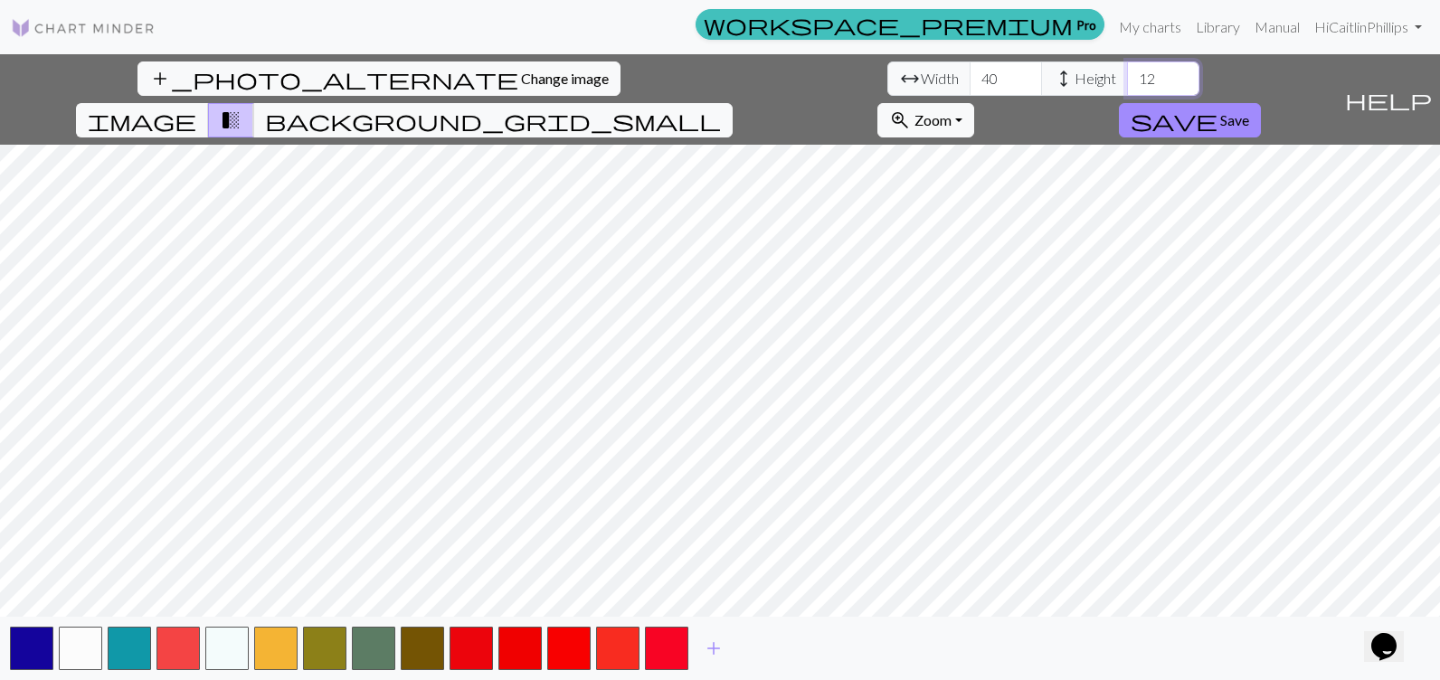
click at [1127, 83] on input "12" at bounding box center [1163, 79] width 72 height 34
drag, startPoint x: 668, startPoint y: 640, endPoint x: 664, endPoint y: 627, distance: 14.3
click at [664, 627] on button "button" at bounding box center [666, 648] width 43 height 43
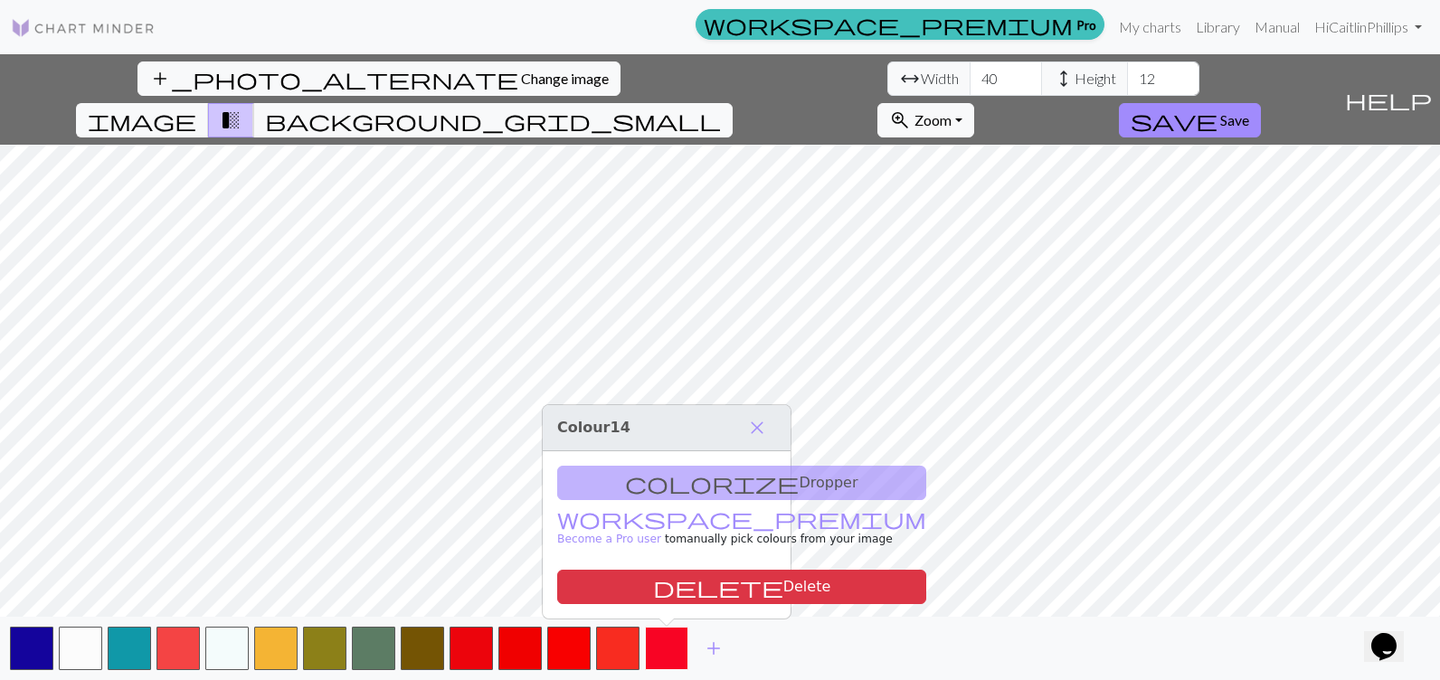
click at [664, 643] on button "button" at bounding box center [666, 648] width 43 height 43
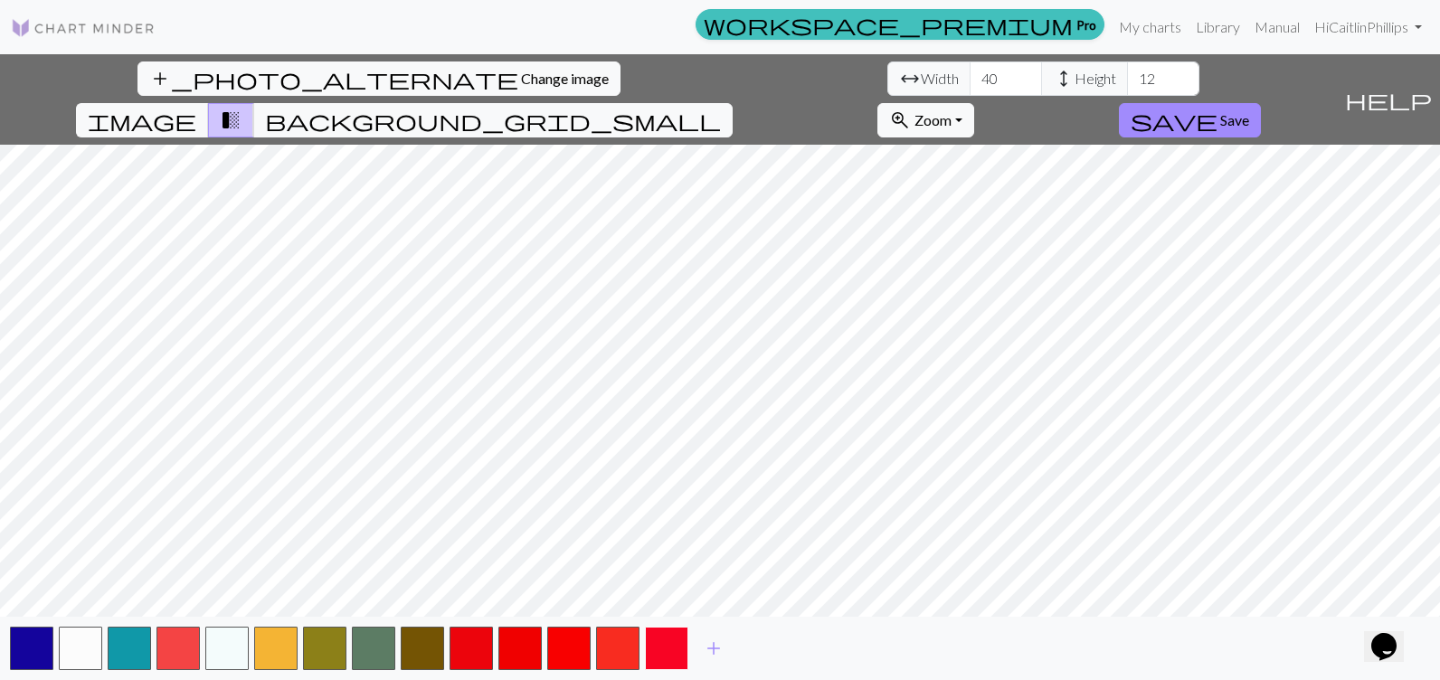
click at [665, 642] on button "button" at bounding box center [666, 648] width 43 height 43
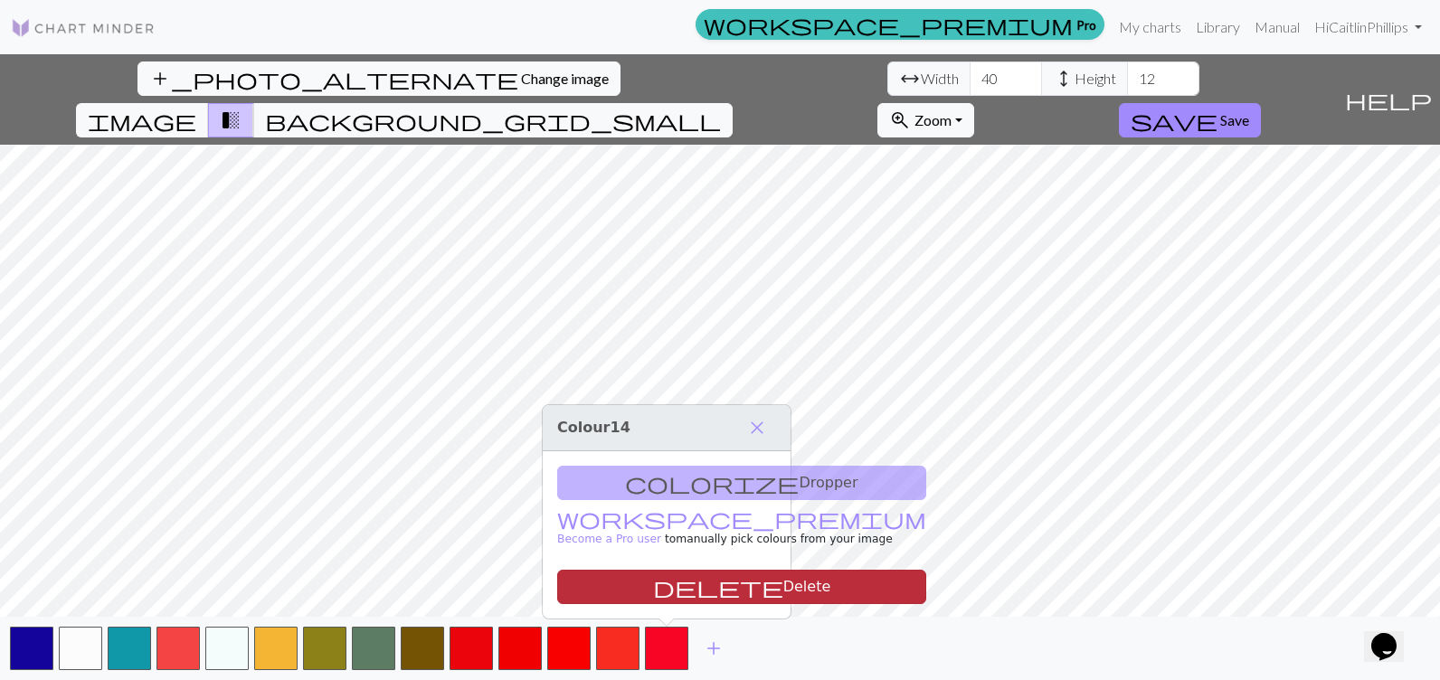
click at [658, 590] on button "delete Delete" at bounding box center [741, 587] width 369 height 34
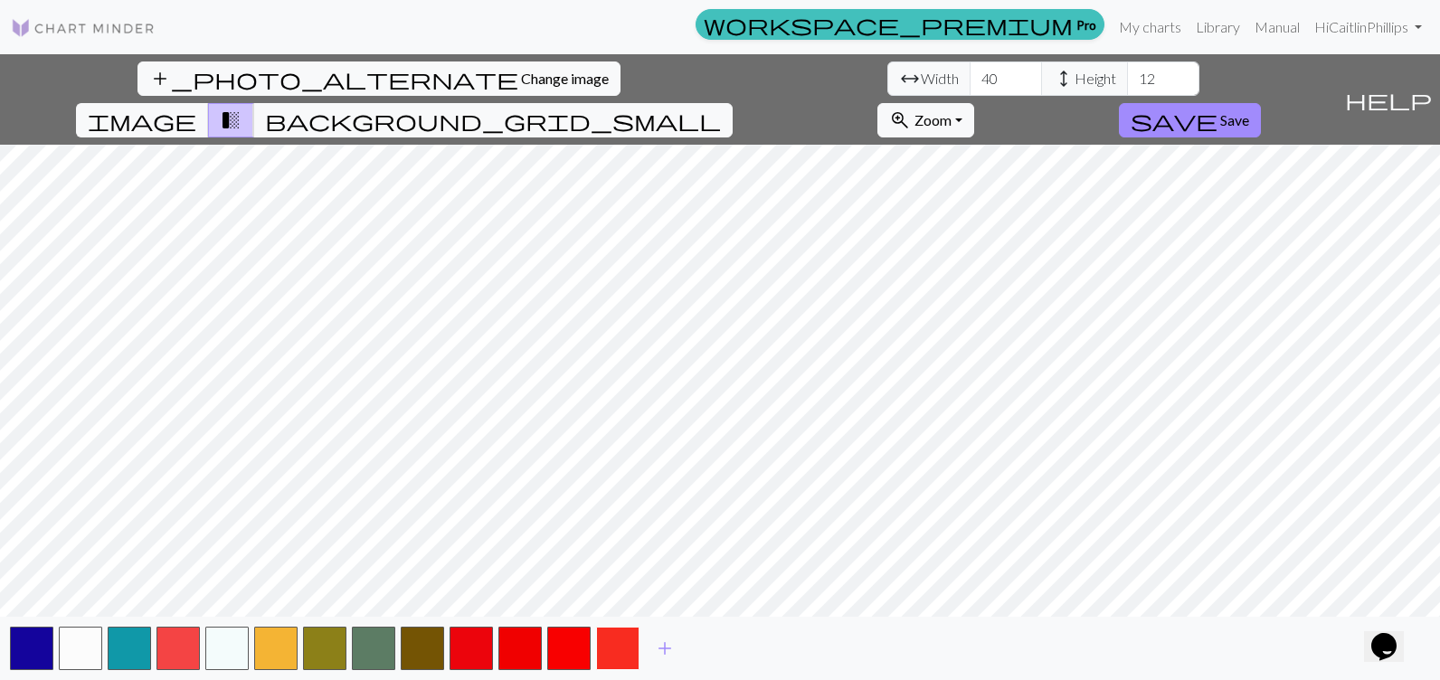
click at [625, 645] on button "button" at bounding box center [617, 648] width 43 height 43
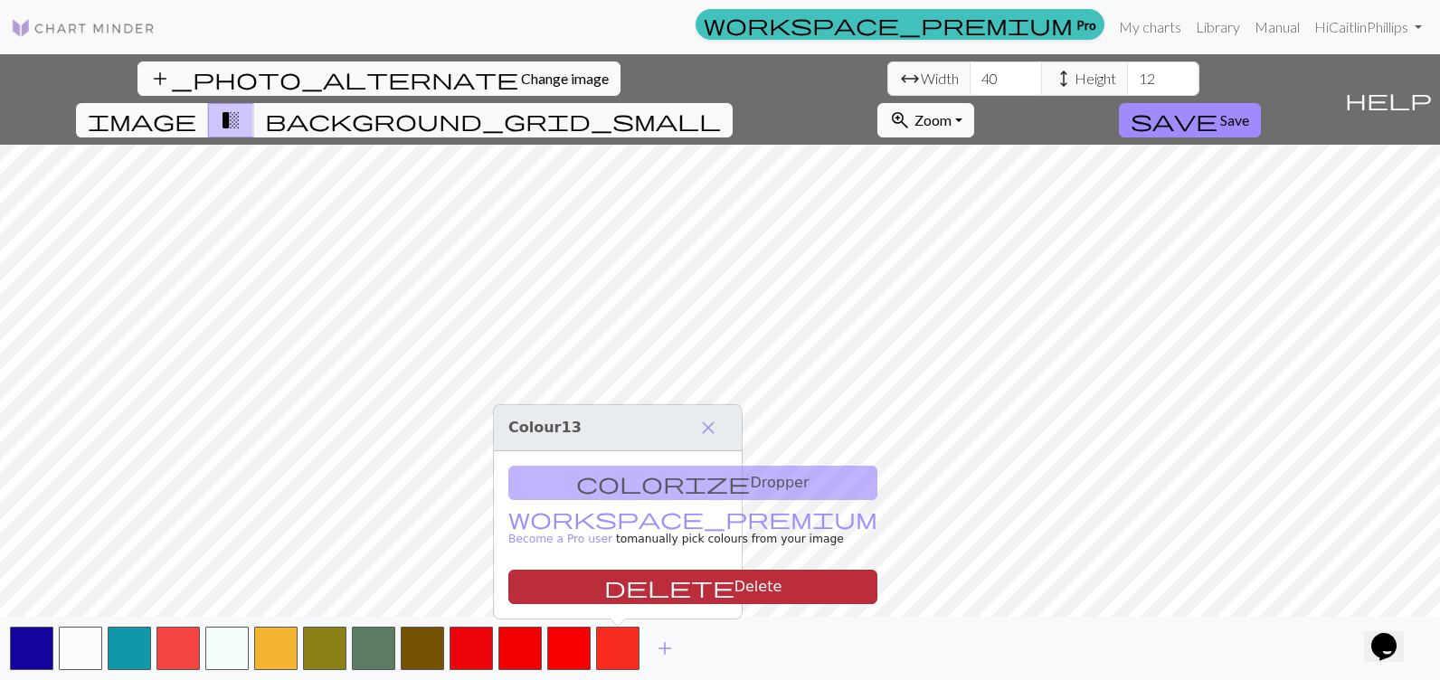
click at [606, 583] on span "delete" at bounding box center [669, 586] width 130 height 25
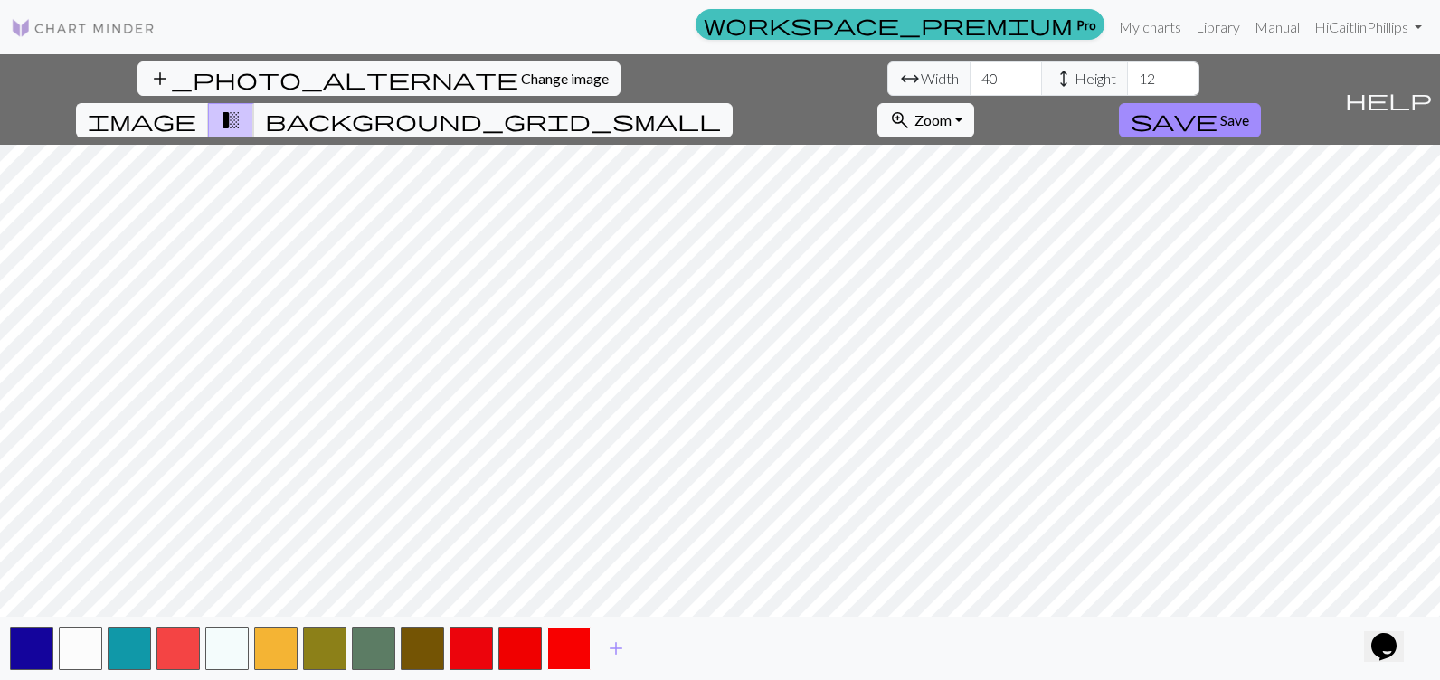
click at [568, 631] on button "button" at bounding box center [568, 648] width 43 height 43
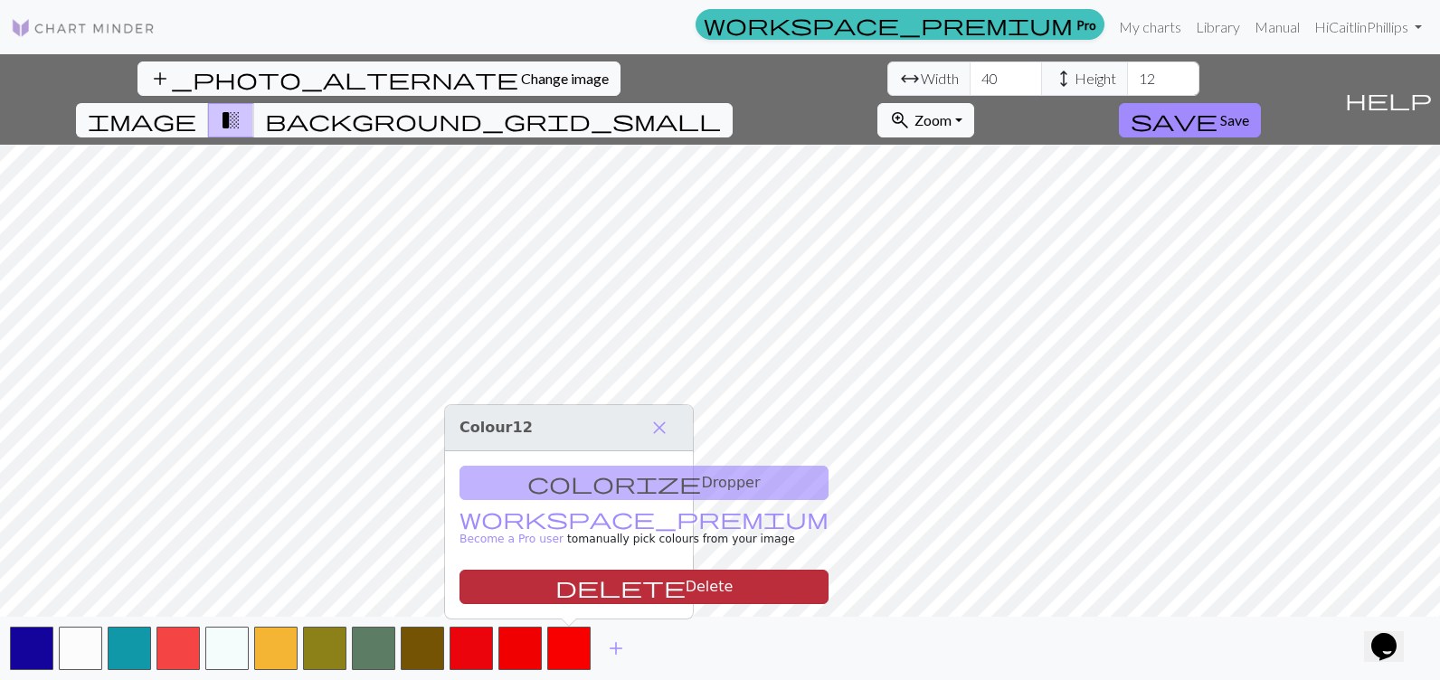
click at [542, 570] on button "delete Delete" at bounding box center [644, 587] width 369 height 34
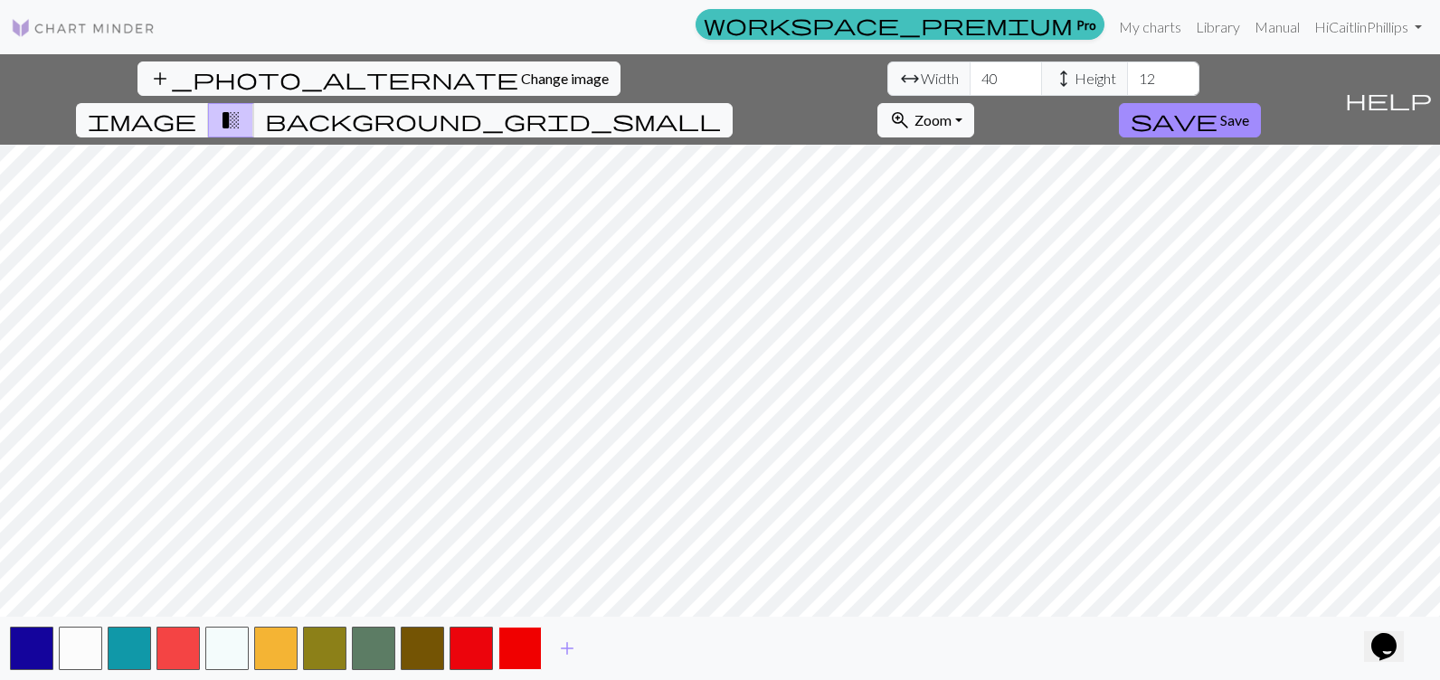
click at [509, 636] on button "button" at bounding box center [519, 648] width 43 height 43
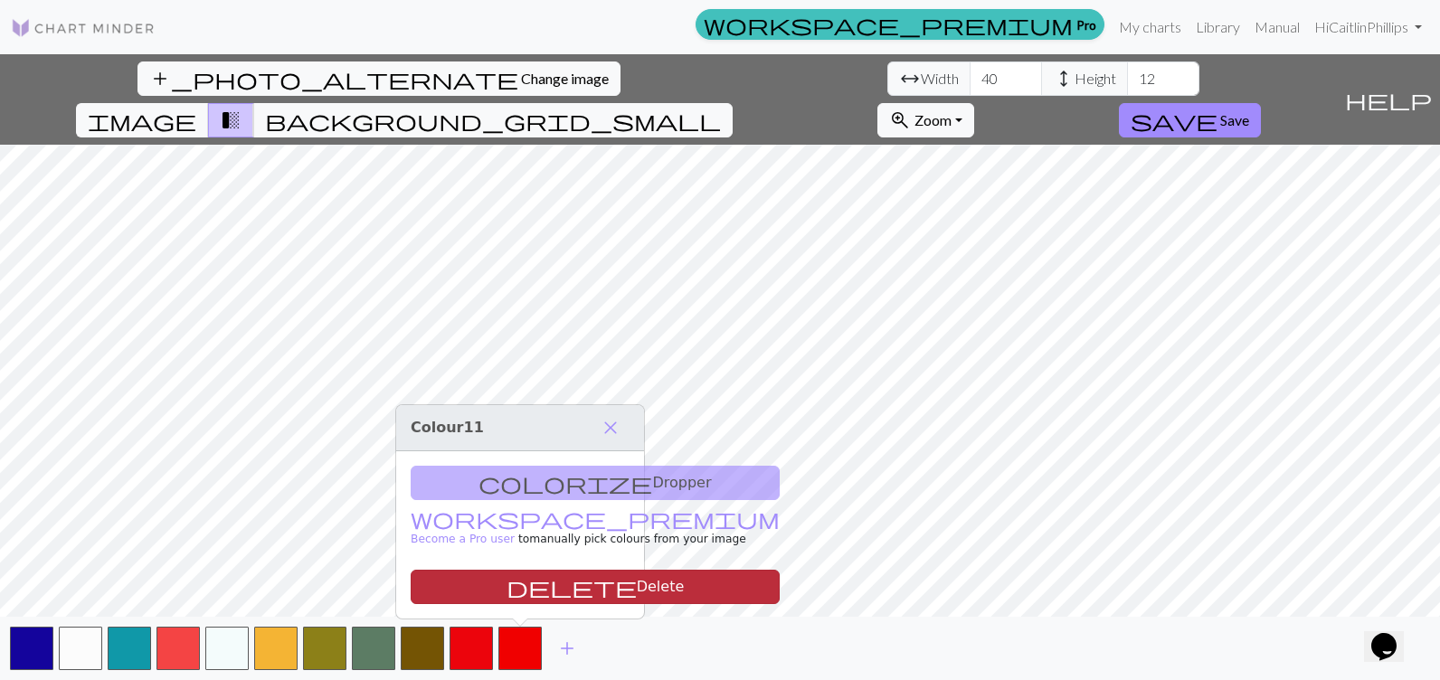
click at [509, 592] on span "delete" at bounding box center [572, 586] width 130 height 25
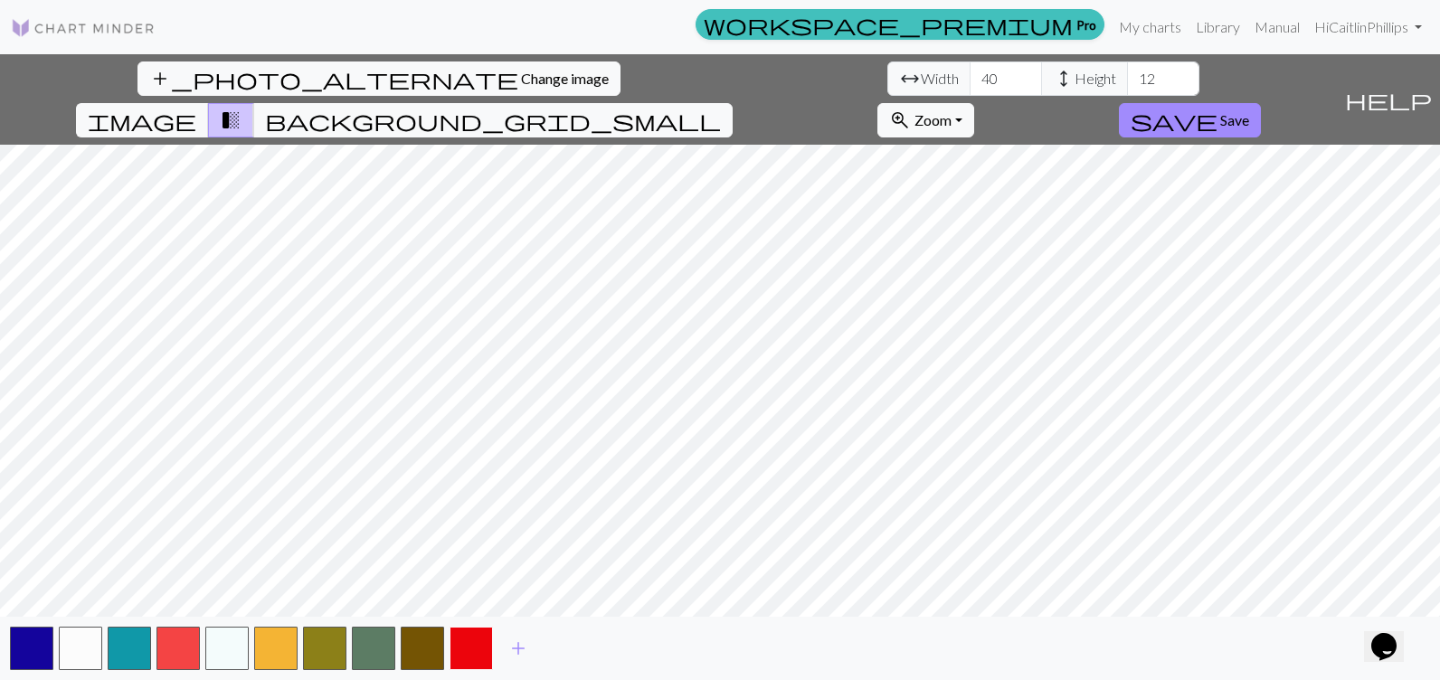
click at [479, 639] on button "button" at bounding box center [471, 648] width 43 height 43
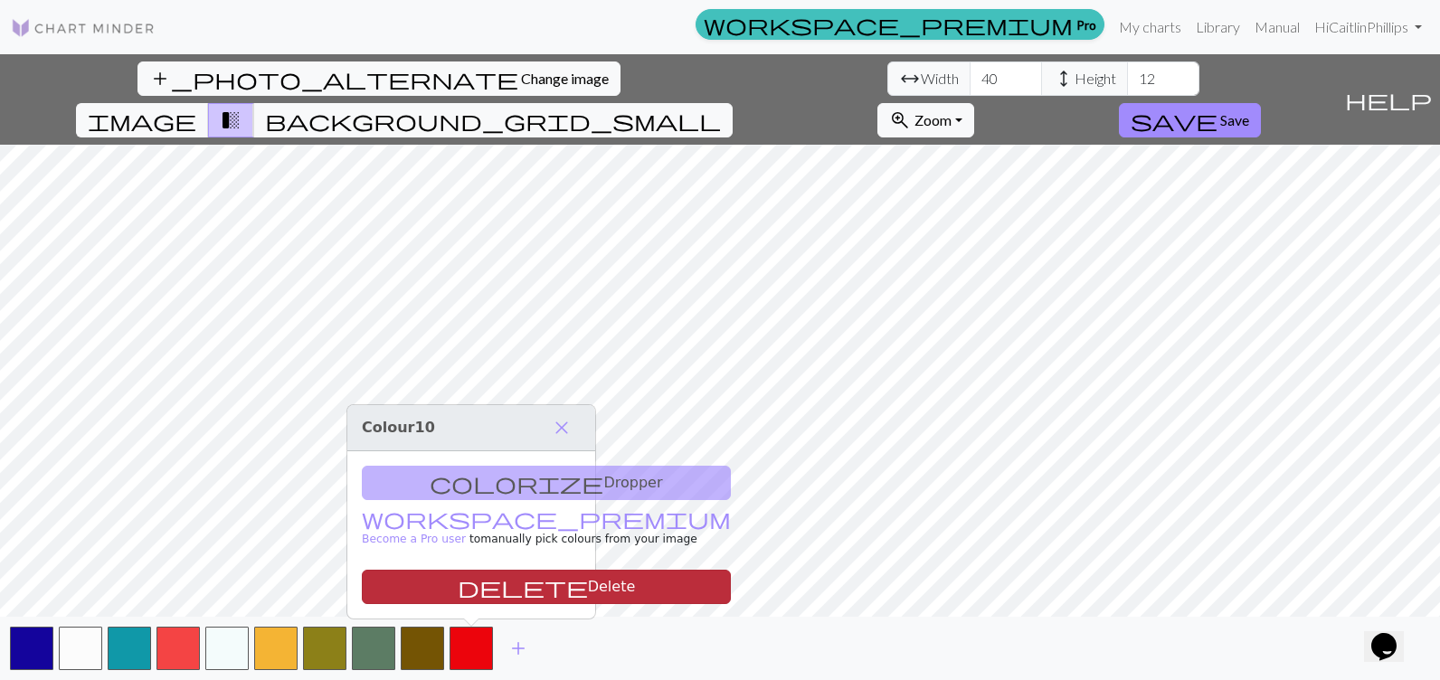
click at [476, 586] on button "delete Delete" at bounding box center [546, 587] width 369 height 34
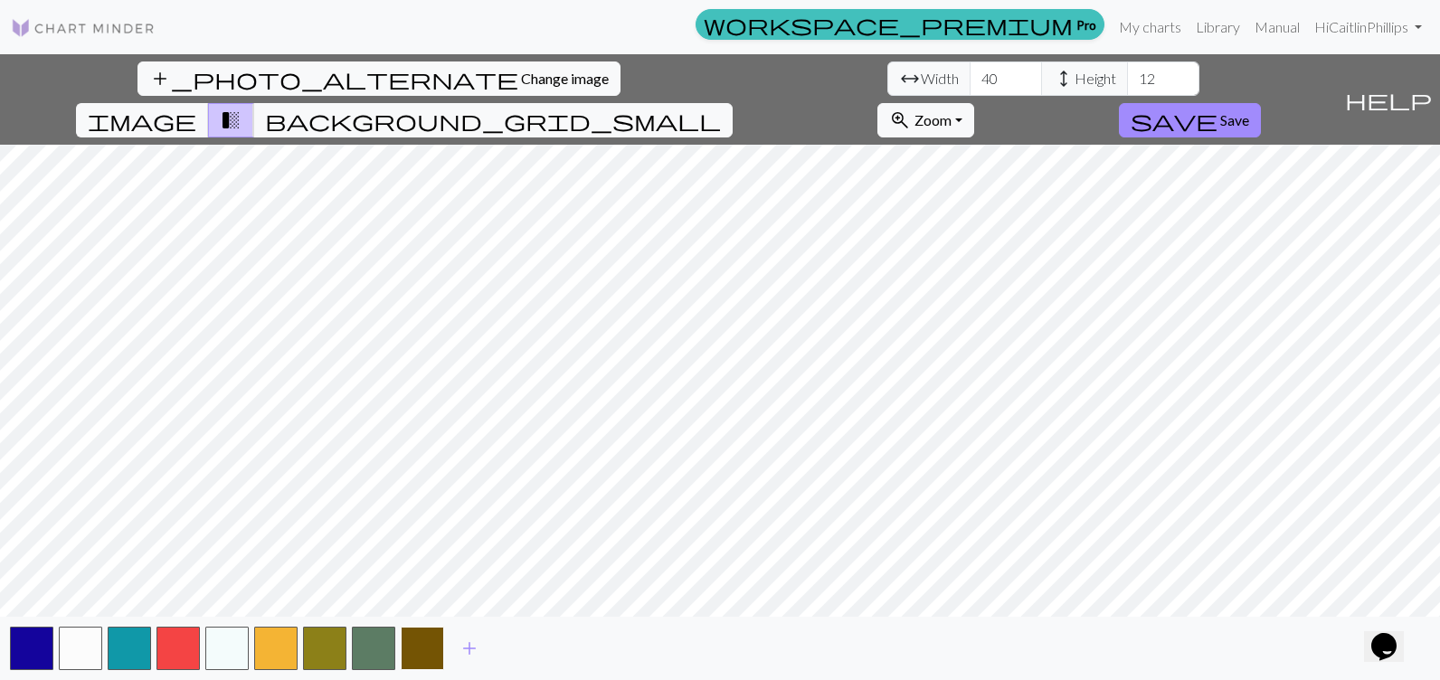
click at [432, 644] on button "button" at bounding box center [422, 648] width 43 height 43
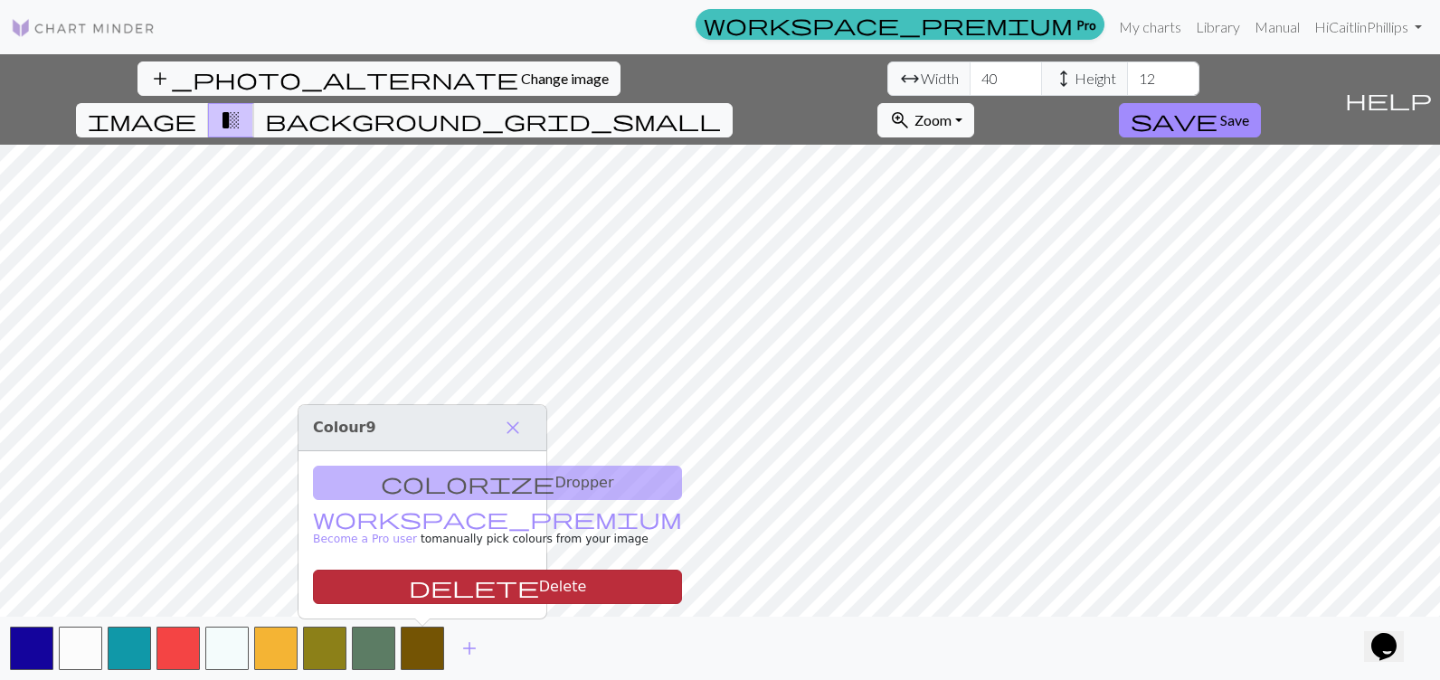
click at [437, 580] on button "delete Delete" at bounding box center [497, 587] width 369 height 34
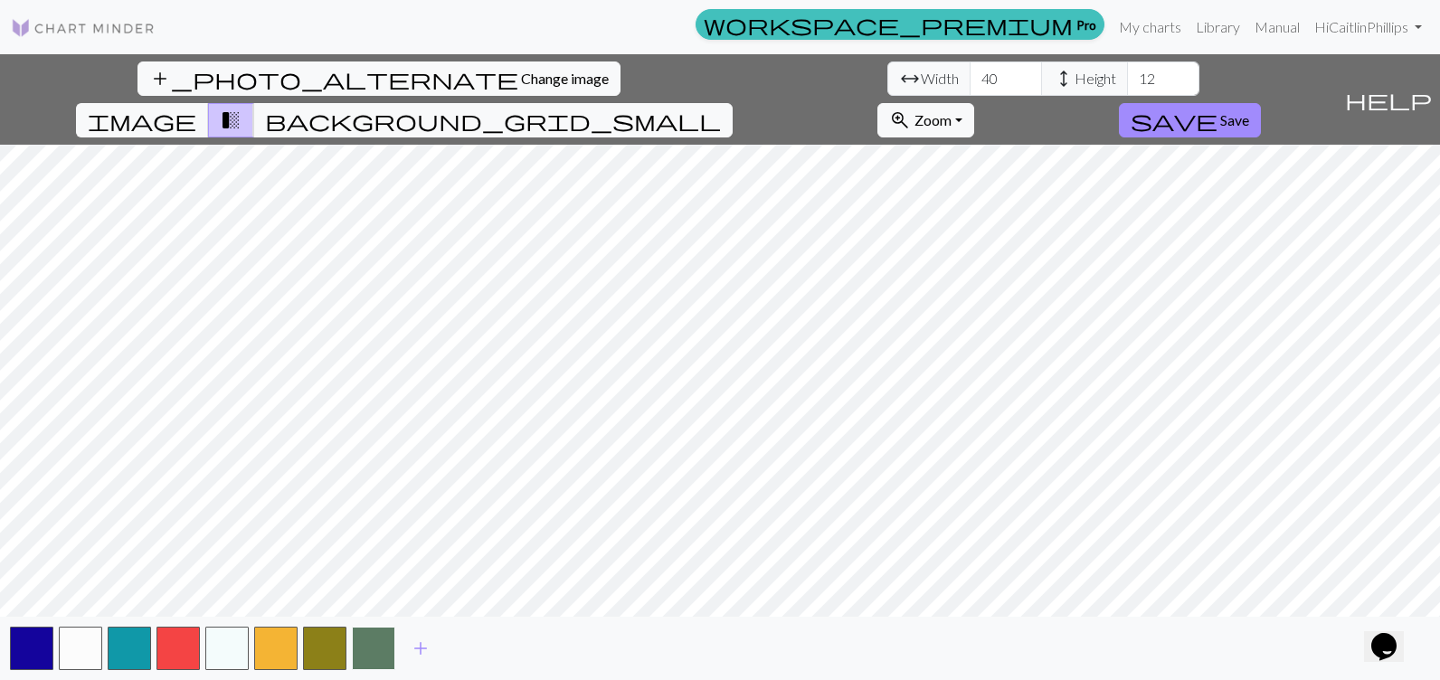
click at [379, 647] on button "button" at bounding box center [373, 648] width 43 height 43
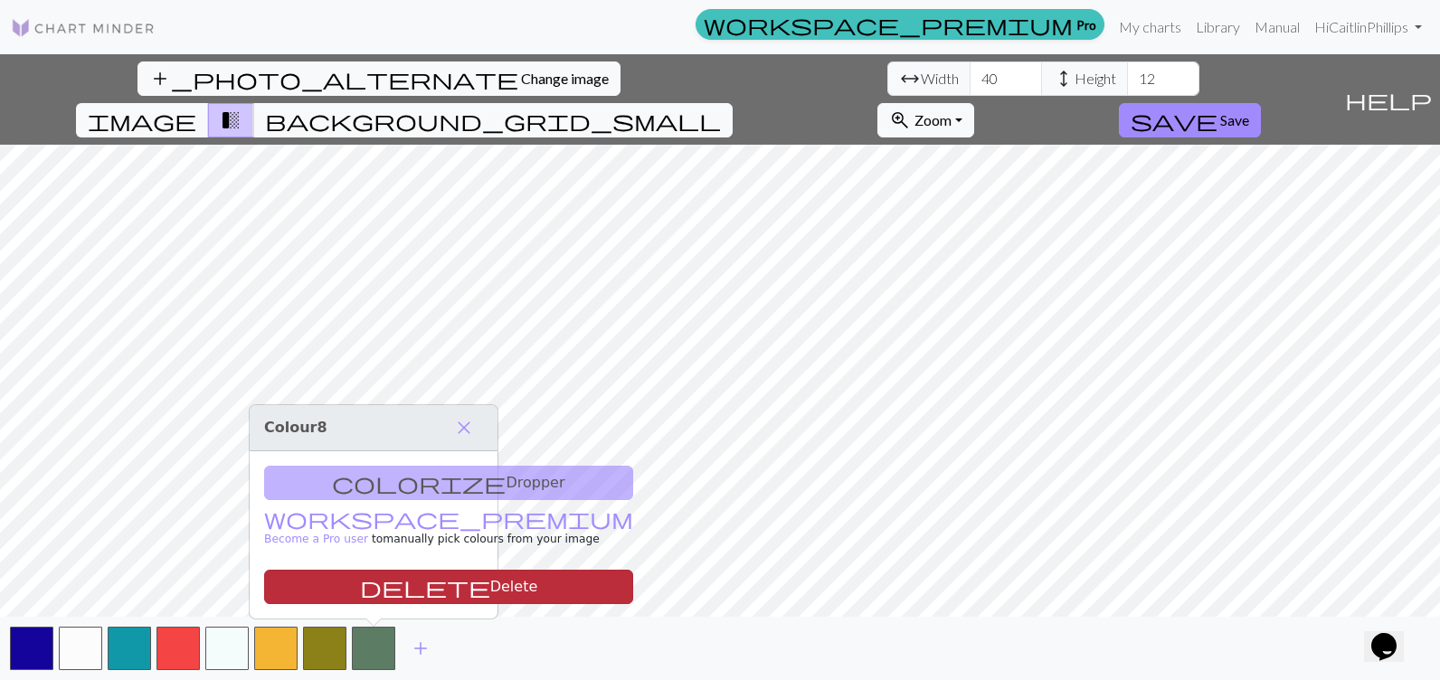
click at [375, 593] on button "delete Delete" at bounding box center [448, 587] width 369 height 34
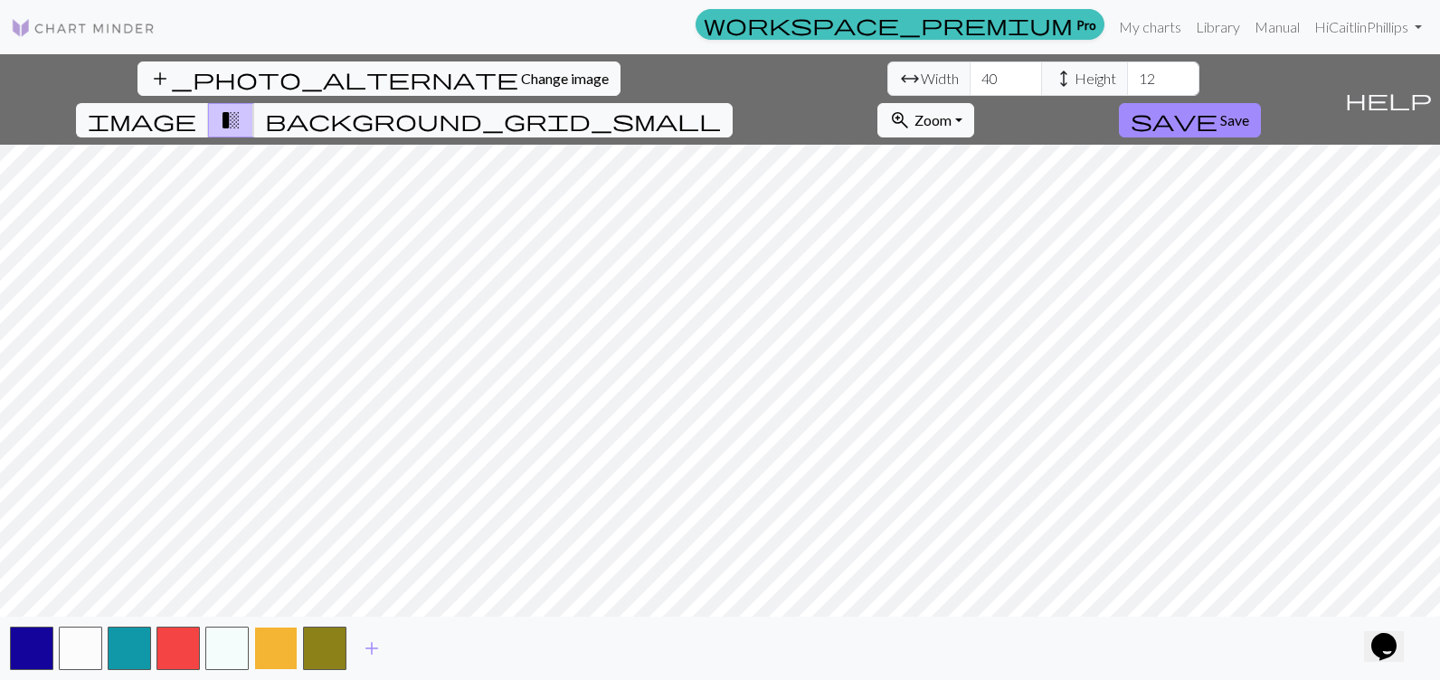
click at [295, 640] on button "button" at bounding box center [275, 648] width 43 height 43
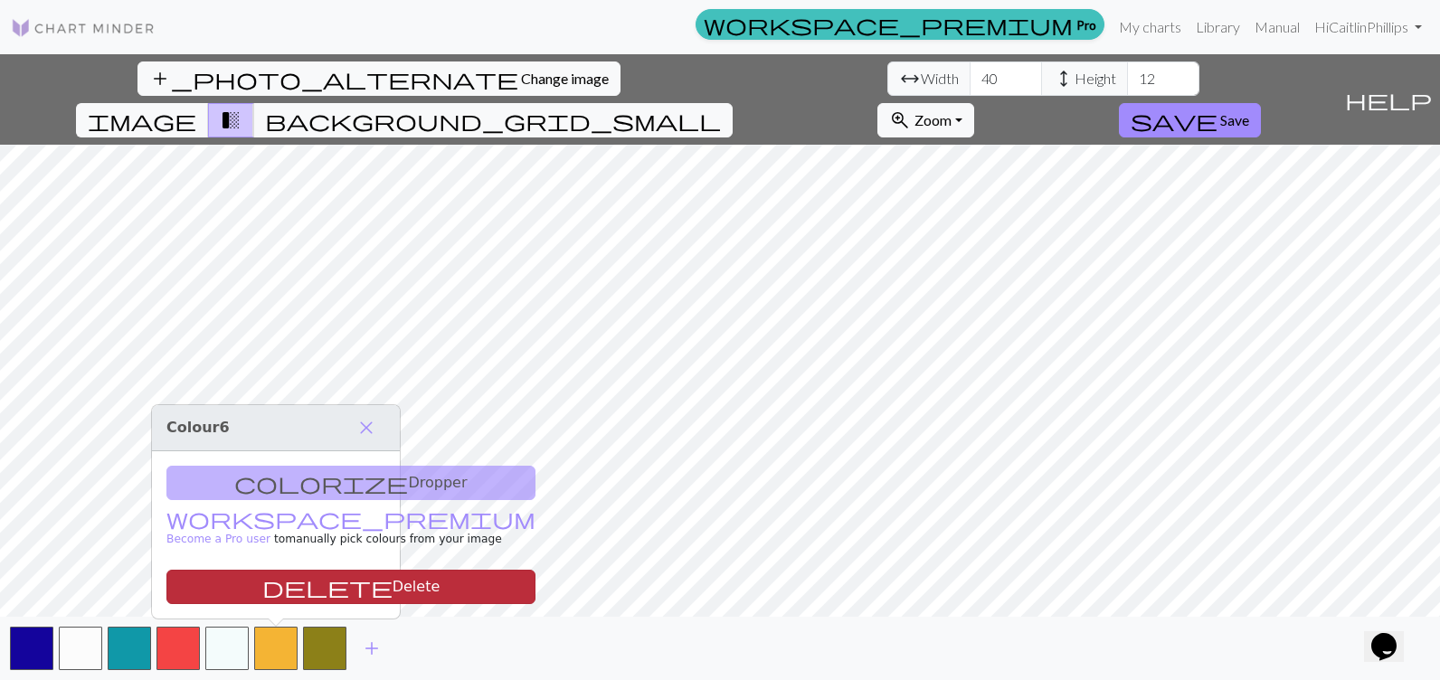
click at [278, 576] on button "delete Delete" at bounding box center [350, 587] width 369 height 34
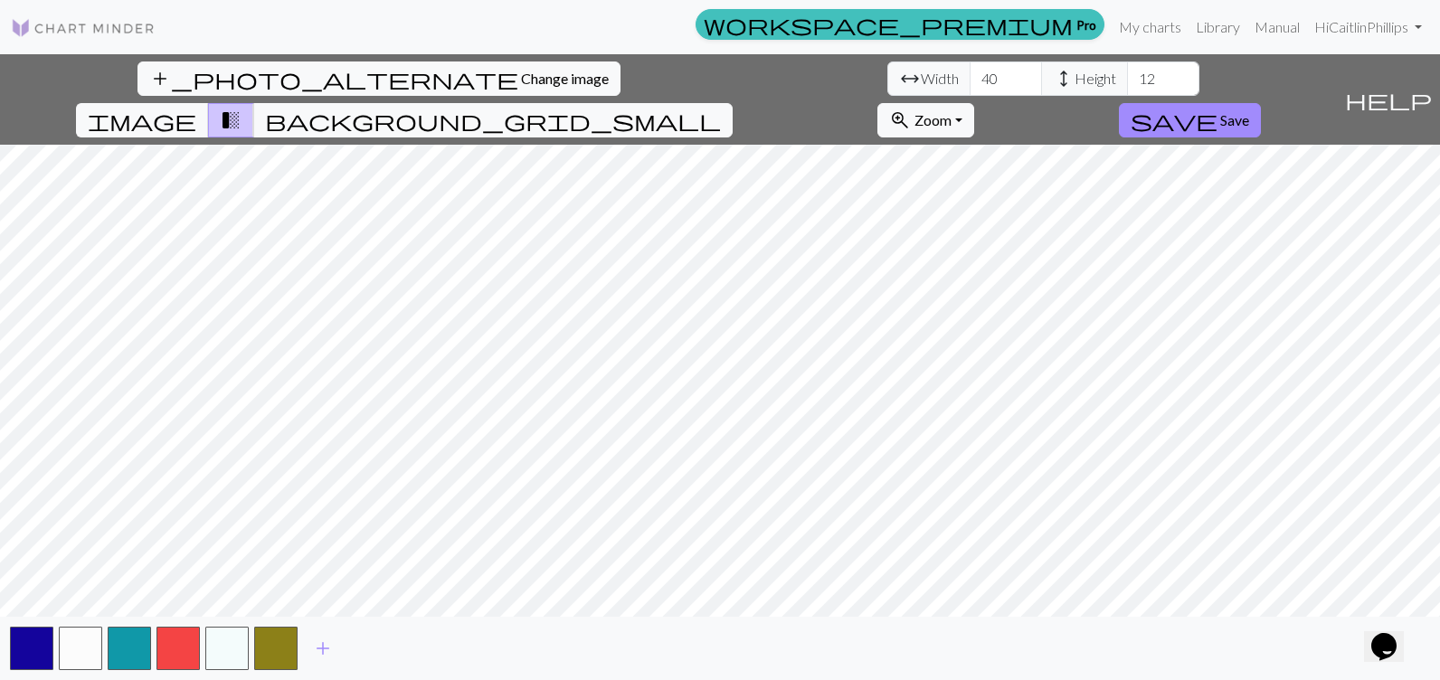
click at [273, 623] on div "add" at bounding box center [720, 648] width 1440 height 63
click at [274, 635] on button "button" at bounding box center [275, 648] width 43 height 43
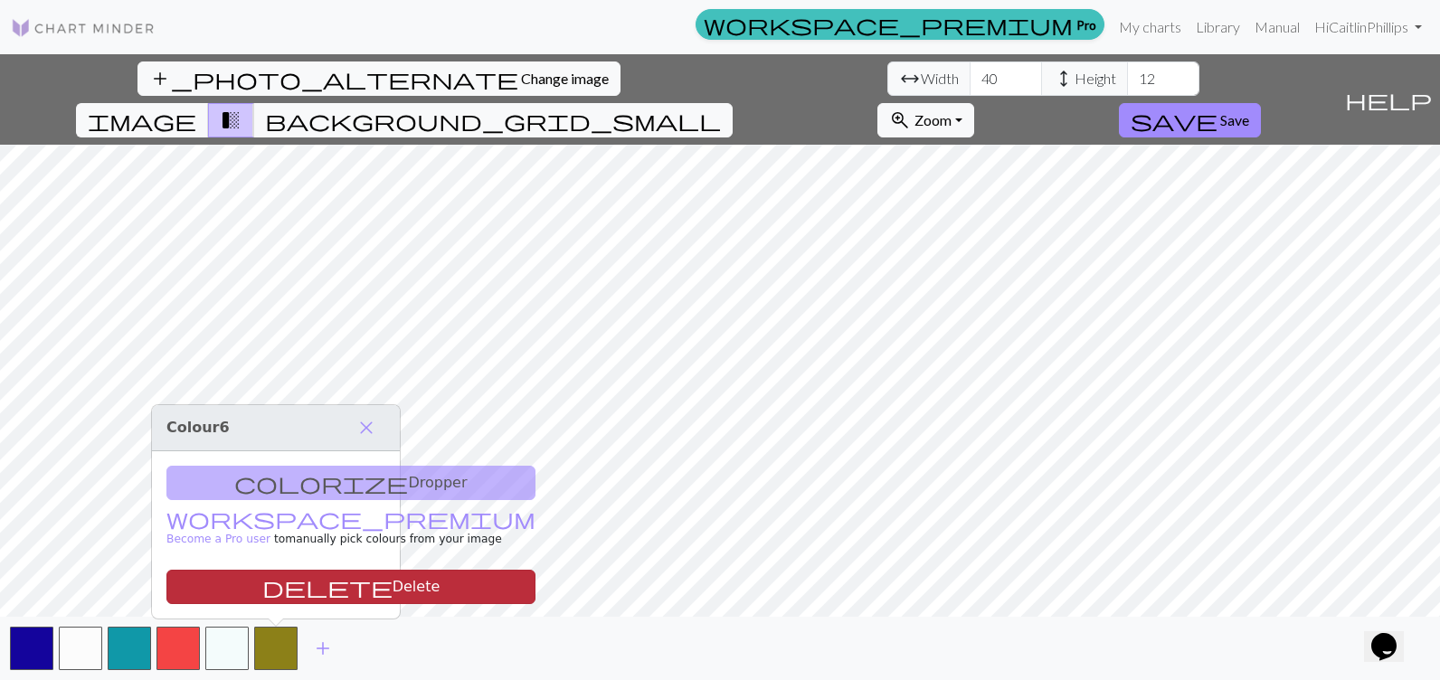
click at [276, 583] on button "delete Delete" at bounding box center [350, 587] width 369 height 34
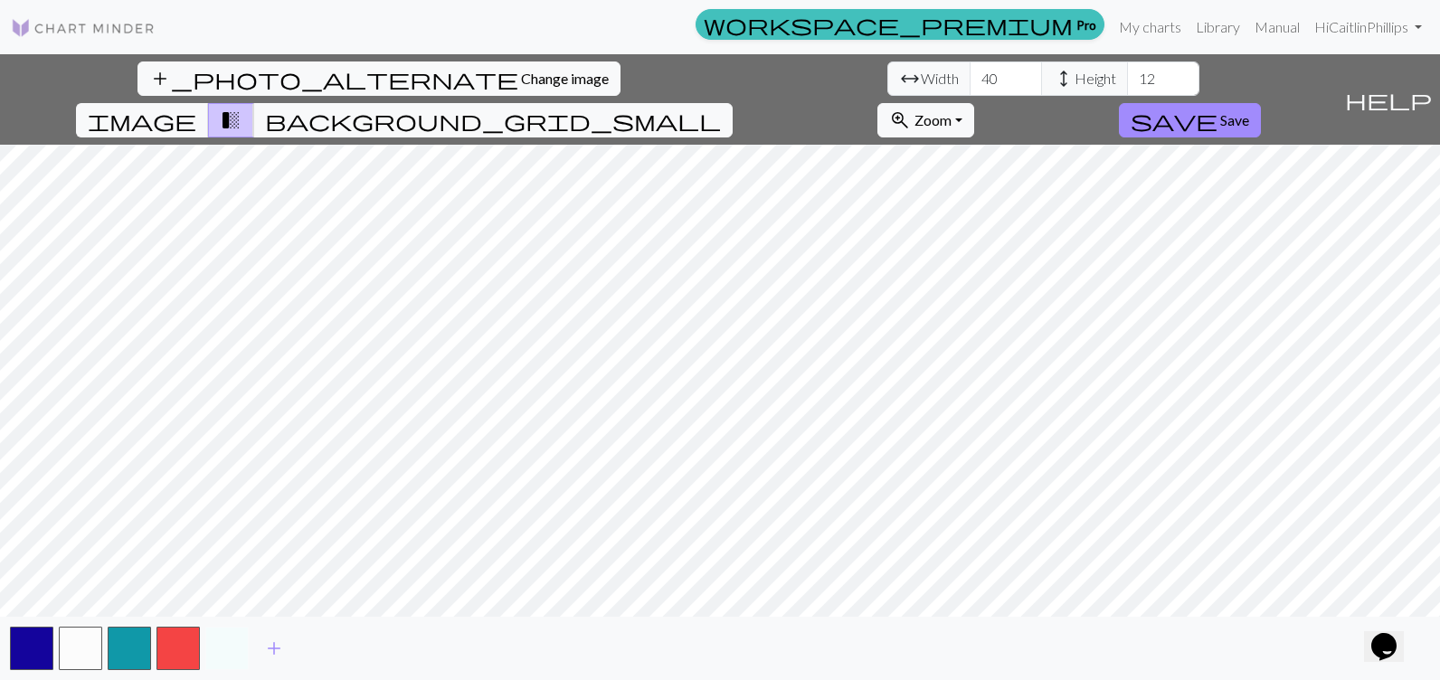
click at [223, 659] on button "button" at bounding box center [226, 648] width 43 height 43
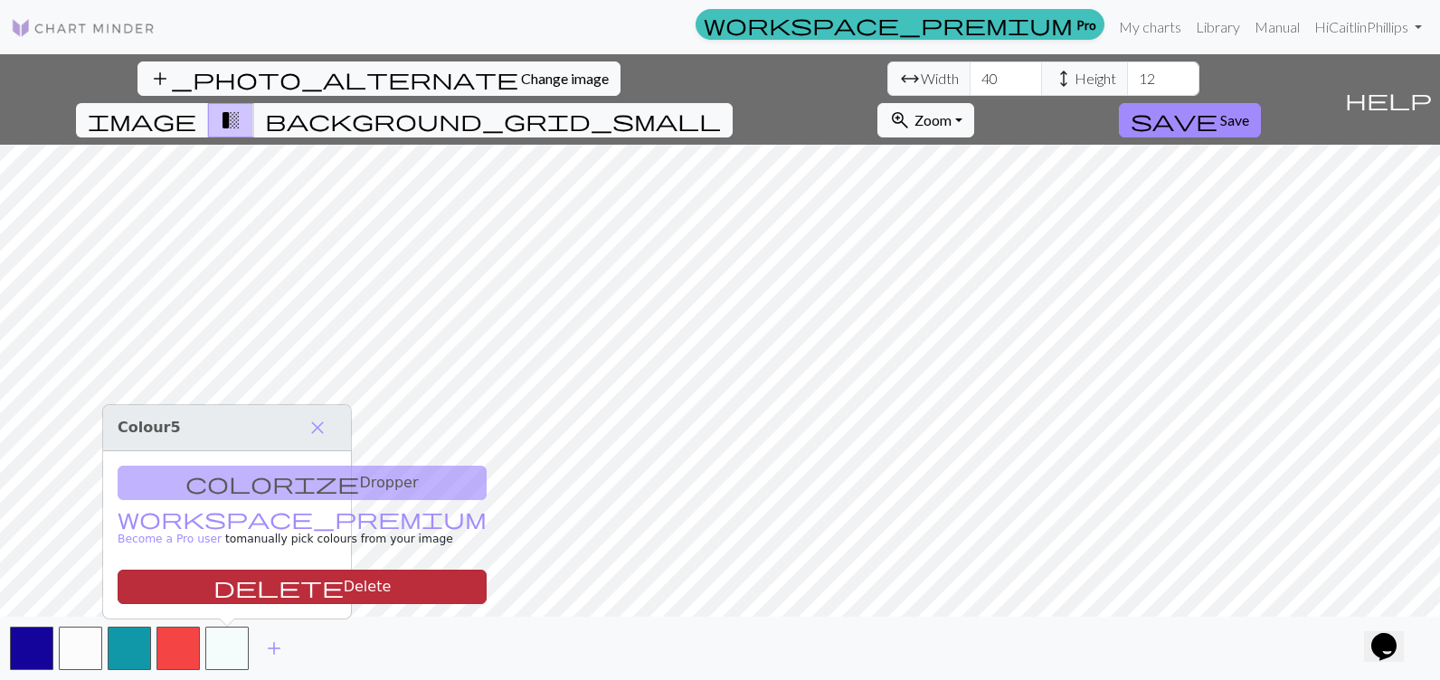
click at [227, 593] on button "delete Delete" at bounding box center [302, 587] width 369 height 34
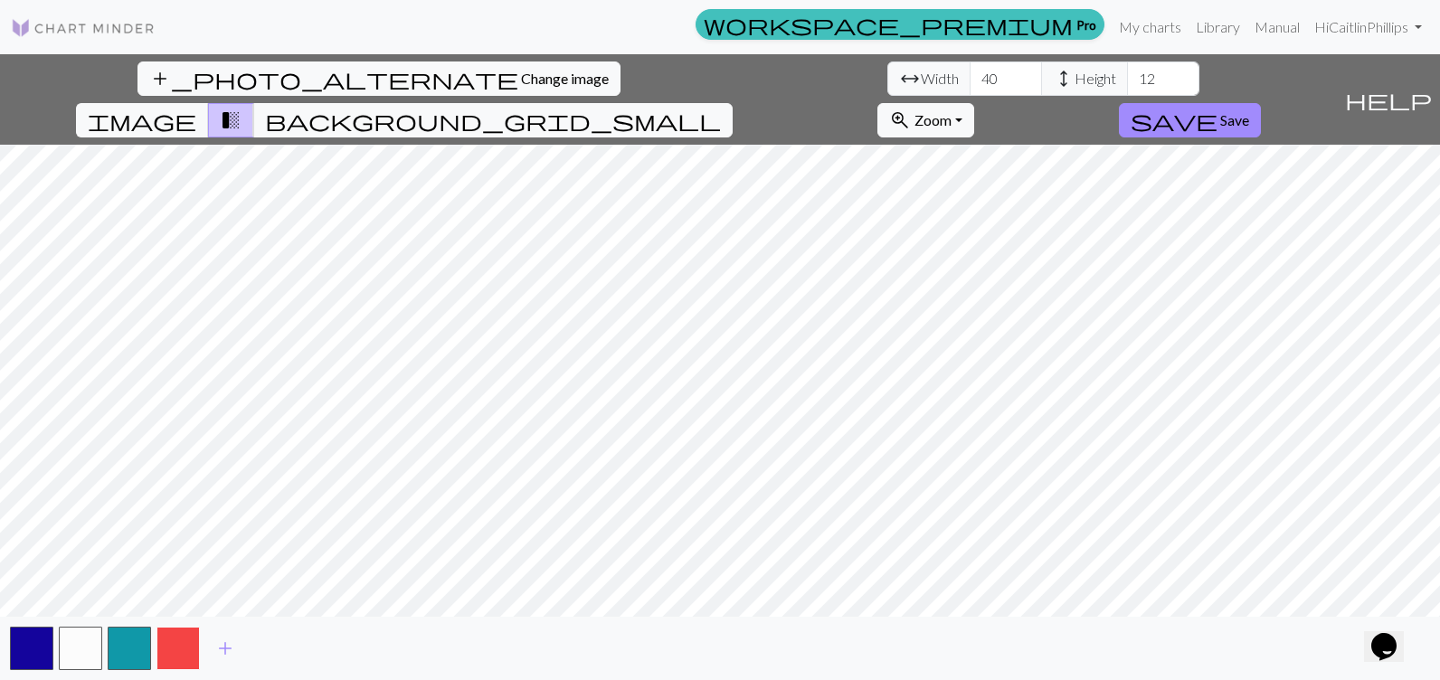
click at [189, 647] on button "button" at bounding box center [177, 648] width 43 height 43
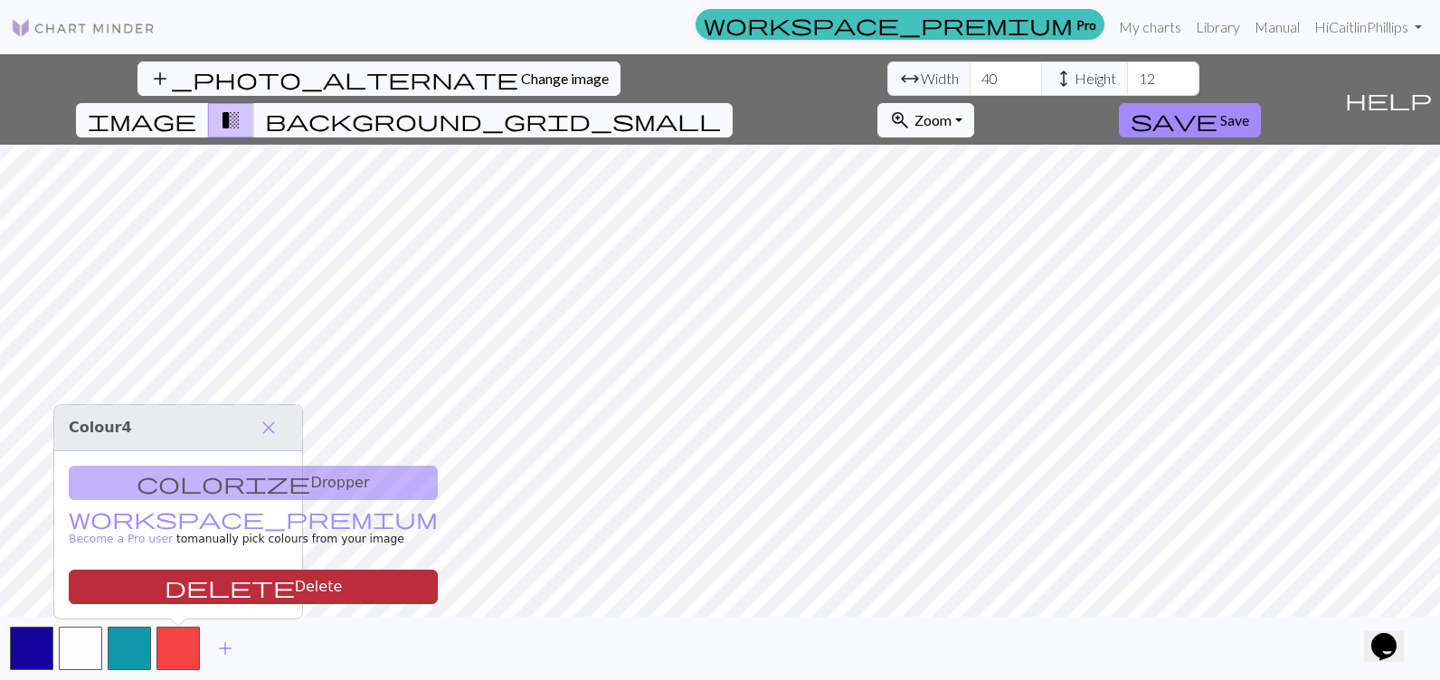
click at [200, 580] on button "delete Delete" at bounding box center [253, 587] width 369 height 34
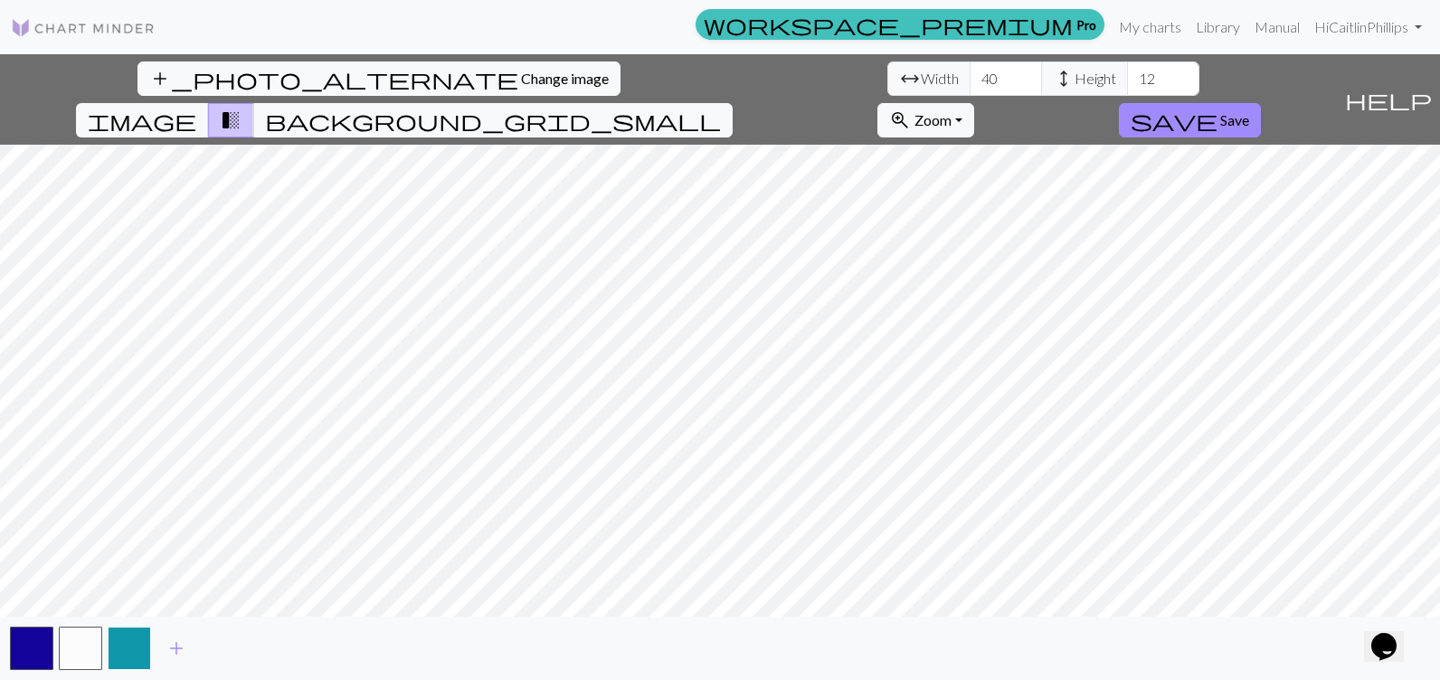
click at [139, 649] on button "button" at bounding box center [129, 648] width 43 height 43
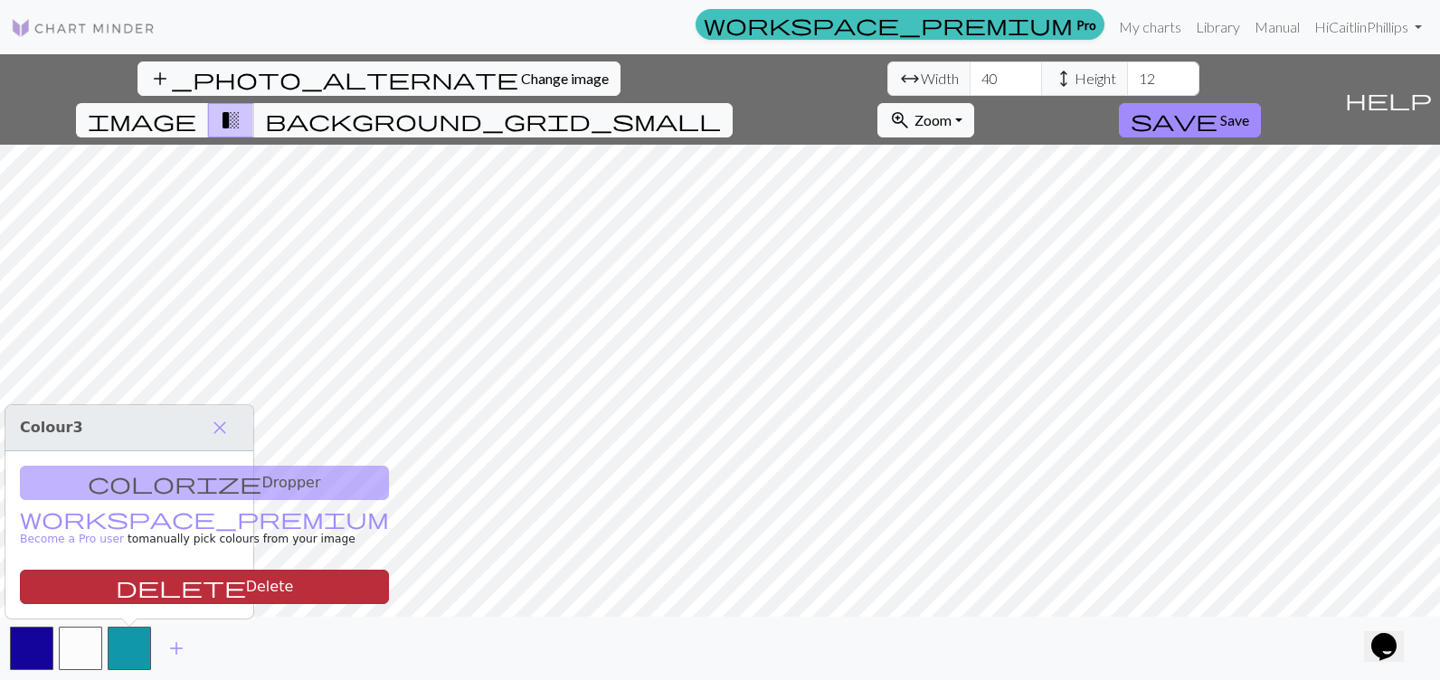
click at [163, 585] on button "delete Delete" at bounding box center [204, 587] width 369 height 34
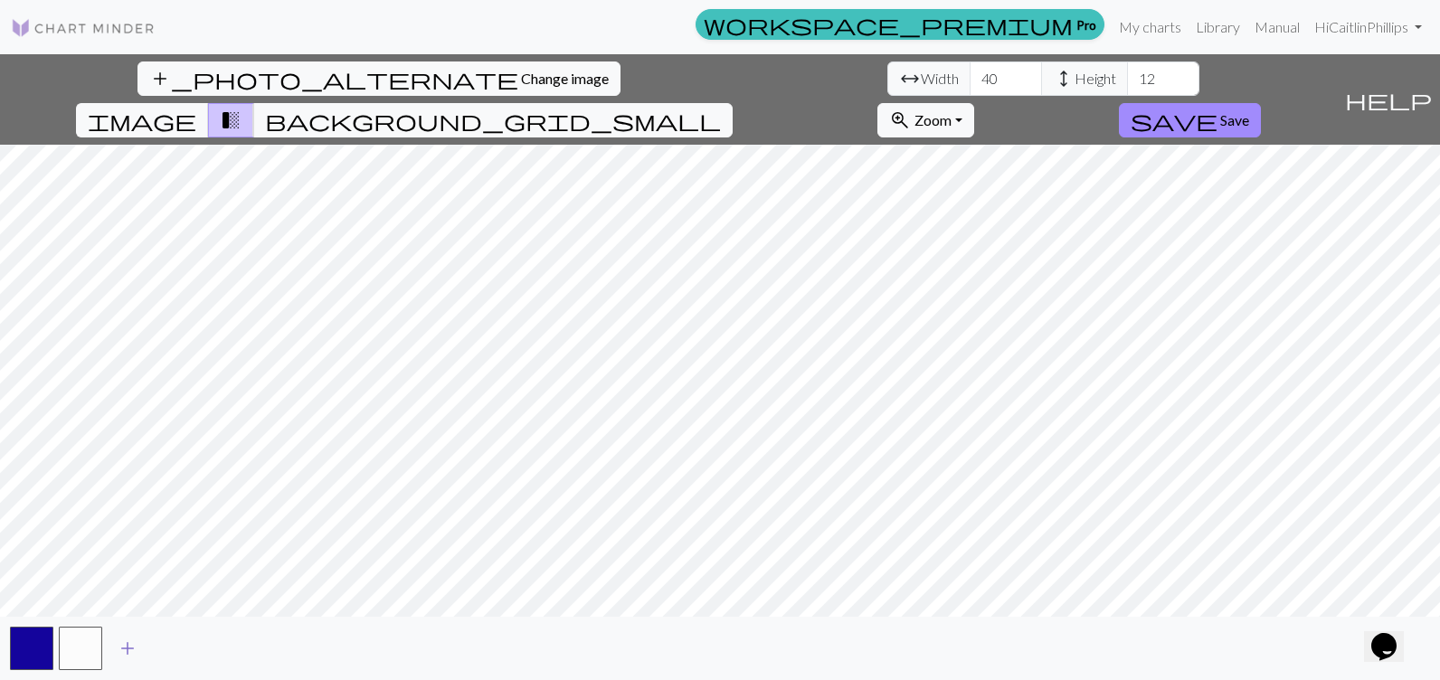
click at [134, 648] on span "add" at bounding box center [128, 648] width 22 height 25
click at [178, 648] on span "add" at bounding box center [177, 648] width 22 height 25
click at [215, 642] on span "add" at bounding box center [225, 648] width 22 height 25
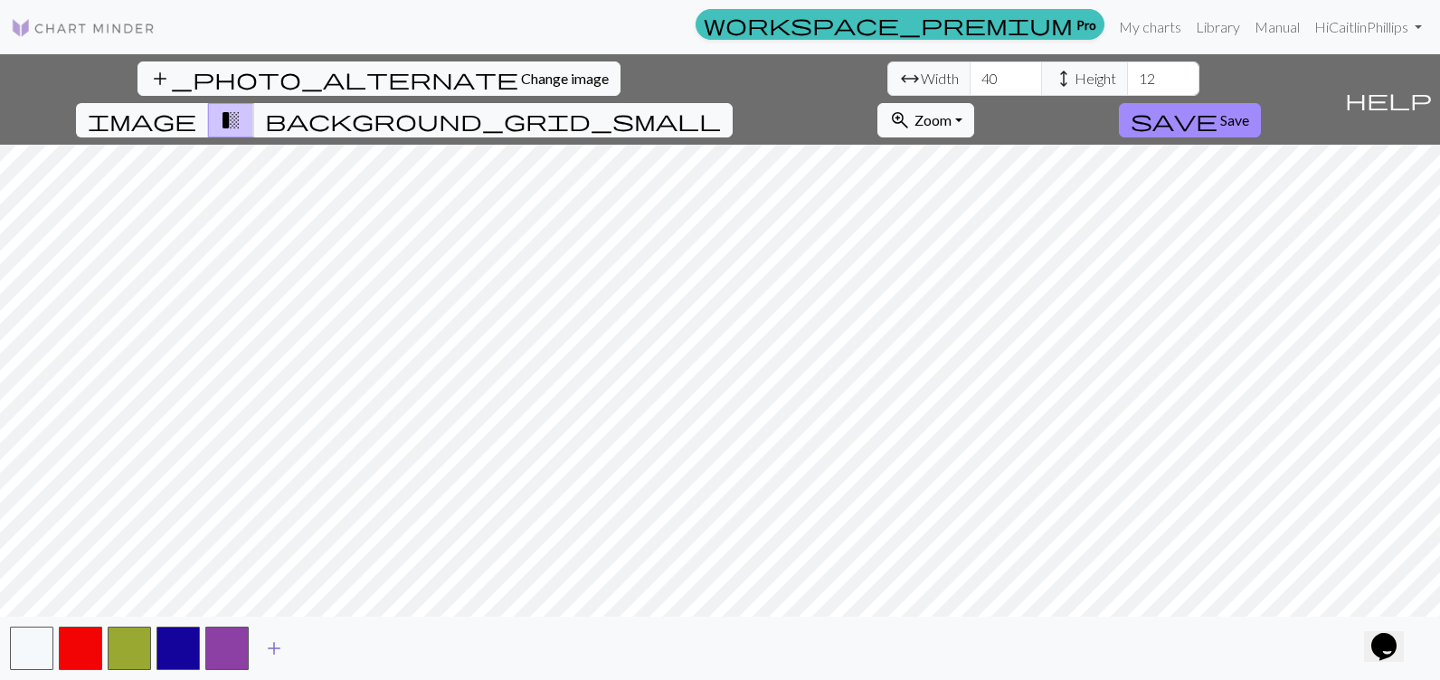
click at [266, 649] on span "add" at bounding box center [274, 648] width 22 height 25
click at [325, 647] on span "add" at bounding box center [323, 648] width 22 height 25
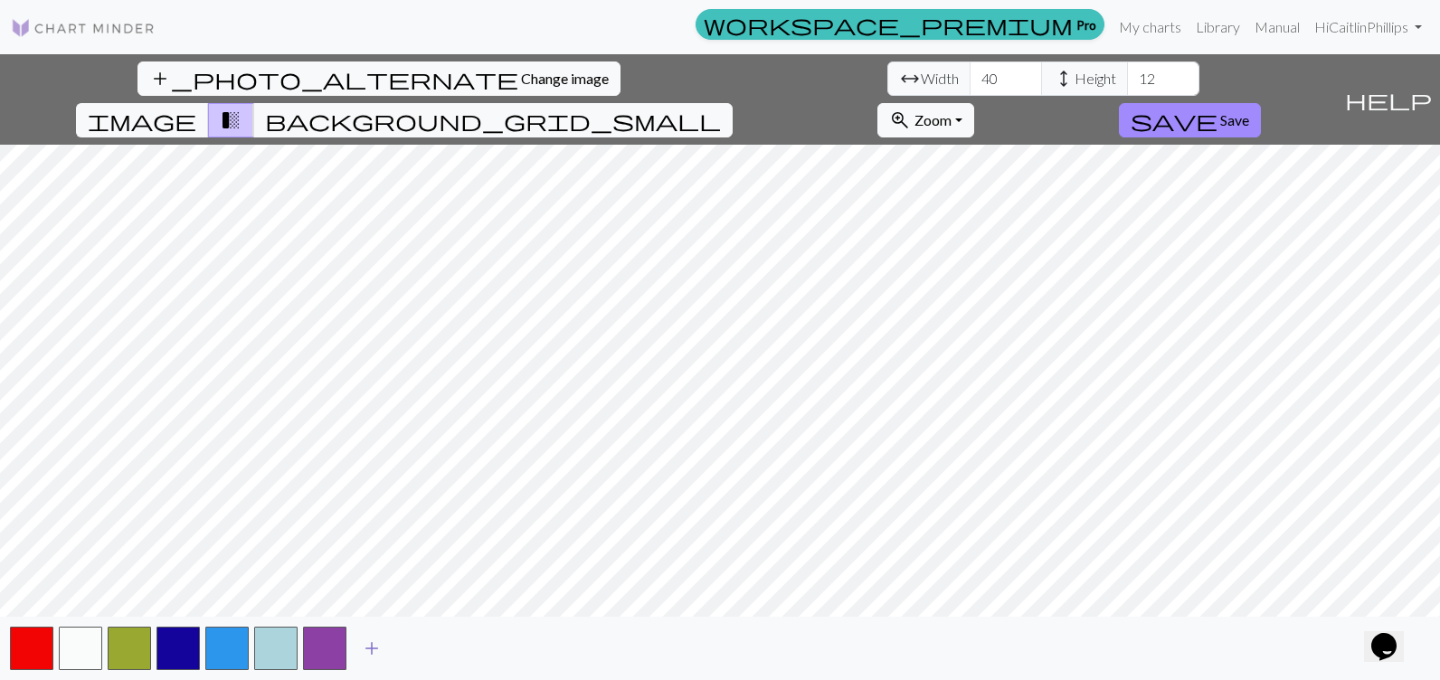
click at [379, 649] on span "add" at bounding box center [372, 648] width 22 height 25
click at [412, 649] on span "add" at bounding box center [421, 648] width 22 height 25
click at [470, 645] on span "add" at bounding box center [470, 648] width 22 height 25
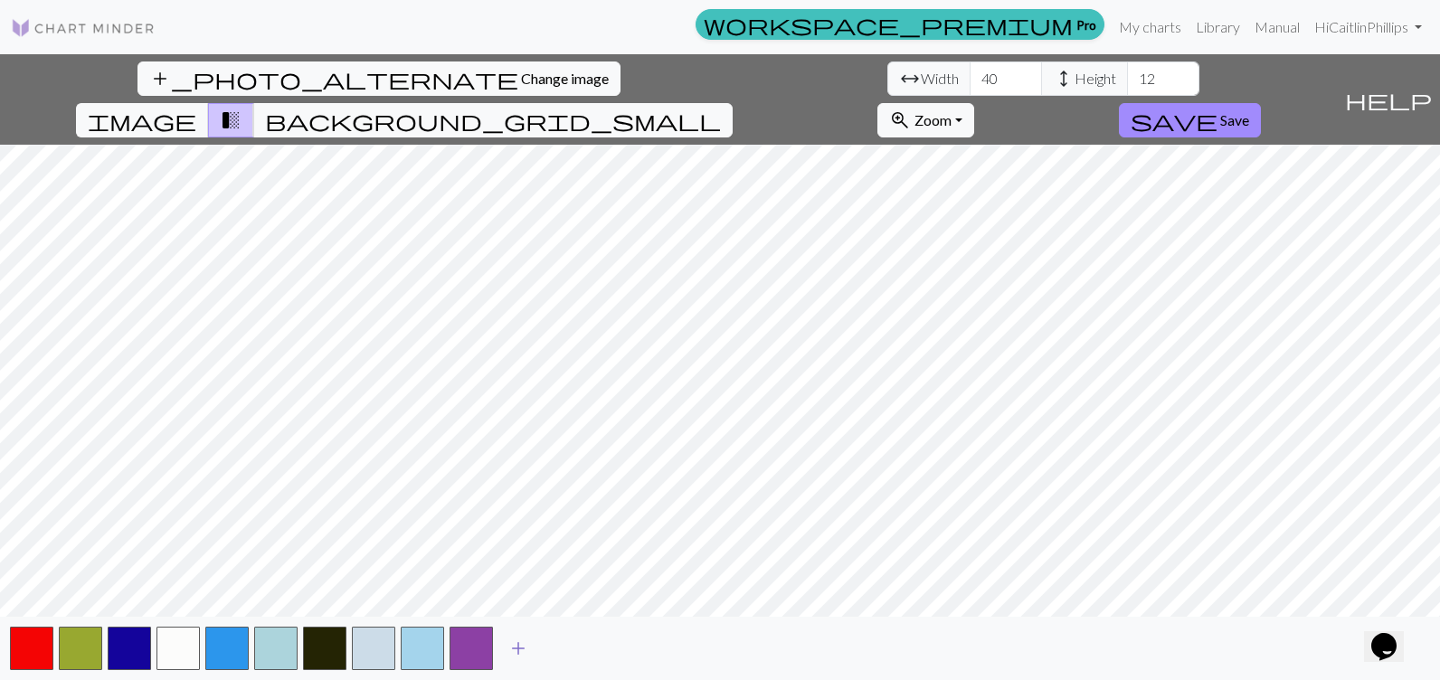
click at [526, 639] on span "add" at bounding box center [518, 648] width 22 height 25
click at [564, 638] on span "add" at bounding box center [567, 648] width 22 height 25
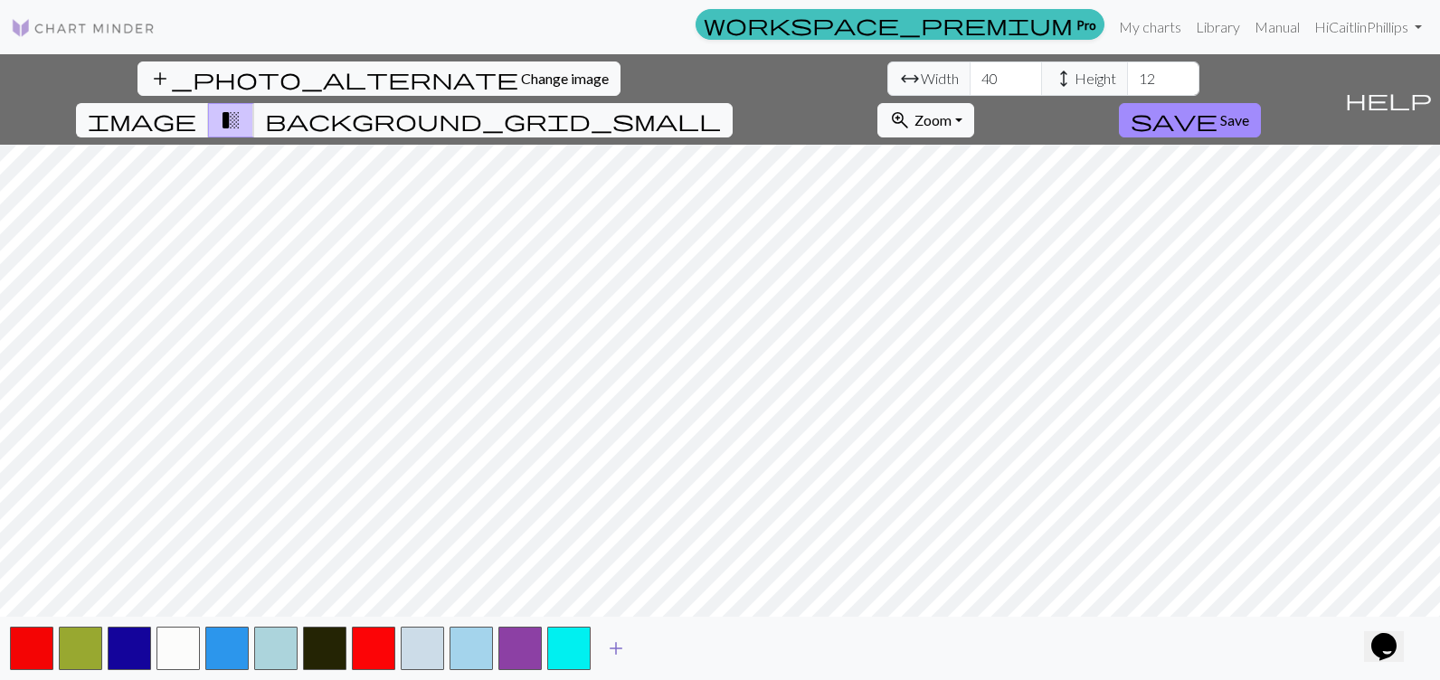
click at [599, 637] on button "add" at bounding box center [615, 648] width 45 height 34
click at [622, 640] on button "button" at bounding box center [617, 648] width 43 height 43
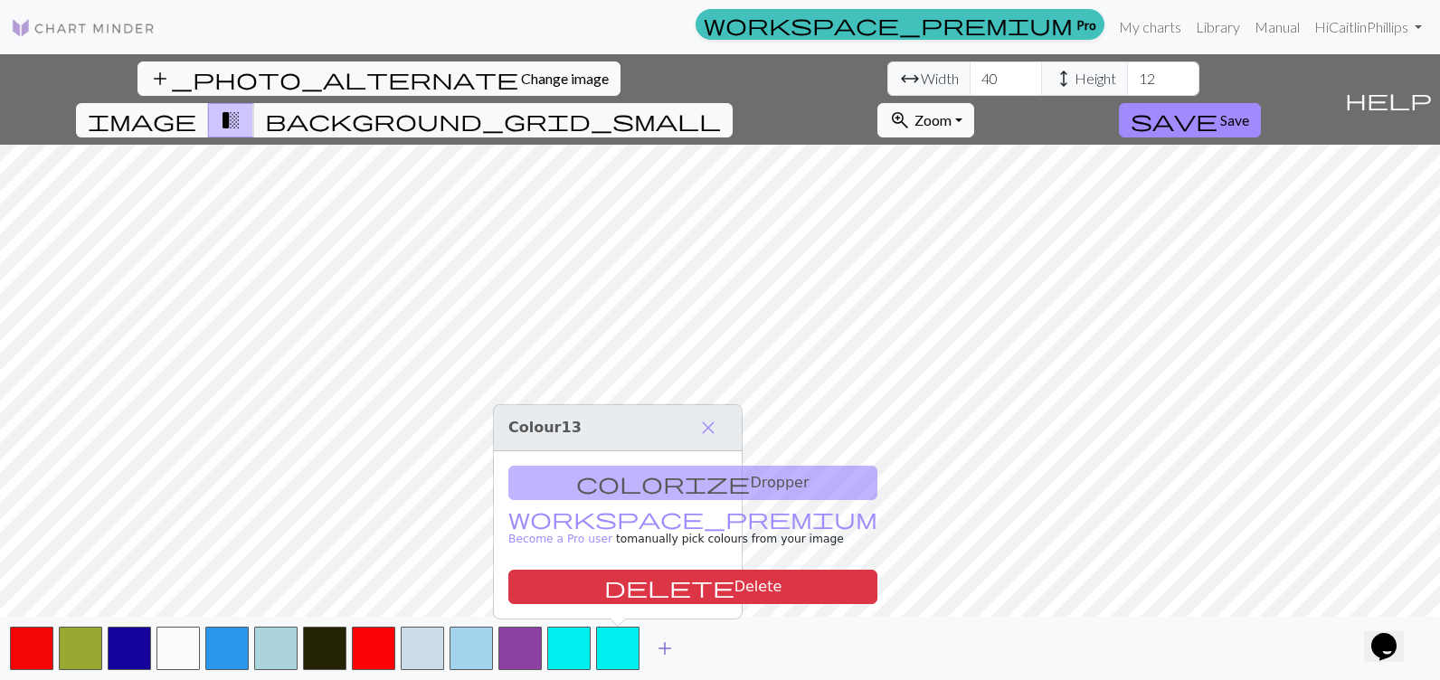
click at [667, 642] on span "add" at bounding box center [665, 648] width 22 height 25
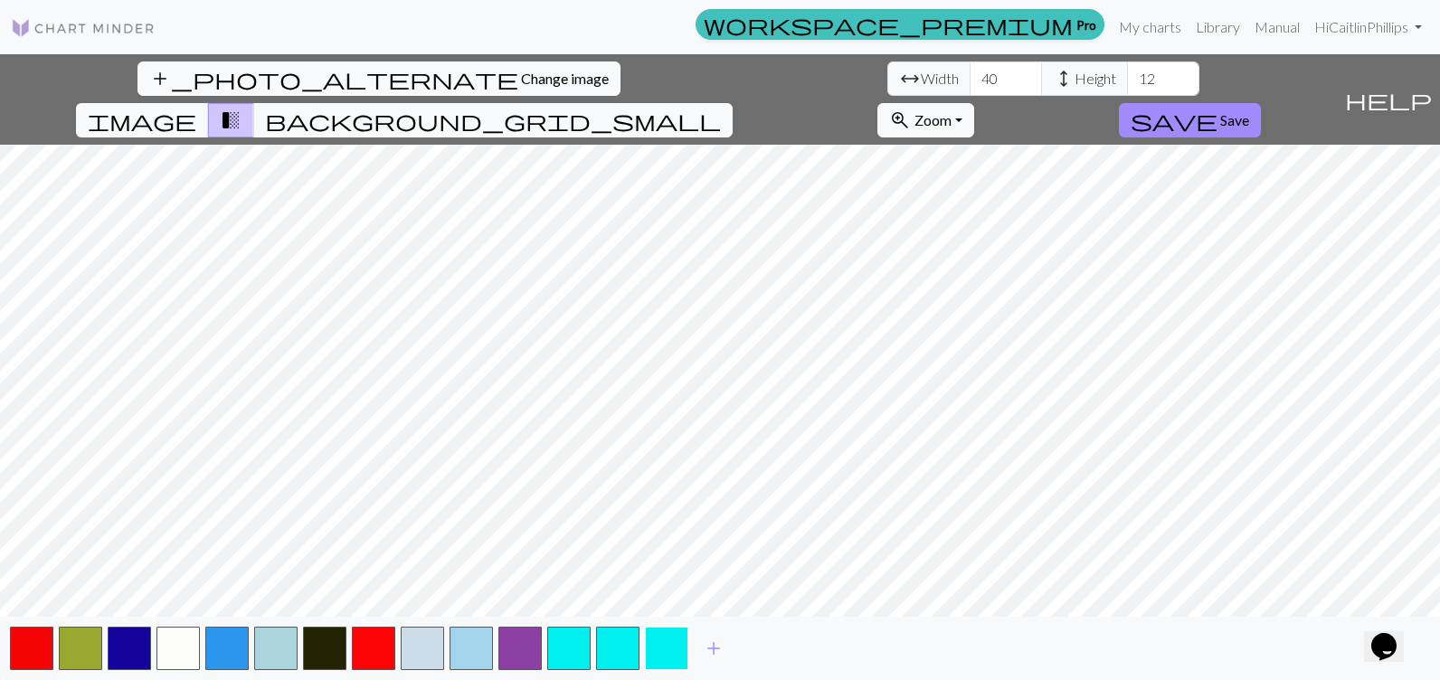
click at [671, 648] on button "button" at bounding box center [666, 648] width 43 height 43
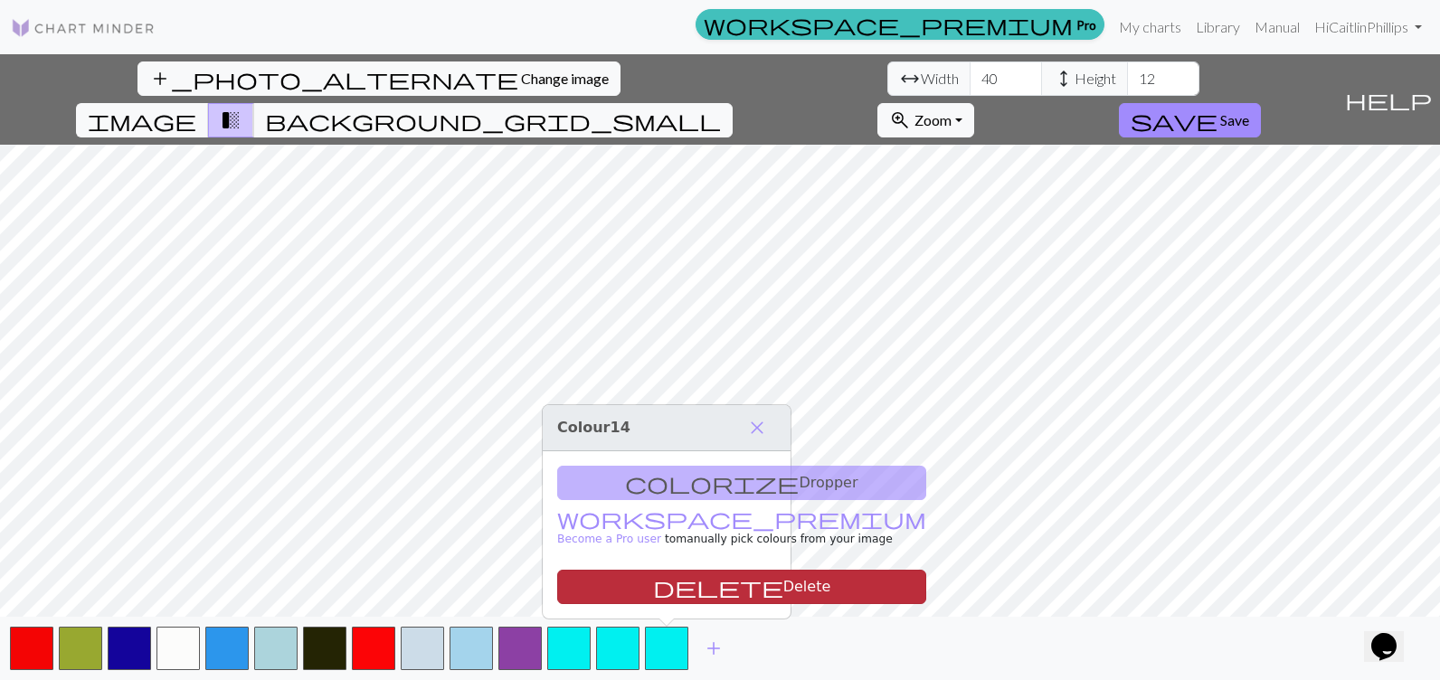
click at [676, 576] on button "delete Delete" at bounding box center [741, 587] width 369 height 34
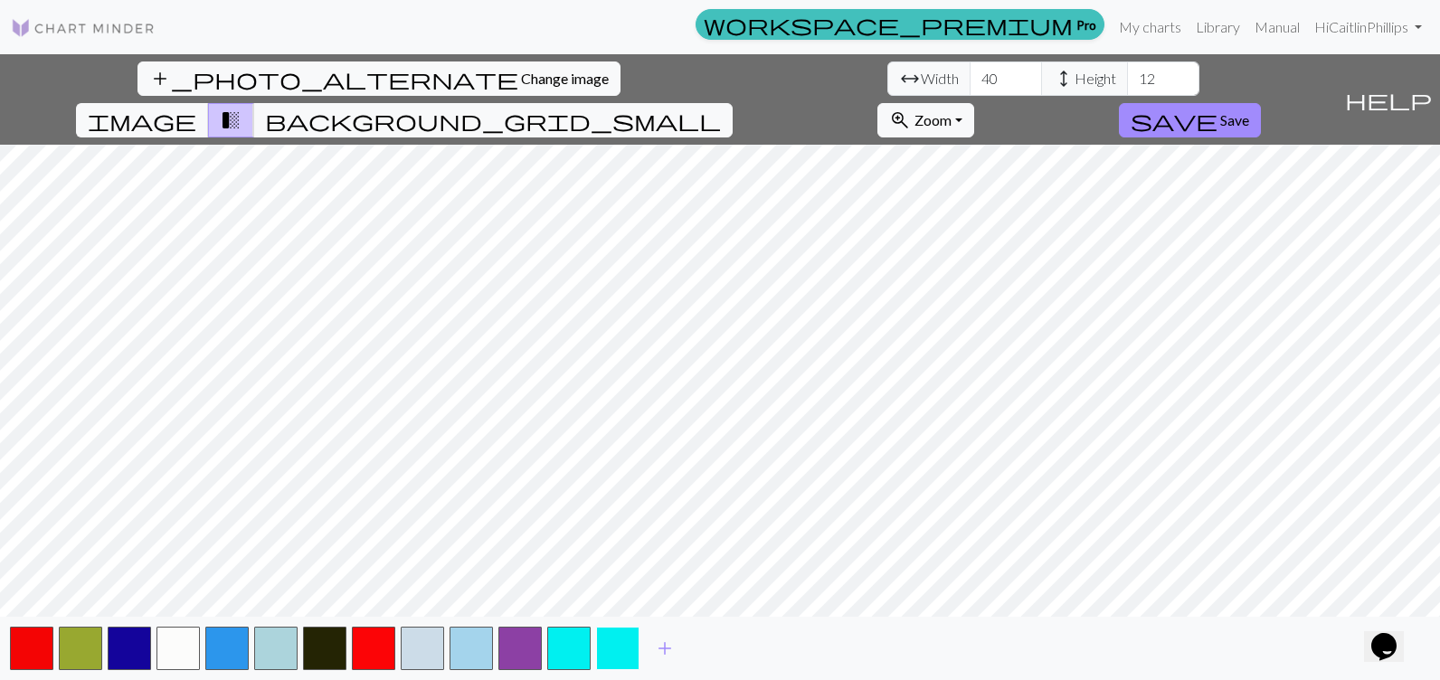
click at [616, 640] on button "button" at bounding box center [617, 648] width 43 height 43
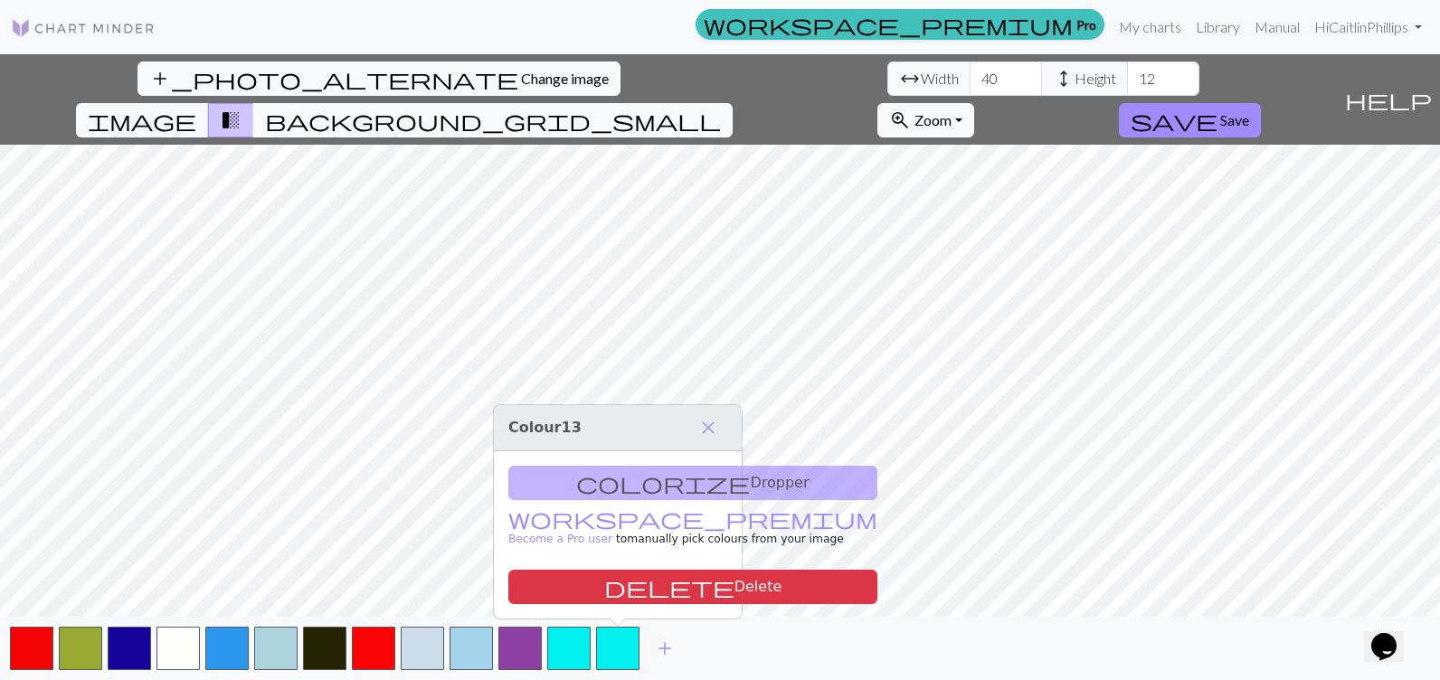
click at [721, 108] on span "background_grid_small" at bounding box center [493, 120] width 456 height 25
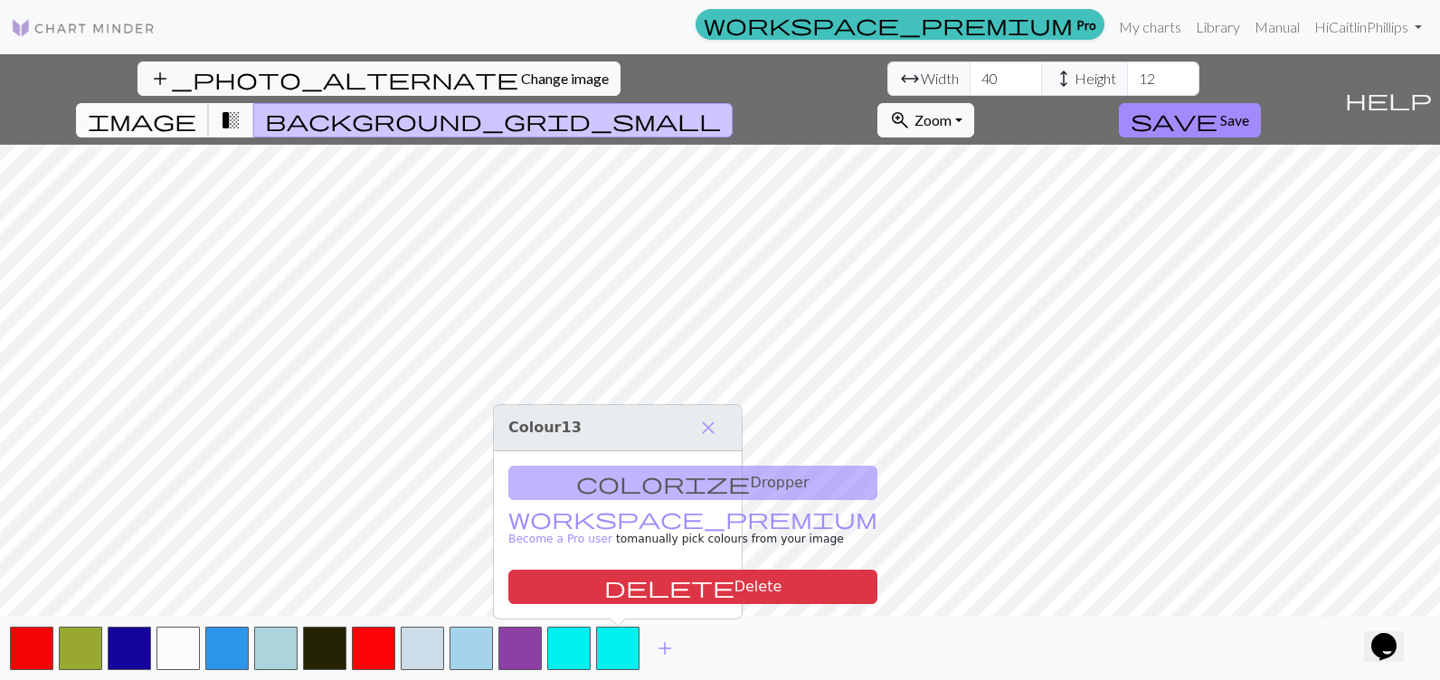
click at [196, 108] on span "image" at bounding box center [142, 120] width 109 height 25
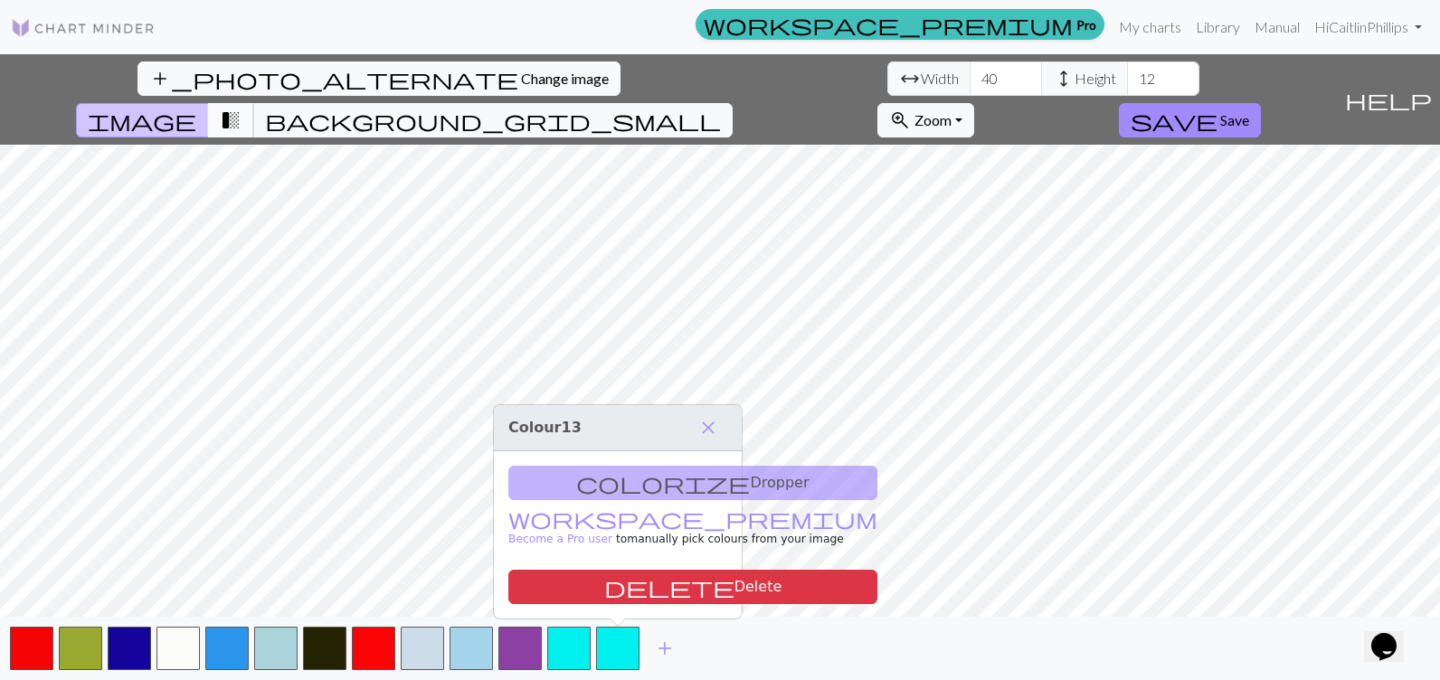
click at [242, 108] on span "transition_fade" at bounding box center [231, 120] width 22 height 25
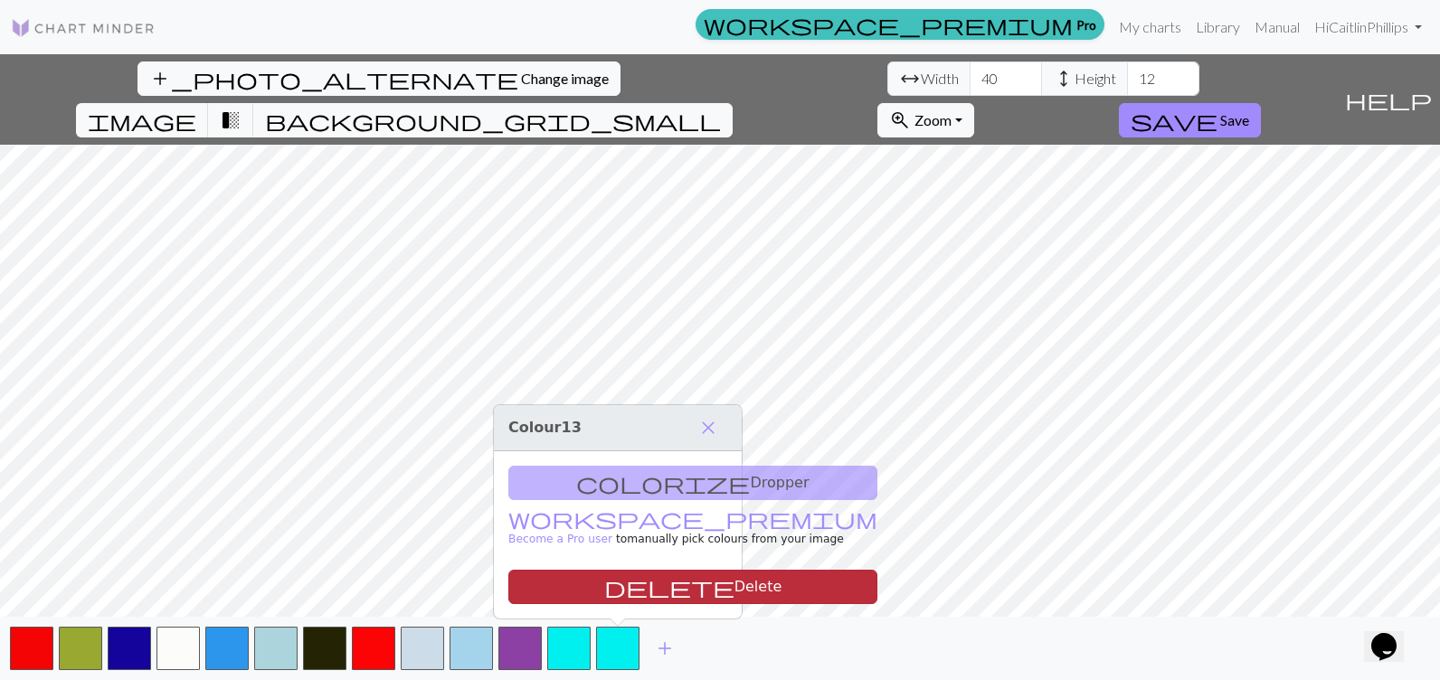
click at [605, 586] on span "delete" at bounding box center [669, 586] width 130 height 25
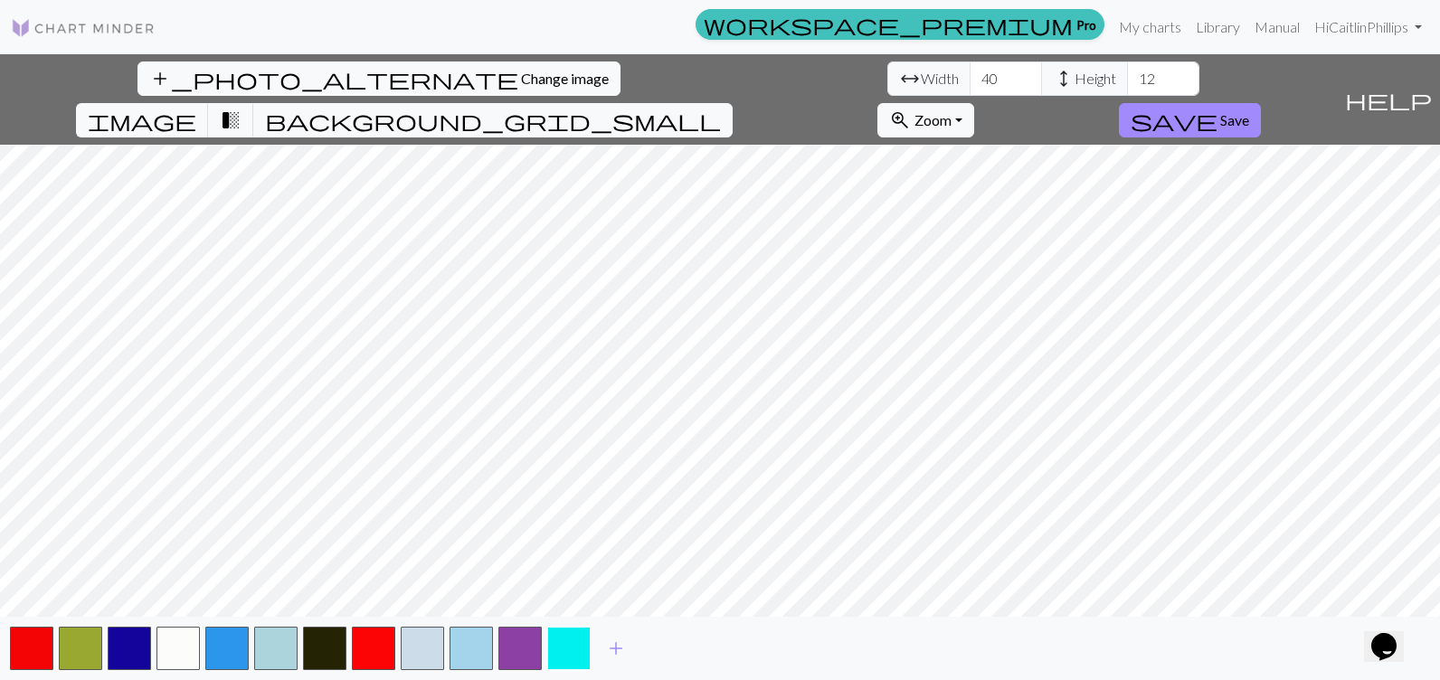
click at [581, 630] on button "button" at bounding box center [568, 648] width 43 height 43
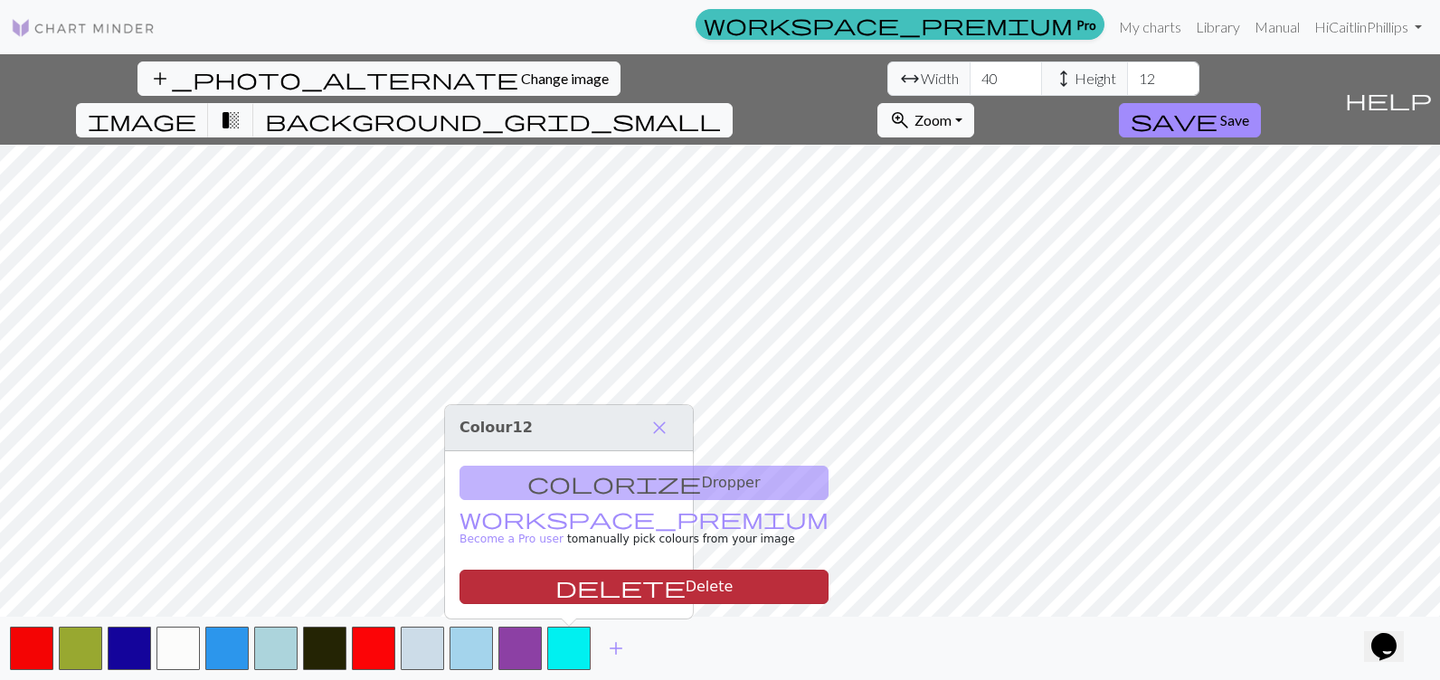
click at [581, 576] on button "delete Delete" at bounding box center [644, 587] width 369 height 34
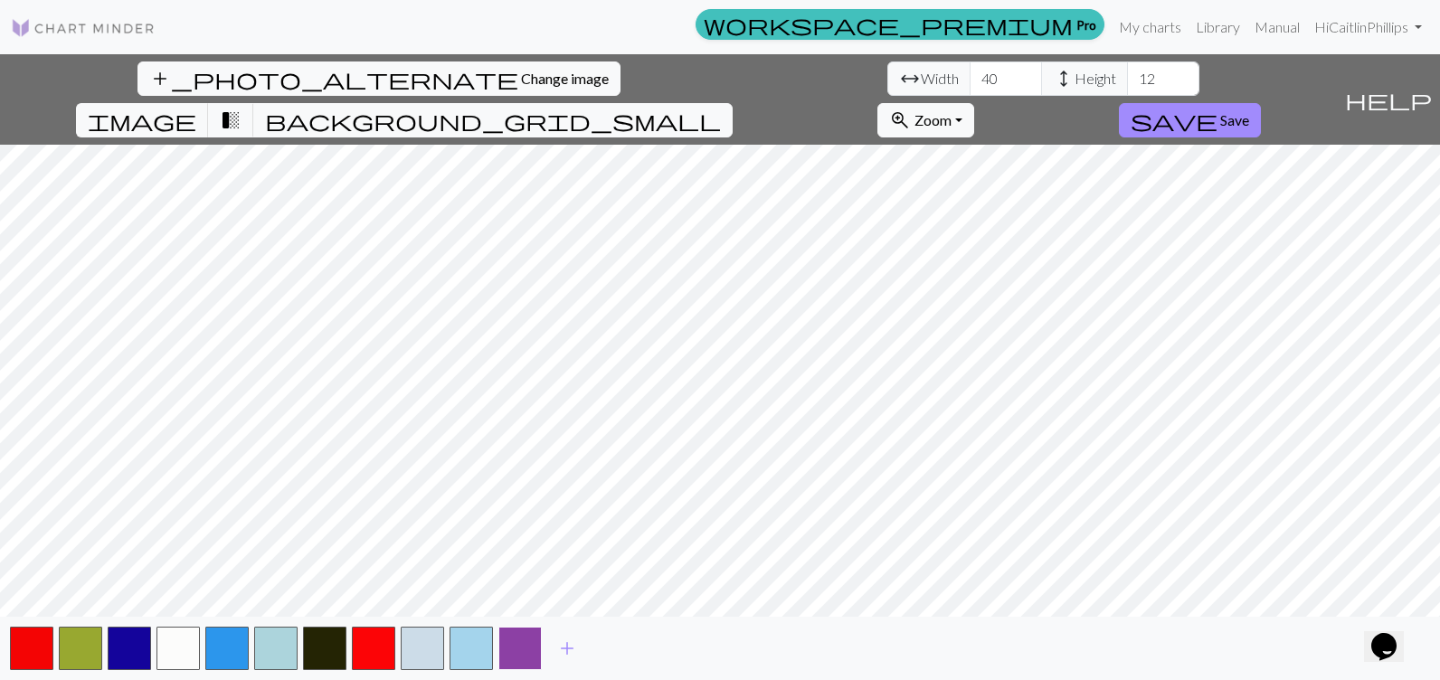
click at [521, 661] on button "button" at bounding box center [519, 648] width 43 height 43
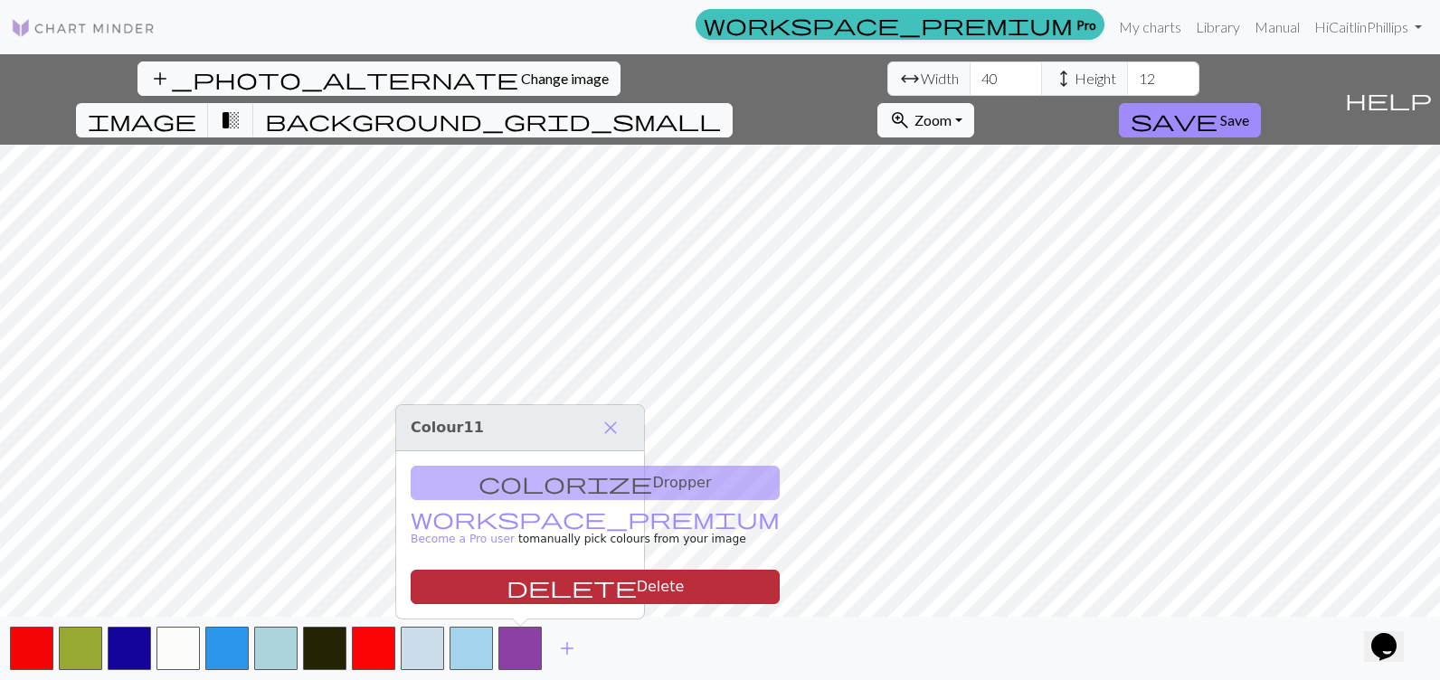
click at [509, 578] on span "delete" at bounding box center [572, 586] width 130 height 25
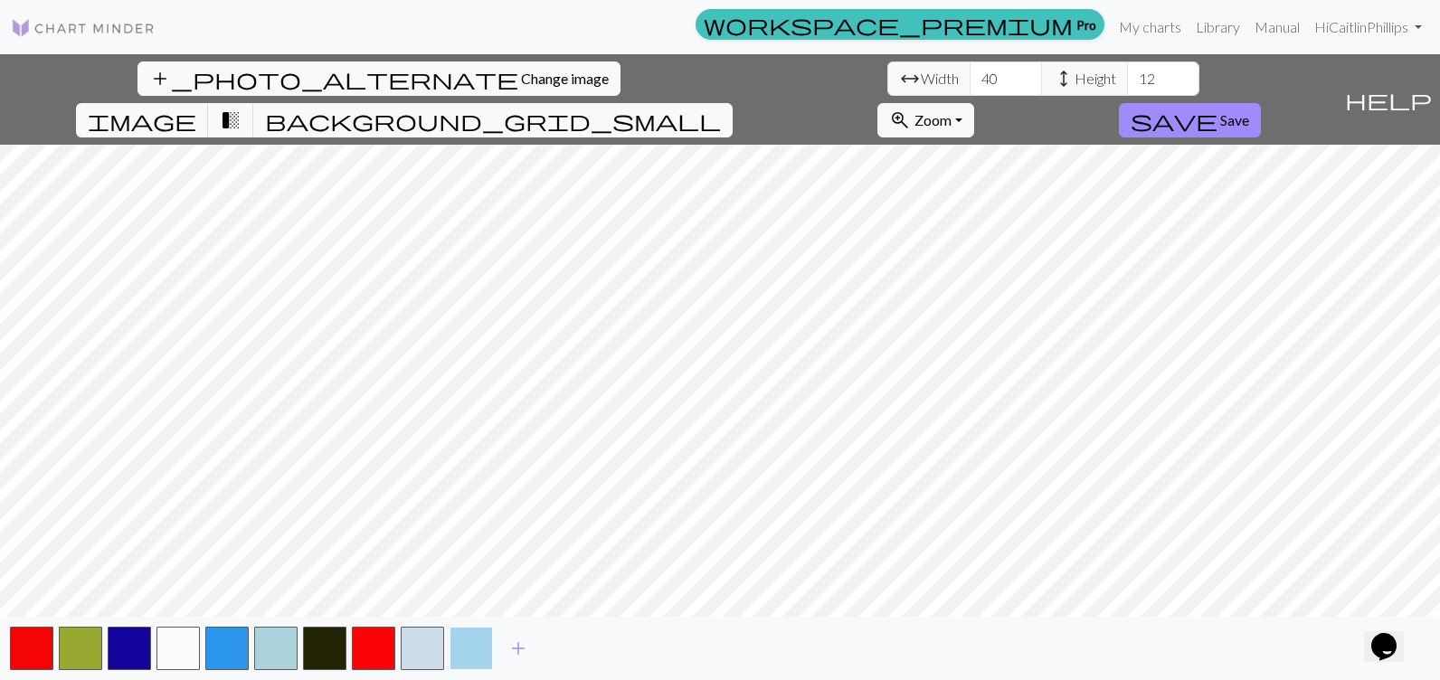
click at [469, 640] on button "button" at bounding box center [471, 648] width 43 height 43
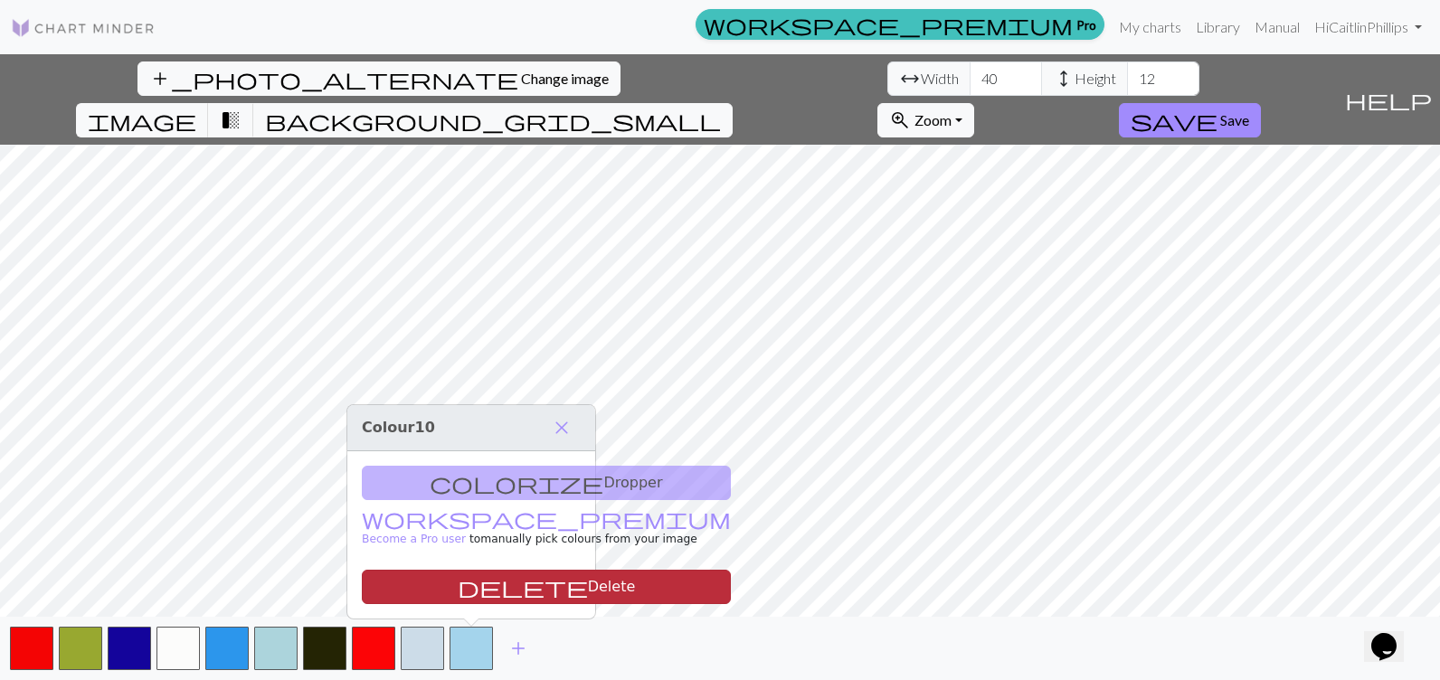
click at [460, 584] on span "delete" at bounding box center [523, 586] width 130 height 25
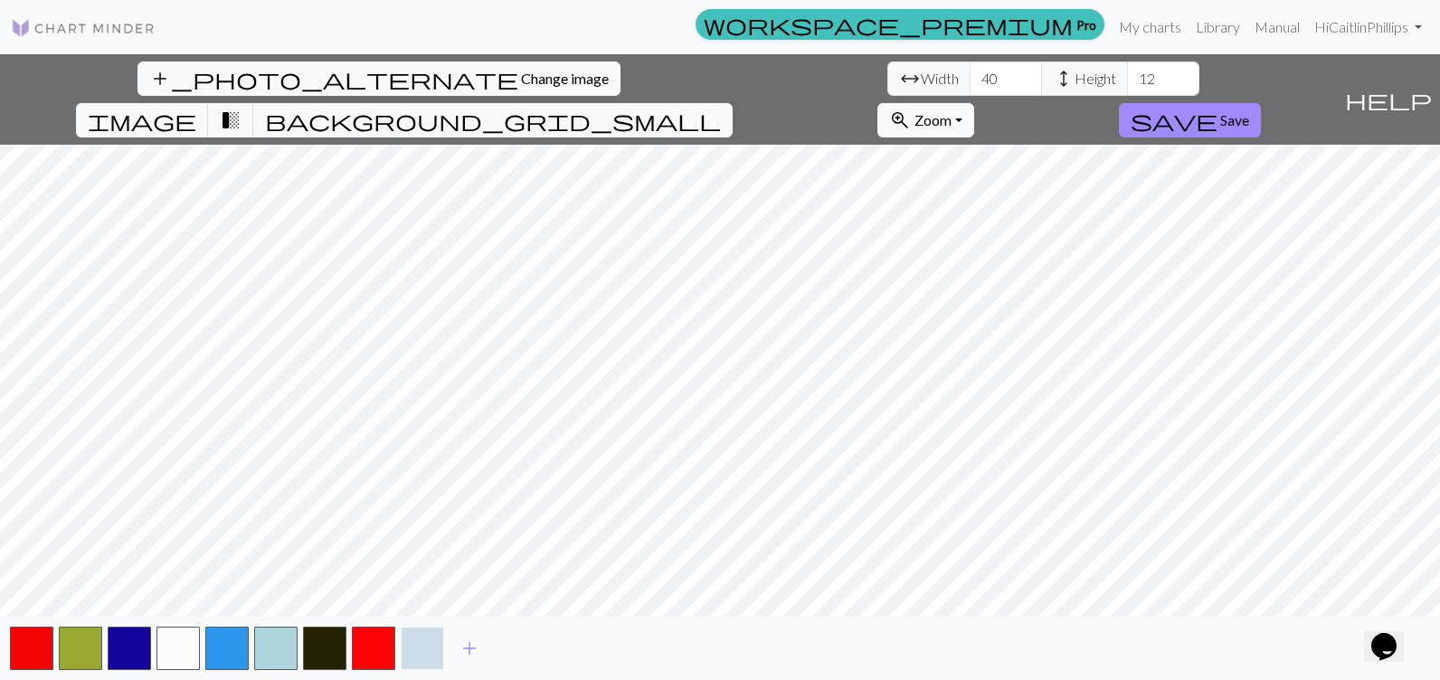
click at [415, 651] on button "button" at bounding box center [422, 648] width 43 height 43
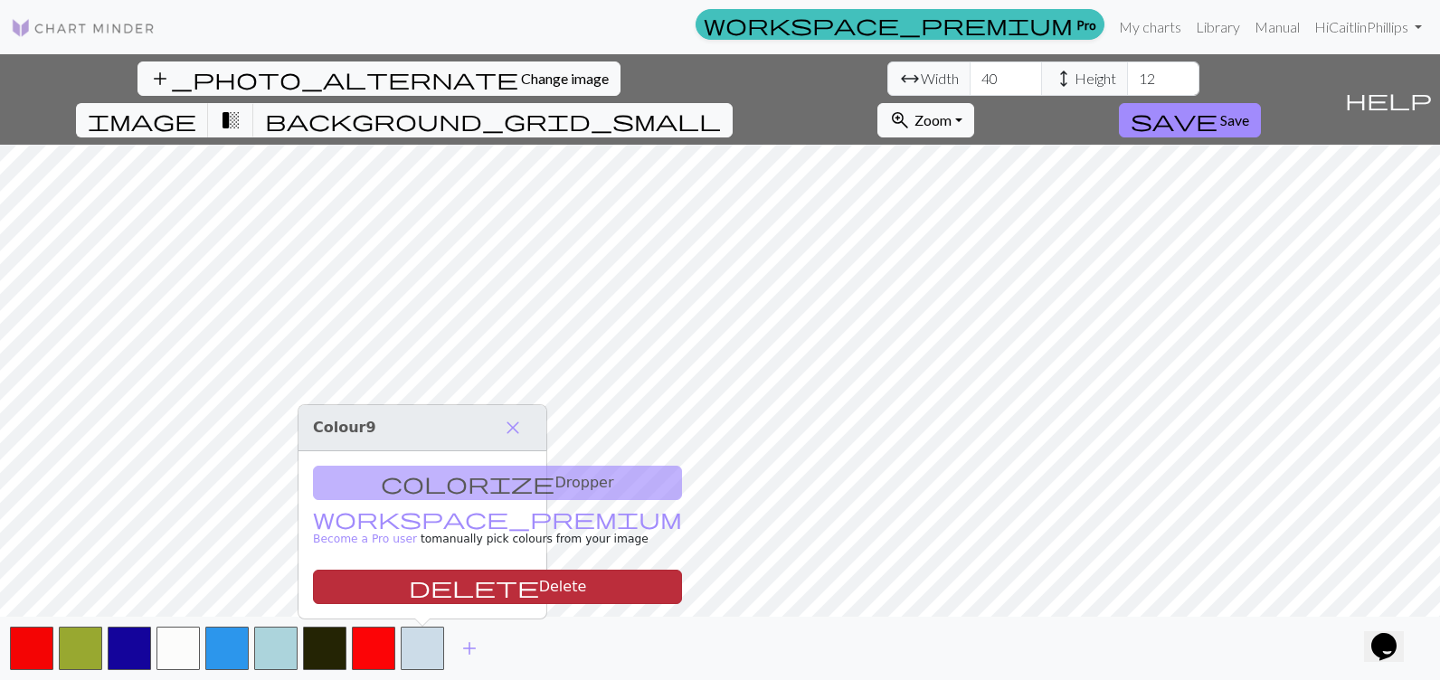
click at [427, 580] on button "delete Delete" at bounding box center [497, 587] width 369 height 34
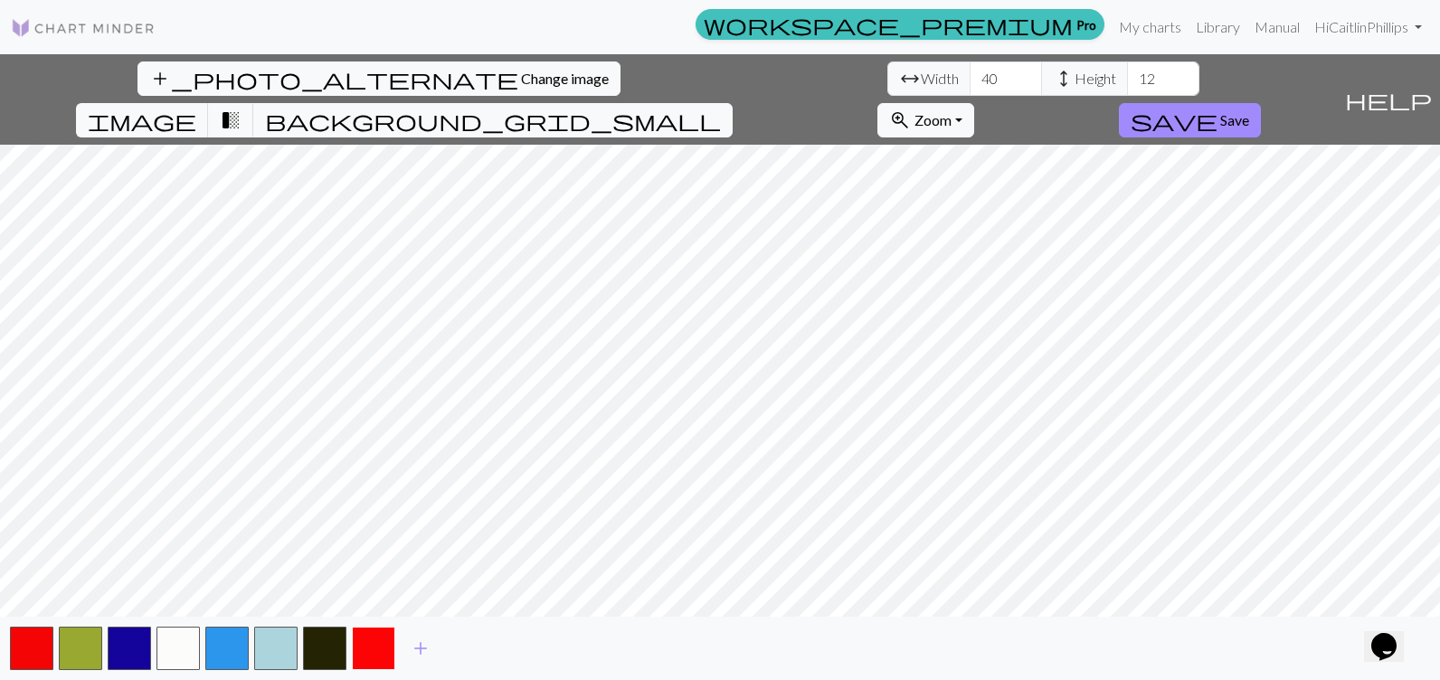
click at [381, 637] on button "button" at bounding box center [373, 648] width 43 height 43
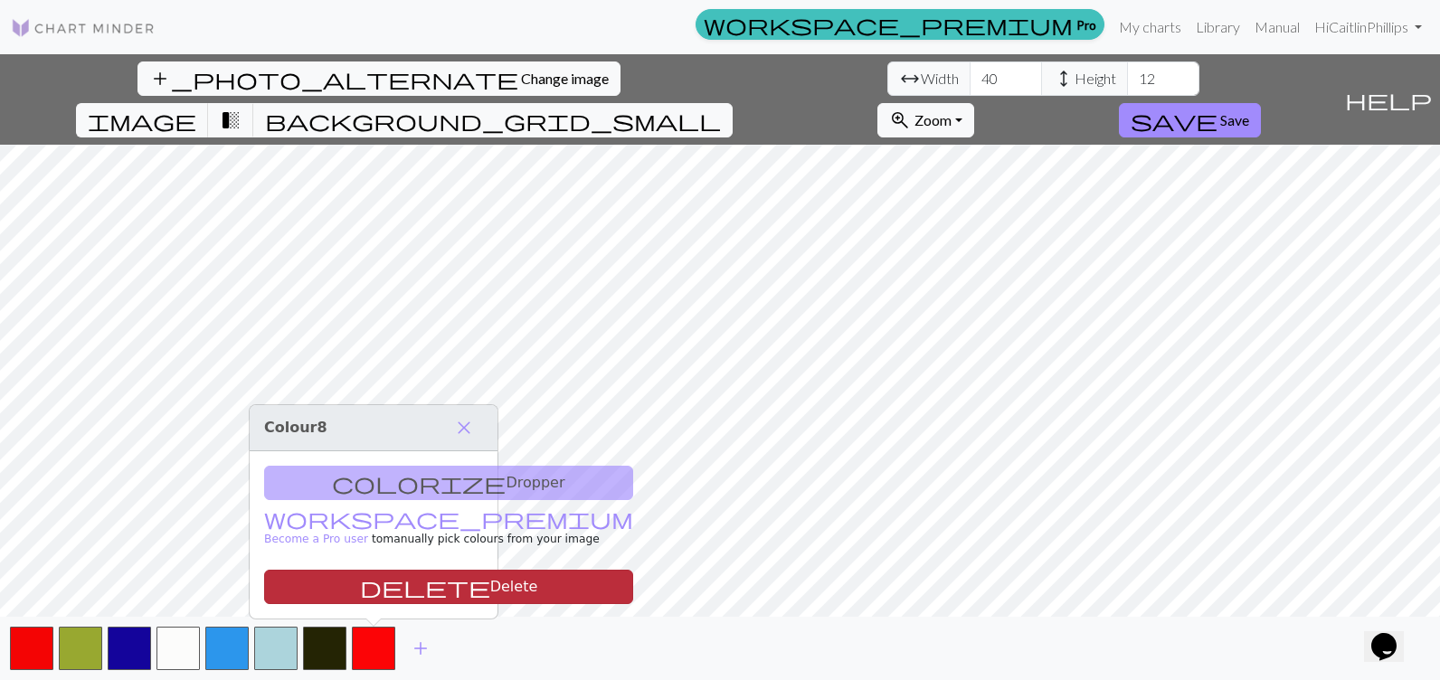
click at [370, 578] on button "delete Delete" at bounding box center [448, 587] width 369 height 34
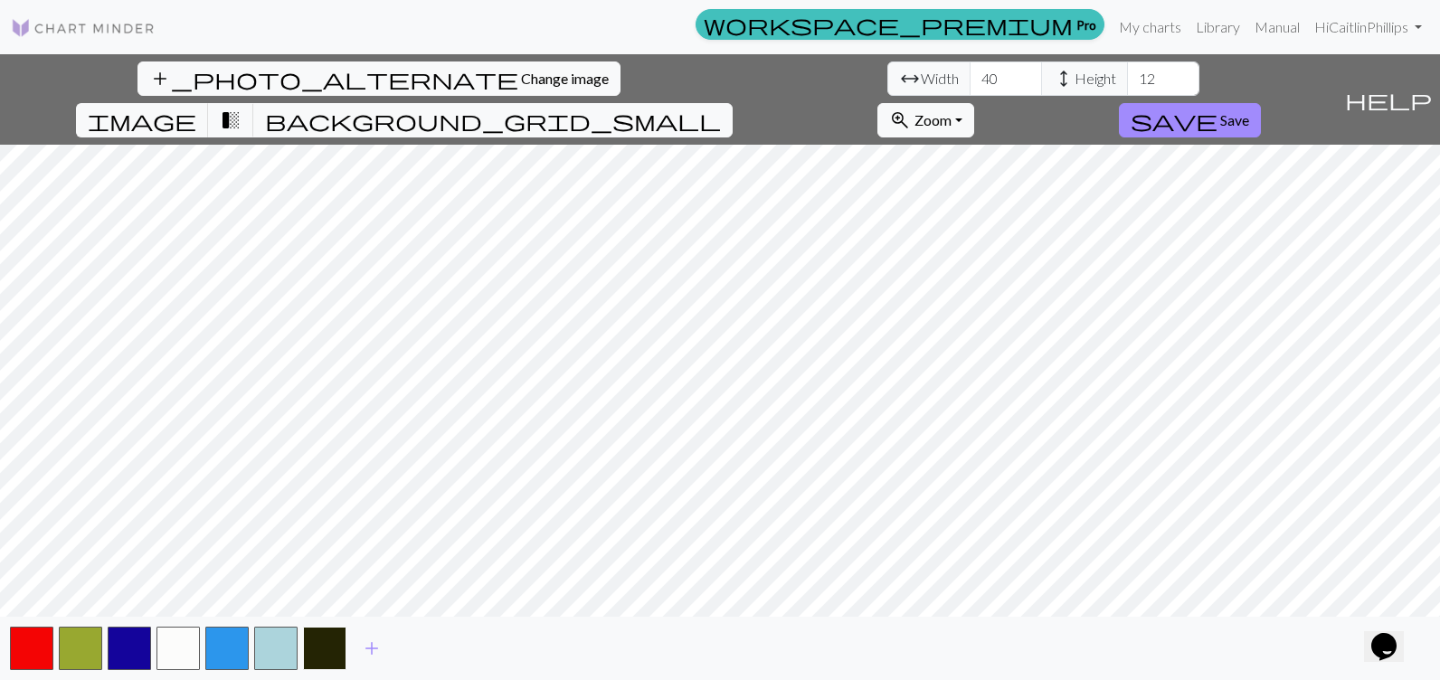
click at [317, 646] on button "button" at bounding box center [324, 648] width 43 height 43
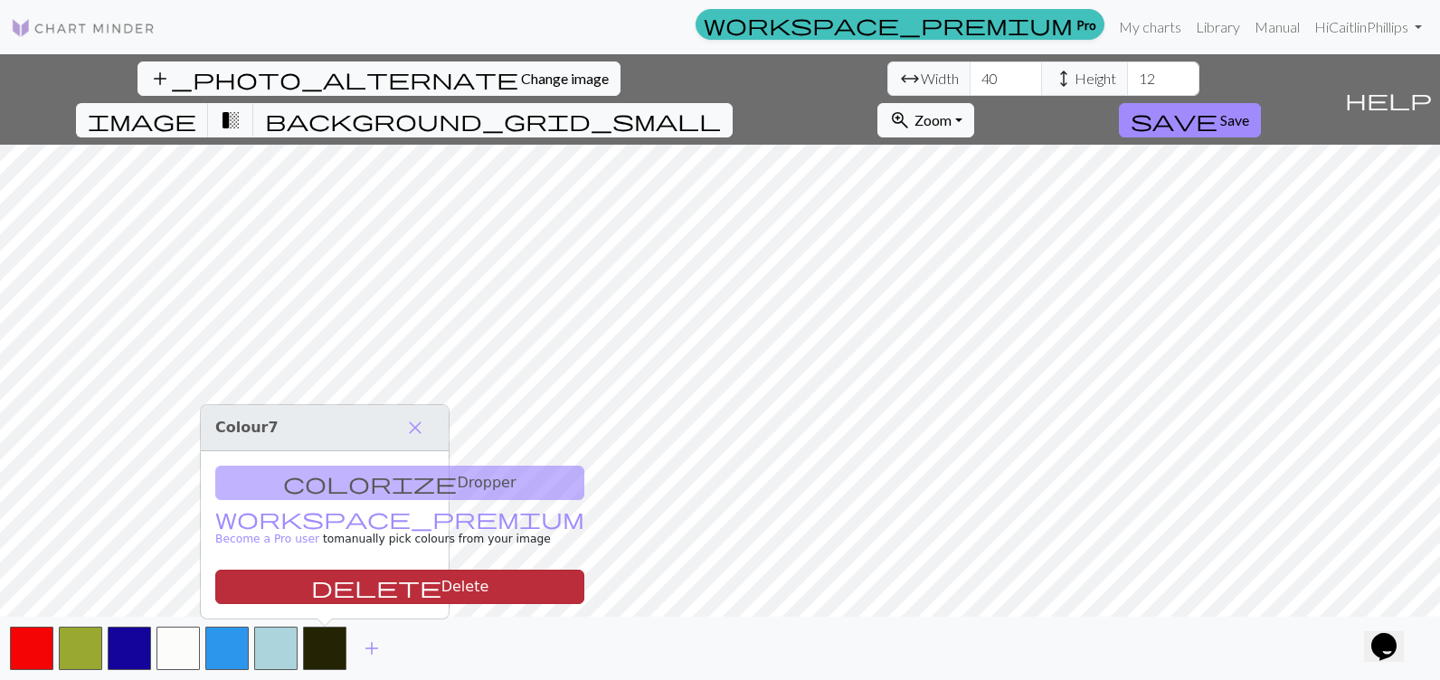
click at [340, 595] on button "delete Delete" at bounding box center [399, 587] width 369 height 34
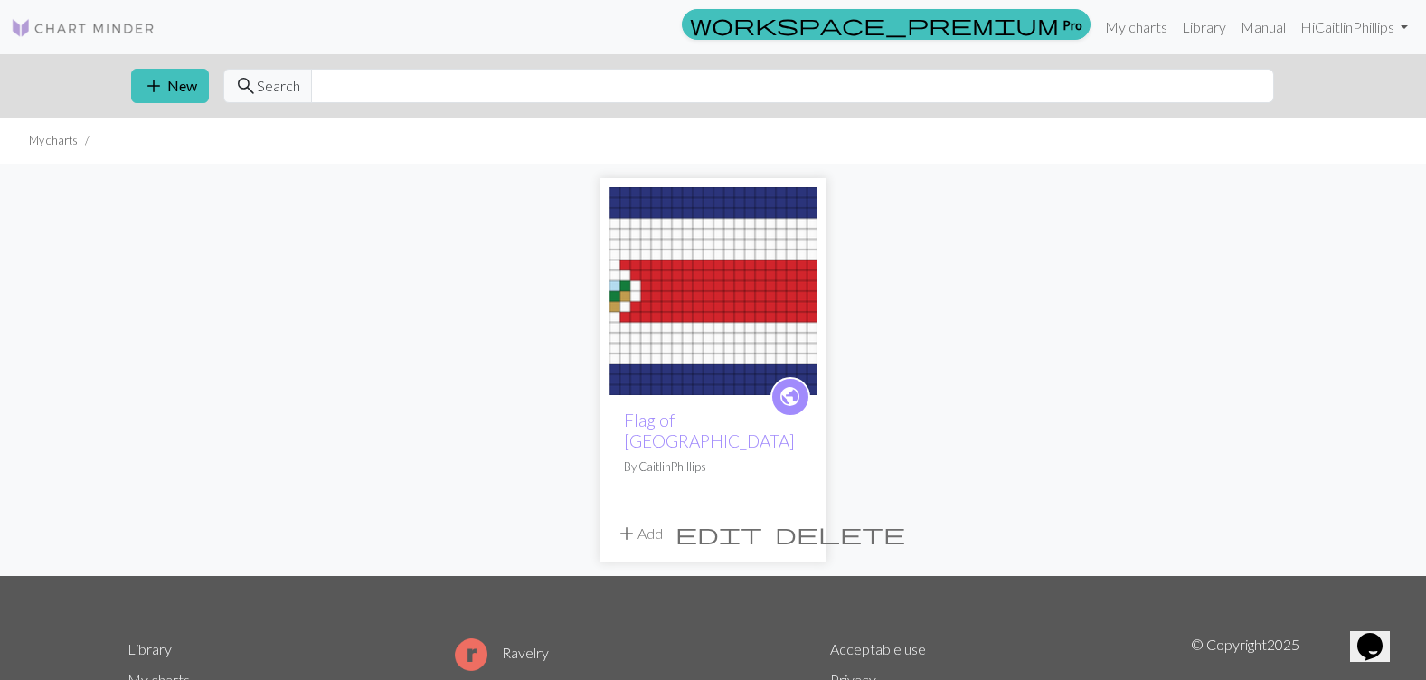
click at [677, 276] on img at bounding box center [714, 291] width 208 height 208
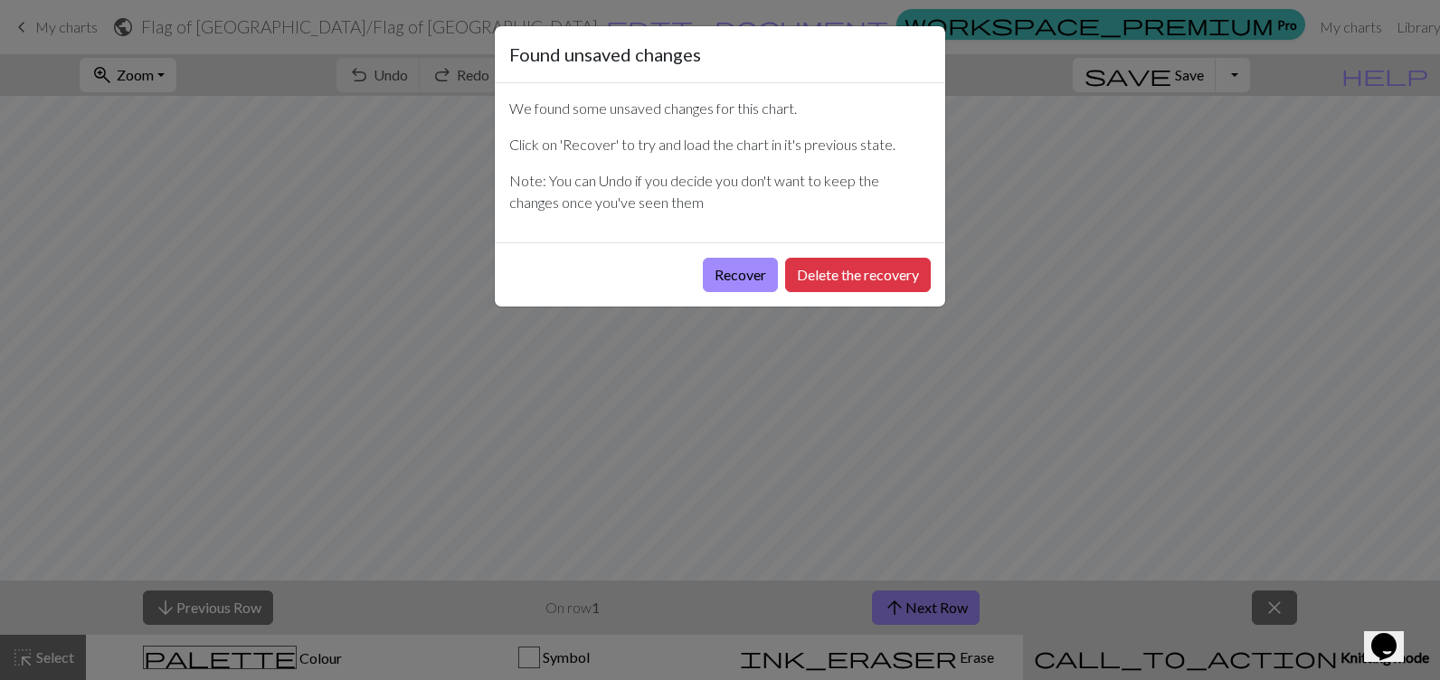
click at [308, 348] on div "Found unsaved changes We found some unsaved changes for this chart. Click on 'R…" at bounding box center [720, 340] width 1440 height 680
click at [743, 275] on button "Recover" at bounding box center [740, 275] width 75 height 34
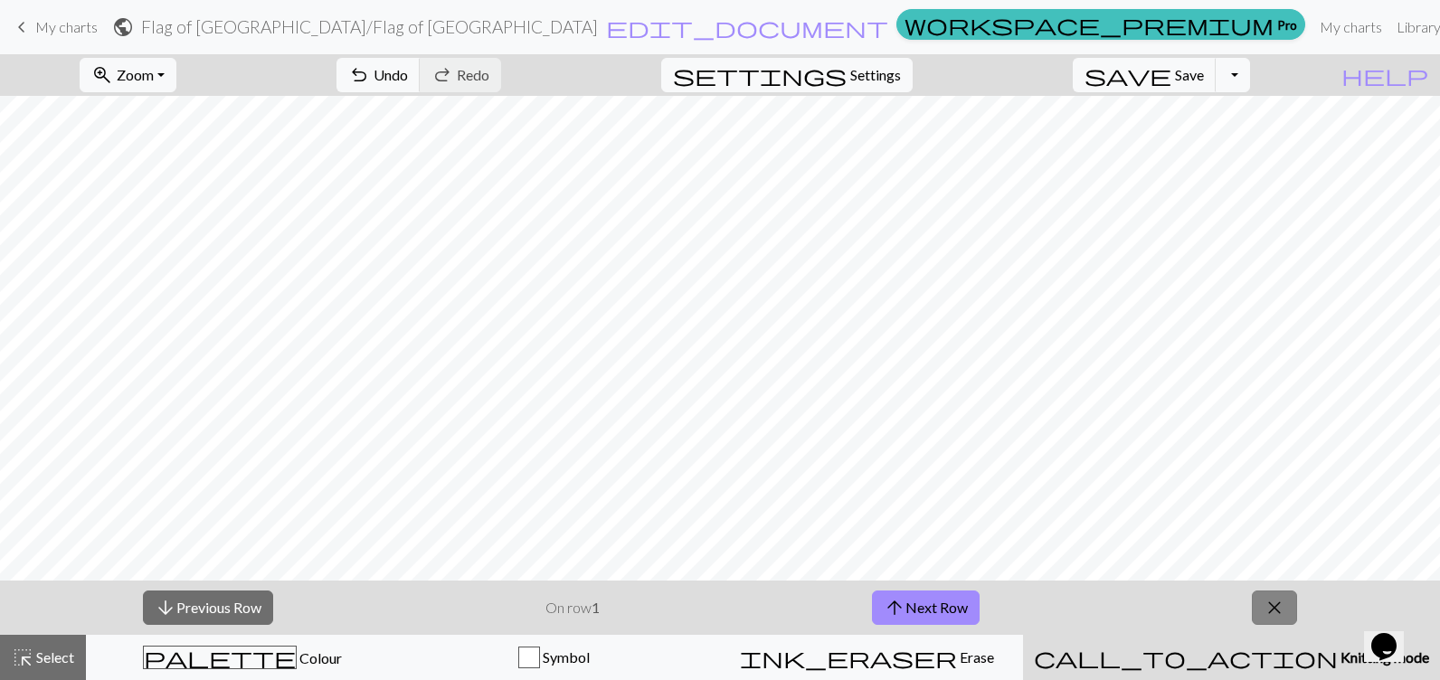
click at [1273, 608] on span "close" at bounding box center [1275, 607] width 22 height 25
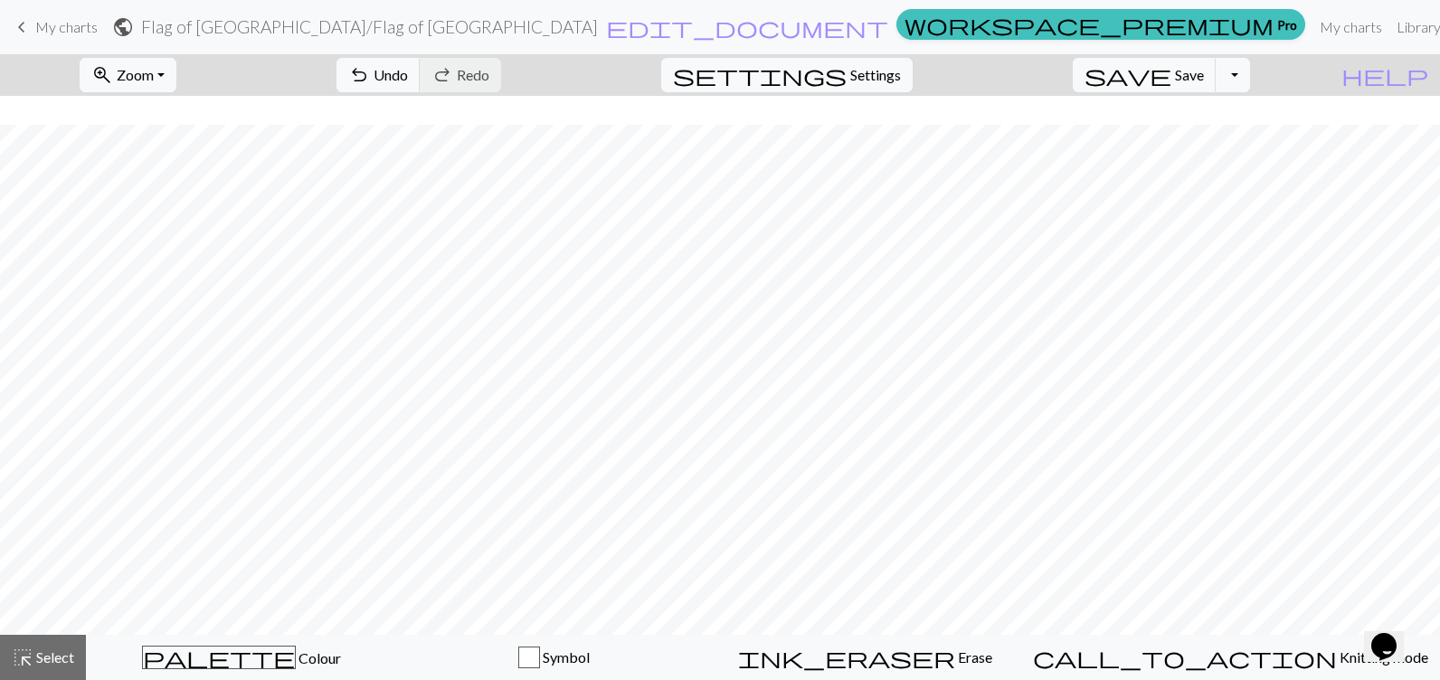
scroll to position [6, 0]
click at [176, 79] on button "zoom_in Zoom Zoom" at bounding box center [128, 75] width 97 height 34
click at [179, 218] on button "50%" at bounding box center [152, 217] width 143 height 29
click at [408, 72] on span "Undo" at bounding box center [391, 74] width 34 height 17
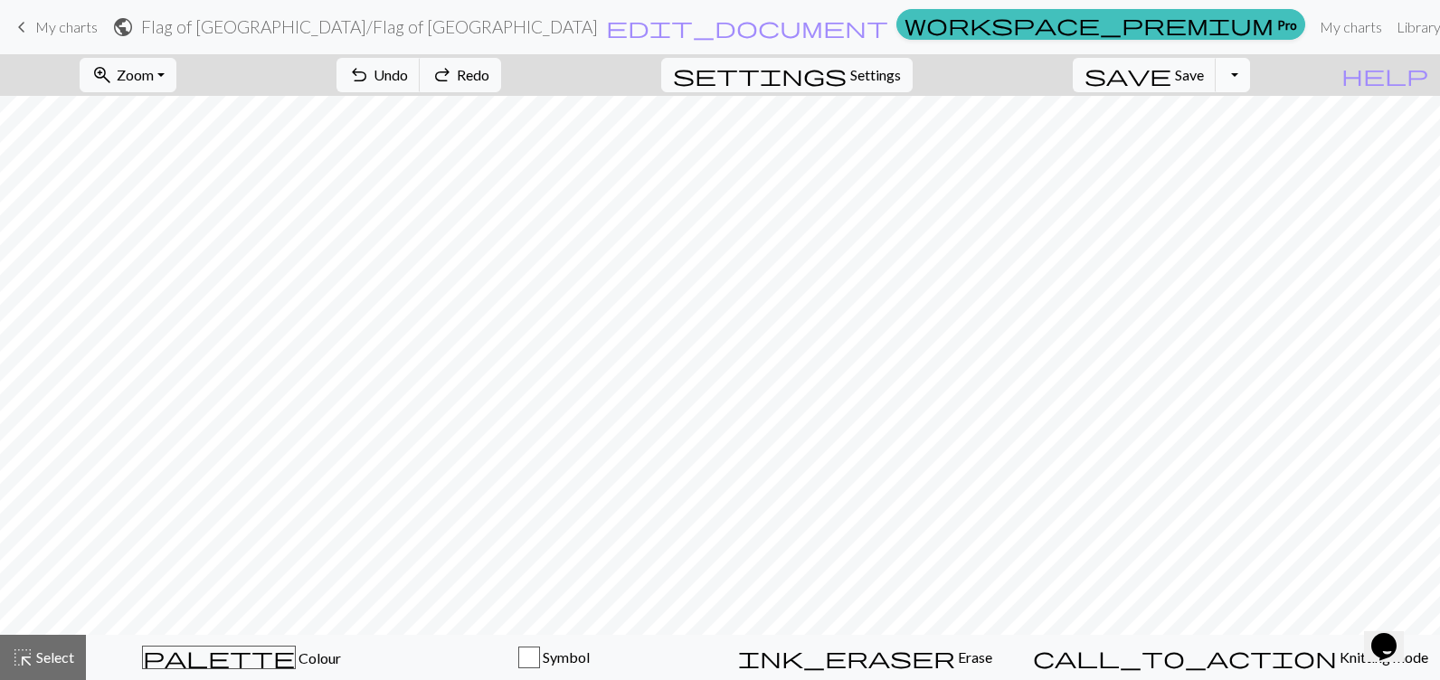
click at [1250, 81] on button "Toggle Dropdown" at bounding box center [1233, 75] width 34 height 34
click at [901, 75] on span "Settings" at bounding box center [875, 75] width 51 height 22
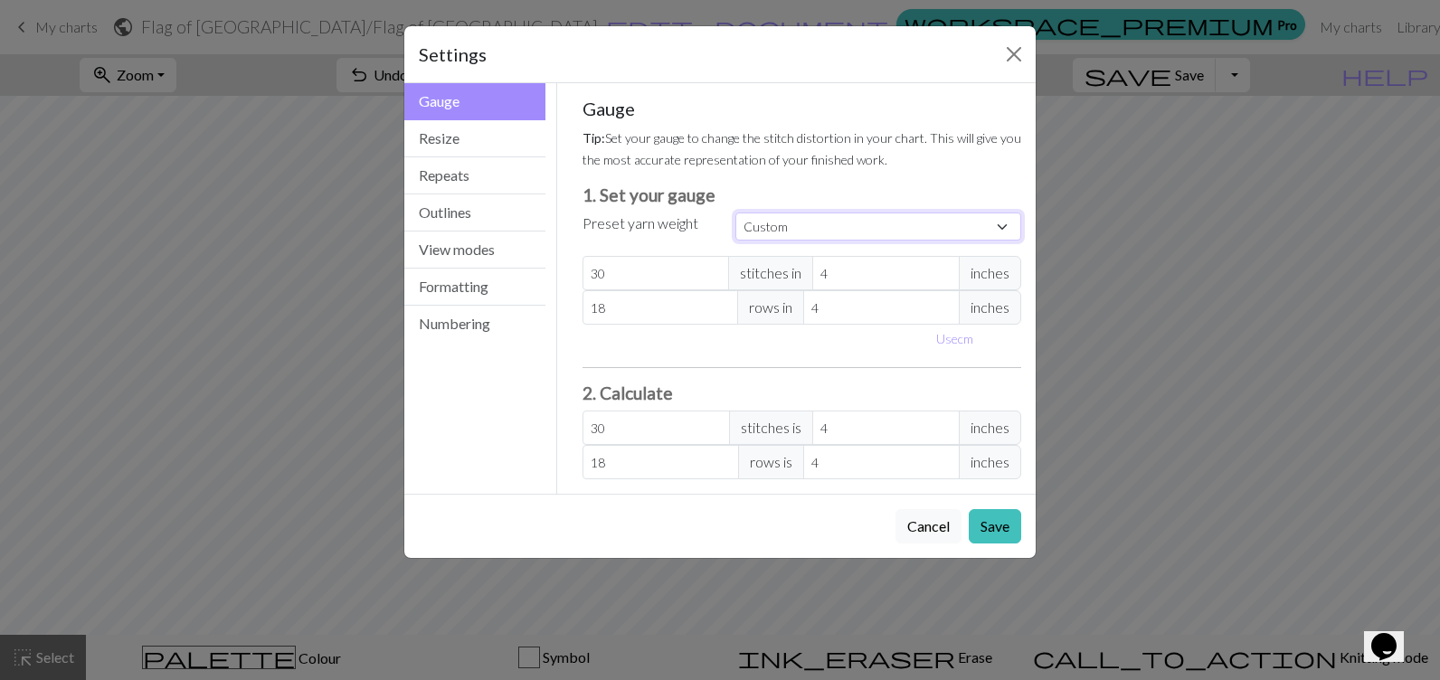
click at [837, 218] on select "Custom Square Lace Light Fingering Fingering Sport Double knit Worsted Aran Bul…" at bounding box center [878, 227] width 286 height 28
select select "square"
click at [735, 213] on select "Custom Square Lace Light Fingering Fingering Sport Double knit Worsted Aran Bul…" at bounding box center [878, 227] width 286 height 28
type input "32"
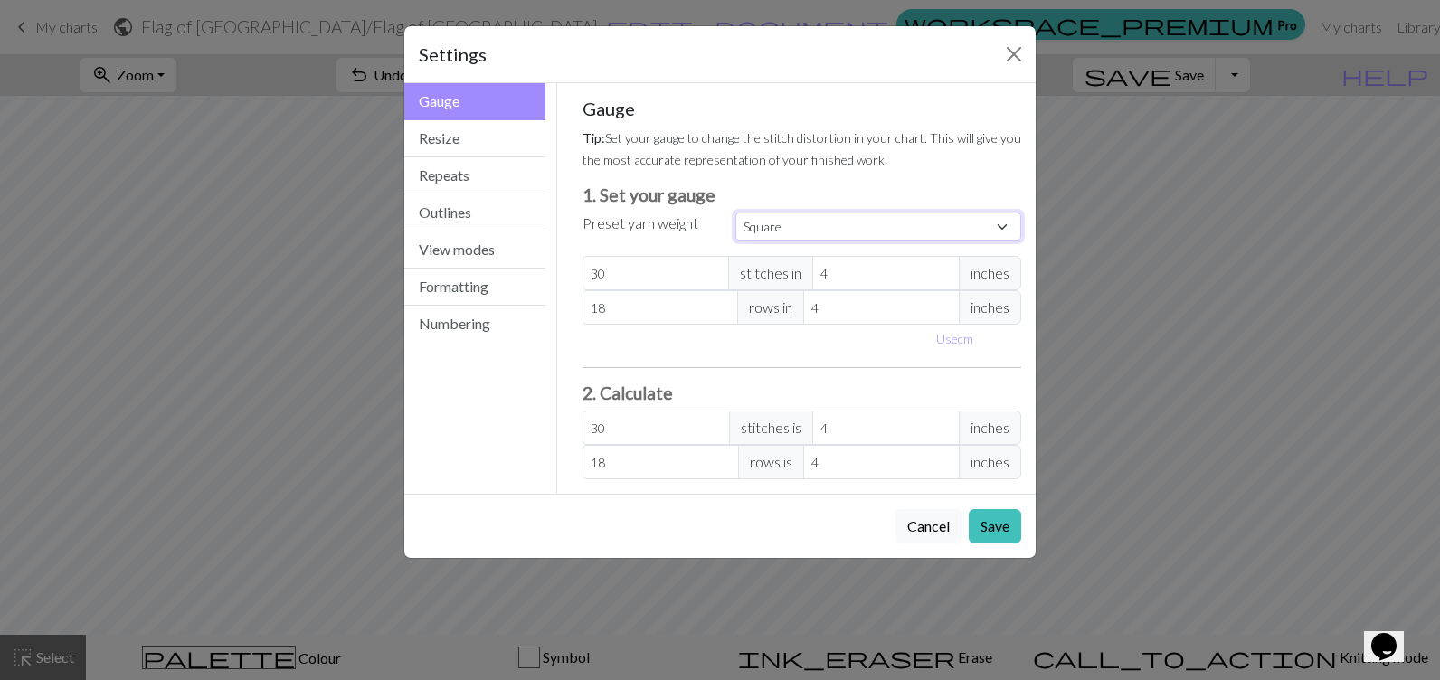
type input "32"
click at [456, 128] on button "Resize" at bounding box center [474, 138] width 141 height 37
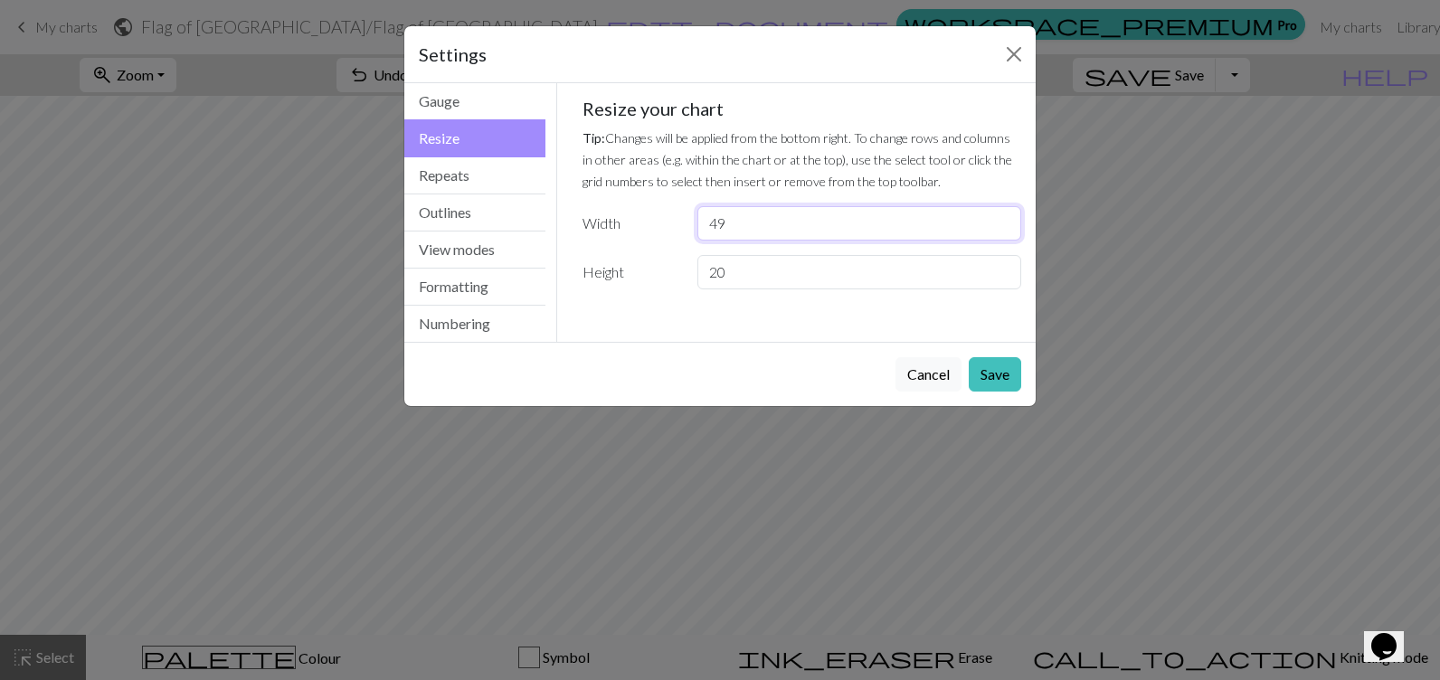
click at [1002, 228] on input "49" at bounding box center [859, 223] width 324 height 34
click at [1002, 228] on input "48" at bounding box center [859, 223] width 324 height 34
click at [1002, 228] on input "47" at bounding box center [859, 223] width 324 height 34
click at [1002, 228] on input "46" at bounding box center [859, 223] width 324 height 34
click at [1002, 228] on input "45" at bounding box center [859, 223] width 324 height 34
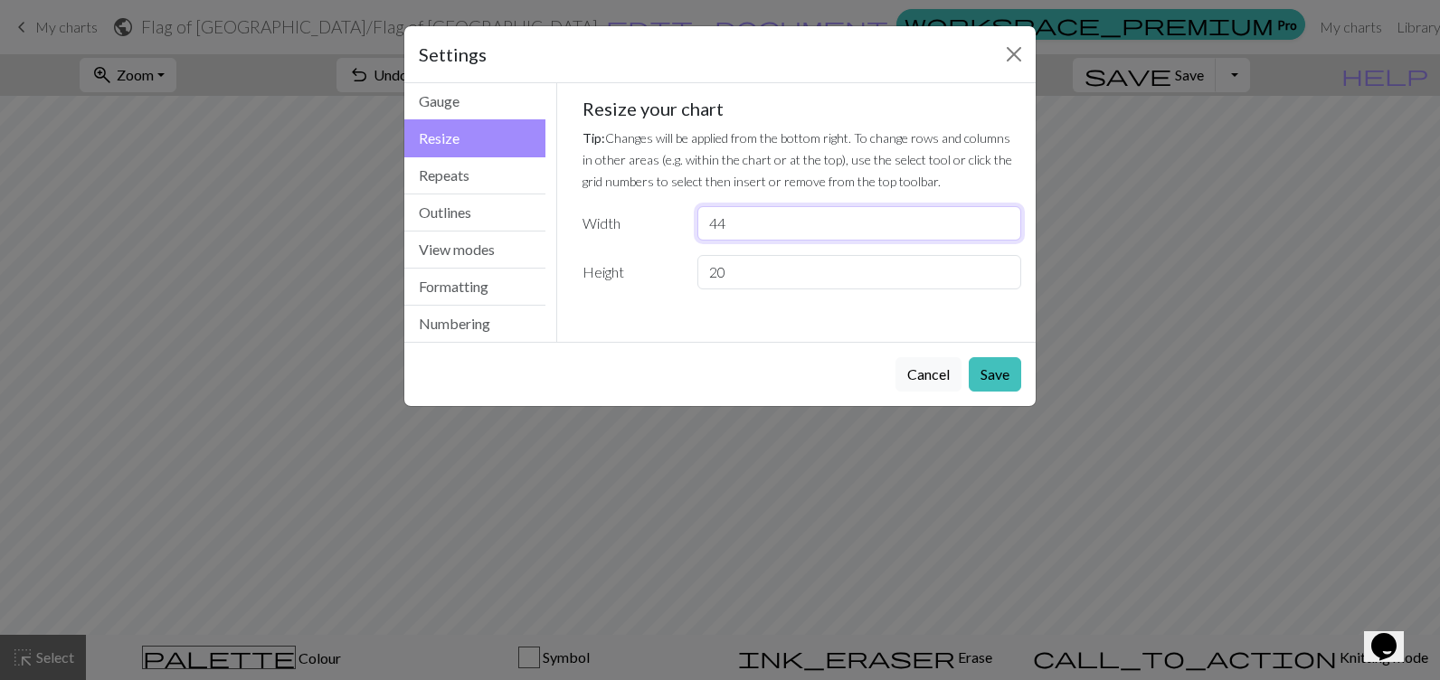
click at [1002, 228] on input "44" at bounding box center [859, 223] width 324 height 34
click at [1002, 228] on input "43" at bounding box center [859, 223] width 324 height 34
click at [1002, 228] on input "42" at bounding box center [859, 223] width 324 height 34
click at [1002, 228] on input "41" at bounding box center [859, 223] width 324 height 34
type input "40"
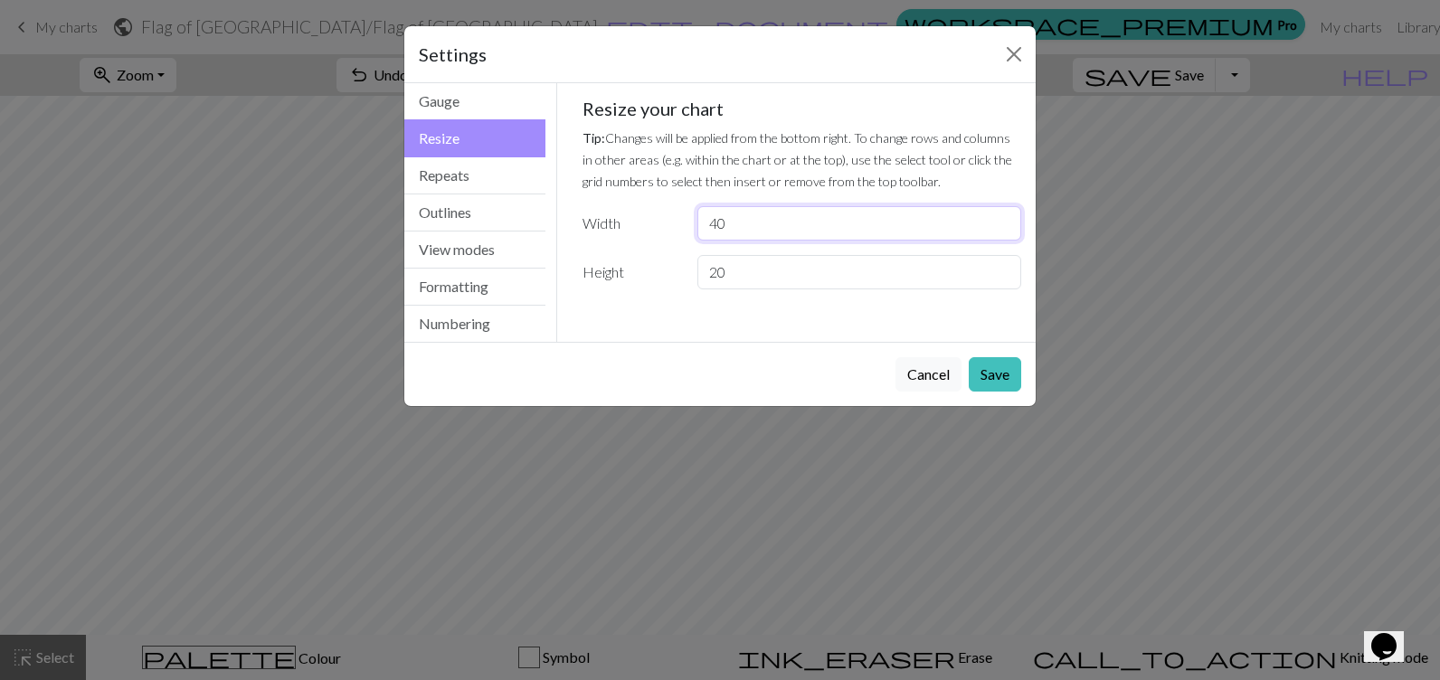
click at [1002, 228] on input "40" at bounding box center [859, 223] width 324 height 34
click at [994, 371] on button "Save" at bounding box center [995, 374] width 52 height 34
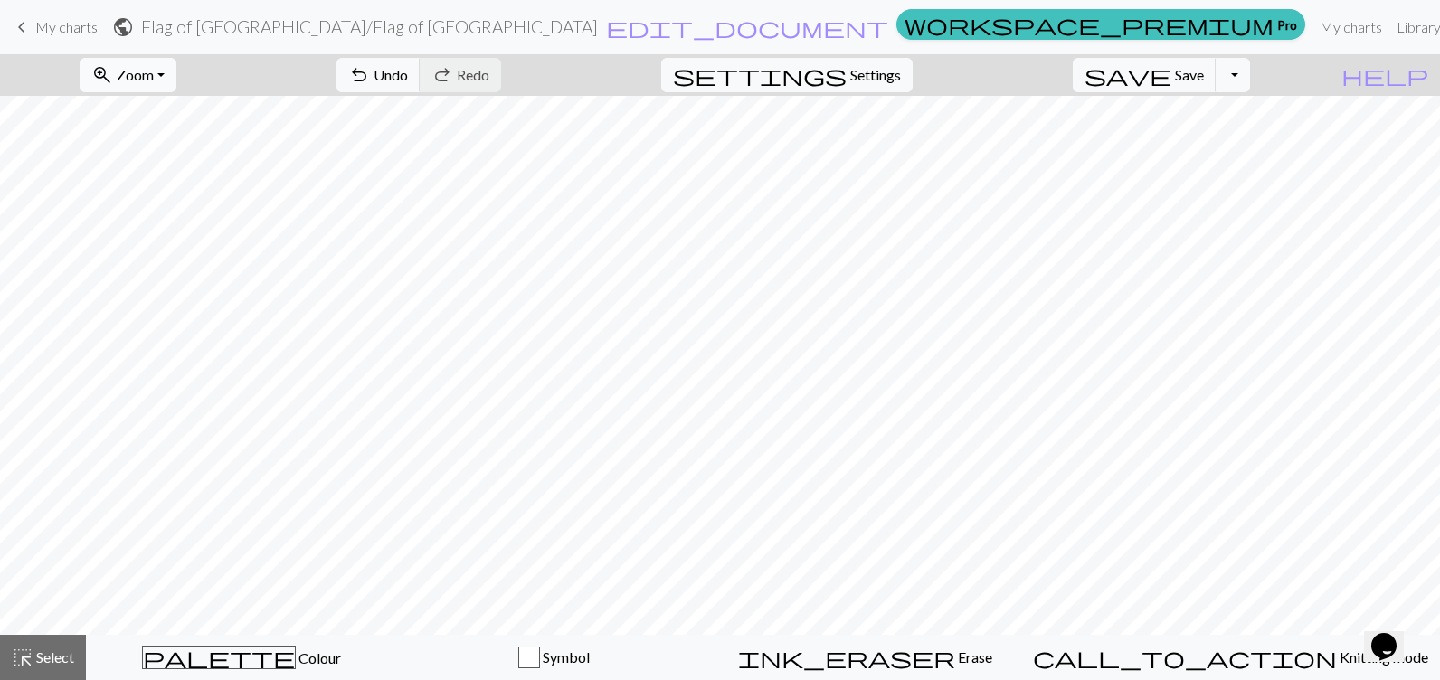
click at [166, 83] on button "zoom_in Zoom Zoom" at bounding box center [128, 75] width 97 height 34
click at [171, 223] on button "50%" at bounding box center [152, 217] width 143 height 29
click at [154, 82] on span "Zoom" at bounding box center [135, 74] width 37 height 17
click at [178, 138] on button "Fit width" at bounding box center [152, 143] width 143 height 29
click at [162, 88] on button "zoom_in Zoom Zoom" at bounding box center [128, 75] width 97 height 34
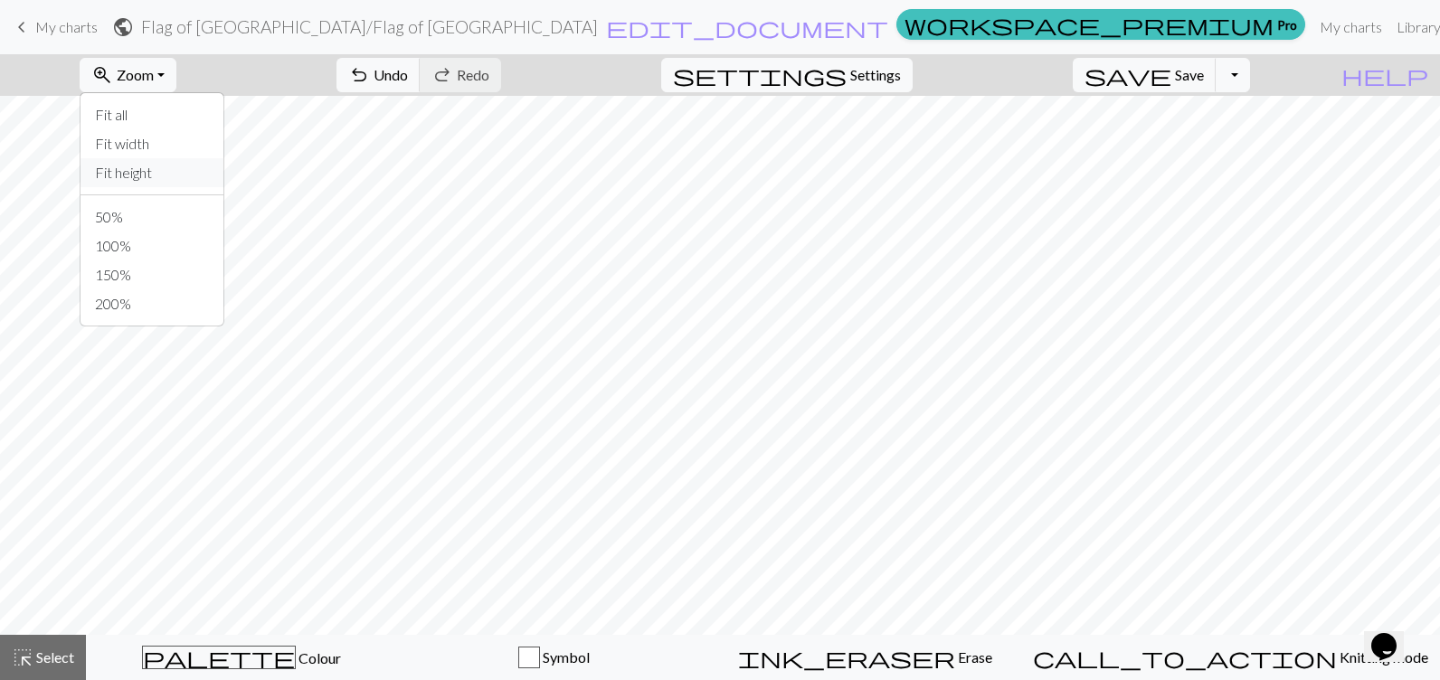
click at [189, 160] on button "Fit height" at bounding box center [152, 172] width 143 height 29
click at [901, 85] on span "Settings" at bounding box center [875, 75] width 51 height 22
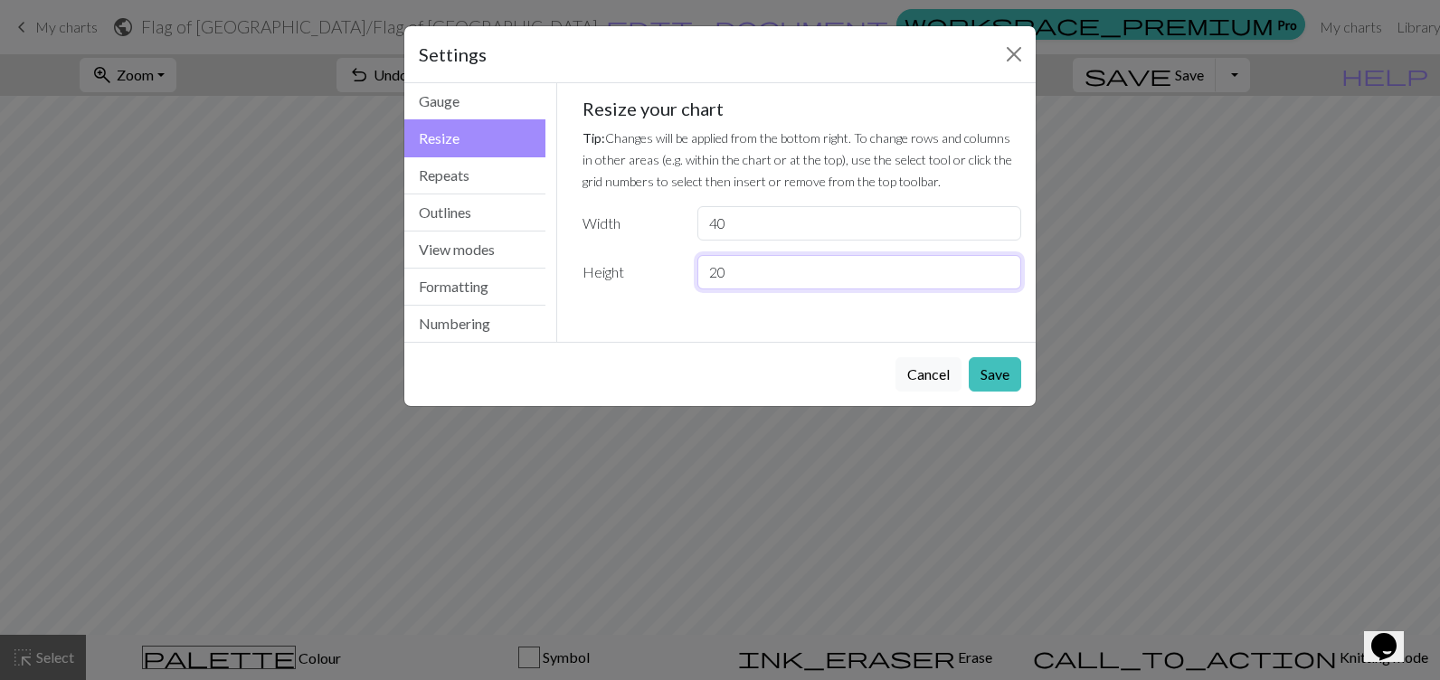
click at [761, 270] on input "20" at bounding box center [859, 272] width 324 height 34
click at [1006, 280] on input "19" at bounding box center [859, 272] width 324 height 34
click at [1006, 280] on input "18" at bounding box center [859, 272] width 324 height 34
click at [1006, 280] on input "17" at bounding box center [859, 272] width 324 height 34
click at [1006, 280] on input "16" at bounding box center [859, 272] width 324 height 34
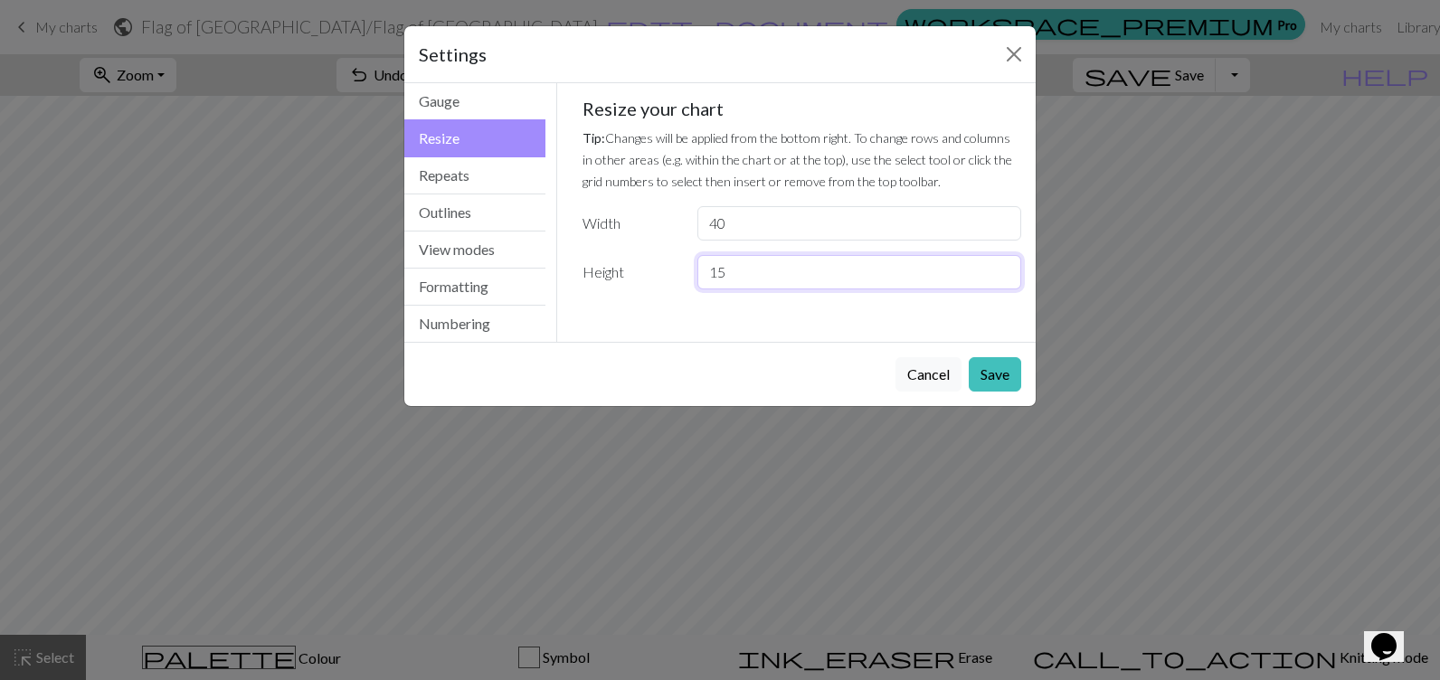
type input "15"
click at [1006, 280] on input "15" at bounding box center [859, 272] width 324 height 34
click at [990, 363] on button "Save" at bounding box center [995, 374] width 52 height 34
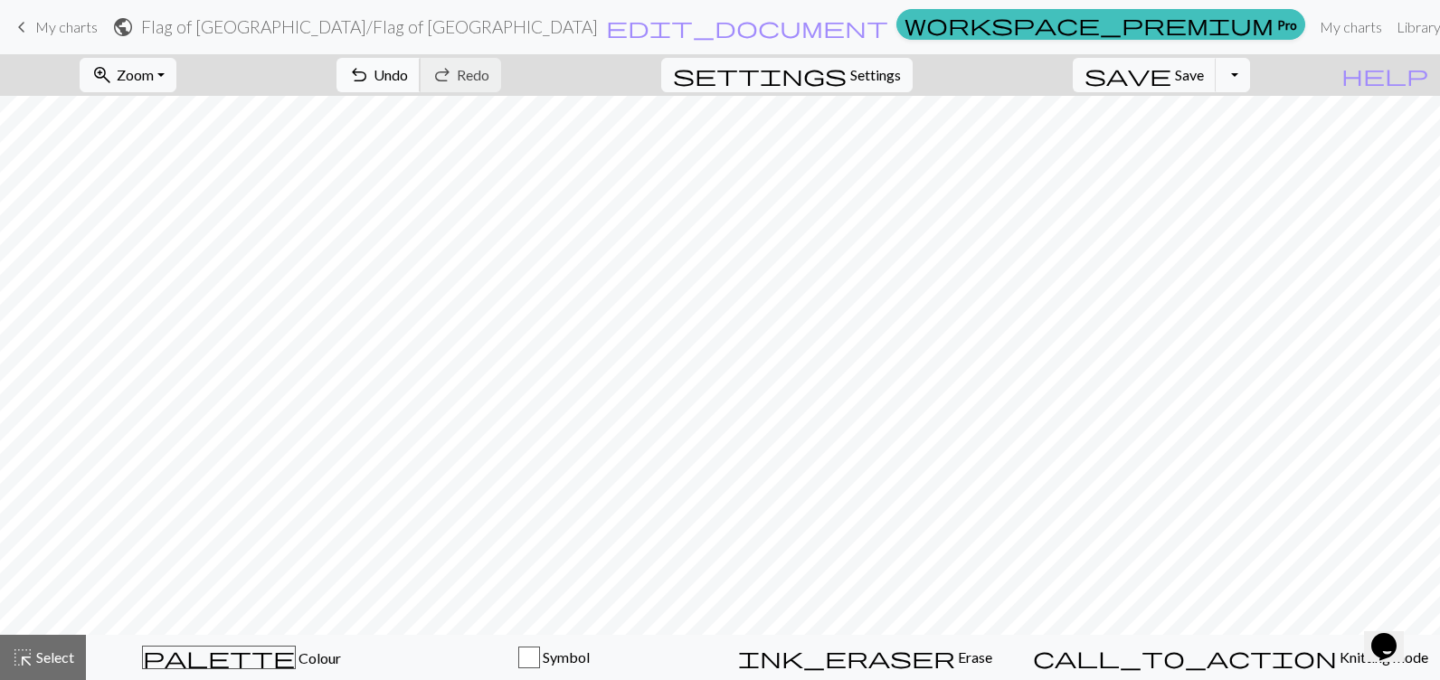
click at [408, 71] on span "Undo" at bounding box center [391, 74] width 34 height 17
click at [901, 81] on span "Settings" at bounding box center [875, 75] width 51 height 22
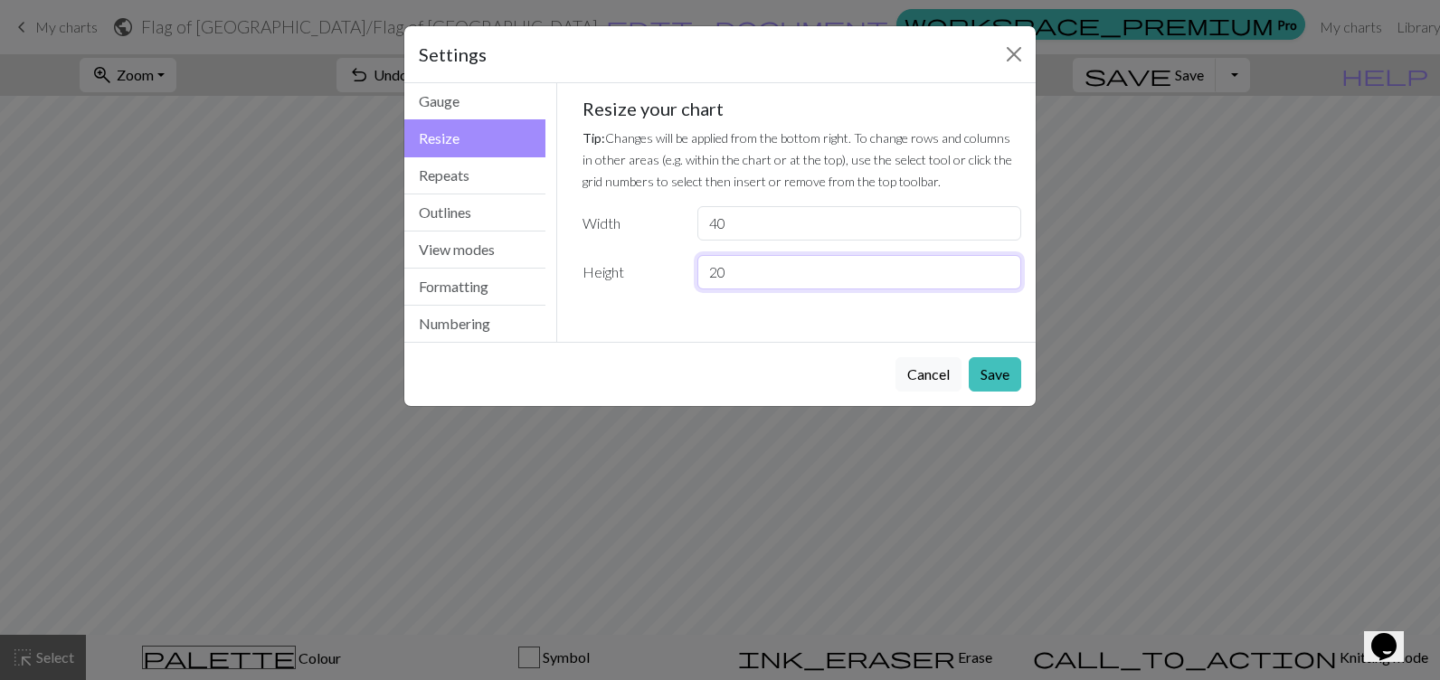
click at [760, 284] on input "20" at bounding box center [859, 272] width 324 height 34
click at [951, 225] on input "40" at bounding box center [859, 223] width 324 height 34
click at [1006, 213] on input "41" at bounding box center [859, 223] width 324 height 34
click at [1006, 213] on input "42" at bounding box center [859, 223] width 324 height 34
type input "43"
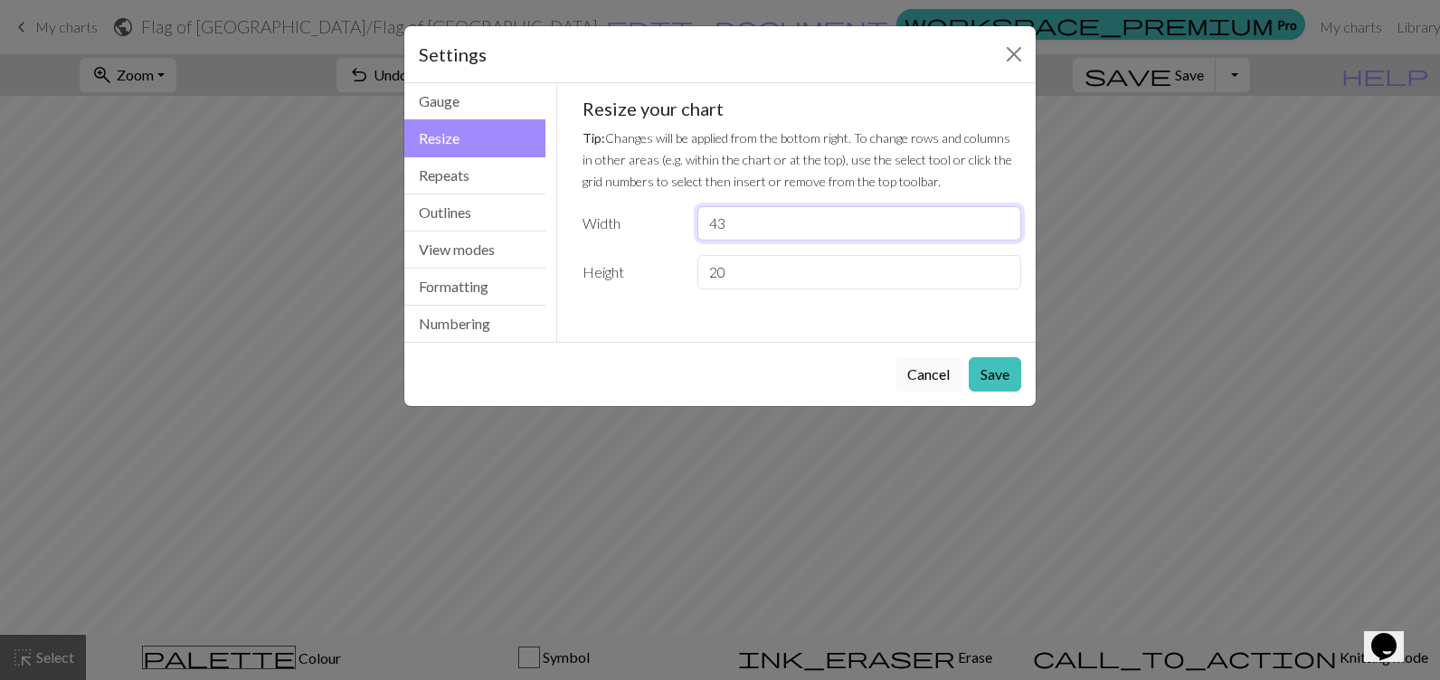
click at [1006, 213] on input "43" at bounding box center [859, 223] width 324 height 34
click at [993, 366] on button "Save" at bounding box center [995, 374] width 52 height 34
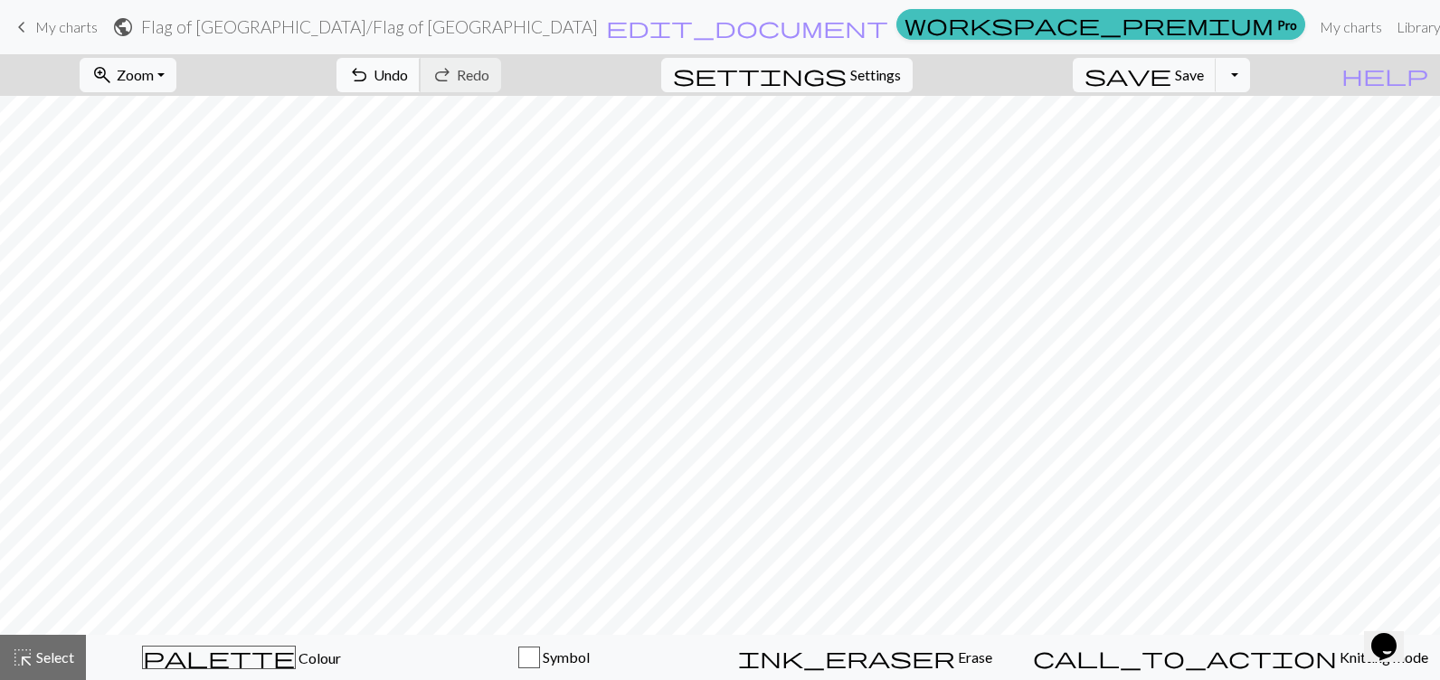
click at [370, 71] on span "undo" at bounding box center [359, 74] width 22 height 25
click at [453, 72] on span "redo" at bounding box center [442, 74] width 22 height 25
click at [874, 91] on button "settings Settings" at bounding box center [786, 75] width 251 height 34
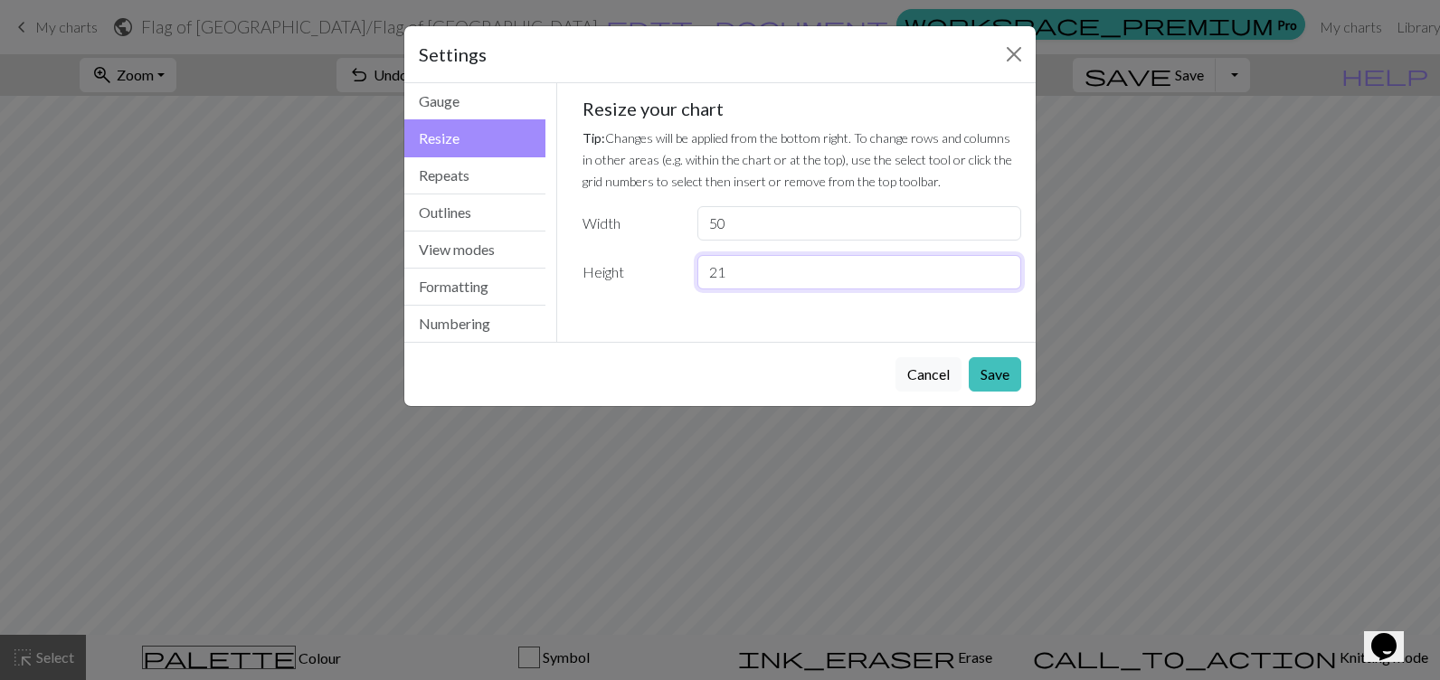
click at [1004, 266] on input "21" at bounding box center [859, 272] width 324 height 34
click at [1004, 266] on input "22" at bounding box center [859, 272] width 324 height 34
type input "23"
click at [1004, 266] on input "23" at bounding box center [859, 272] width 324 height 34
click at [1005, 374] on button "Save" at bounding box center [995, 374] width 52 height 34
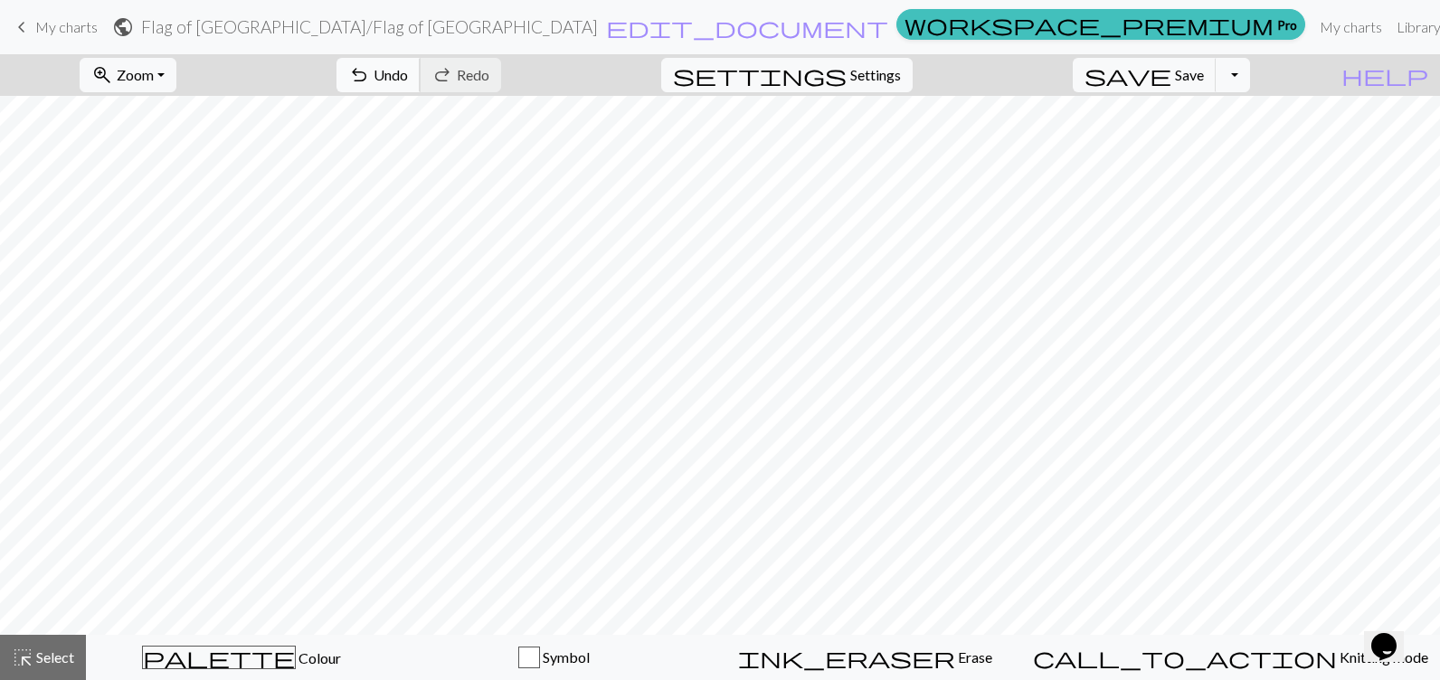
click at [408, 69] on span "Undo" at bounding box center [391, 74] width 34 height 17
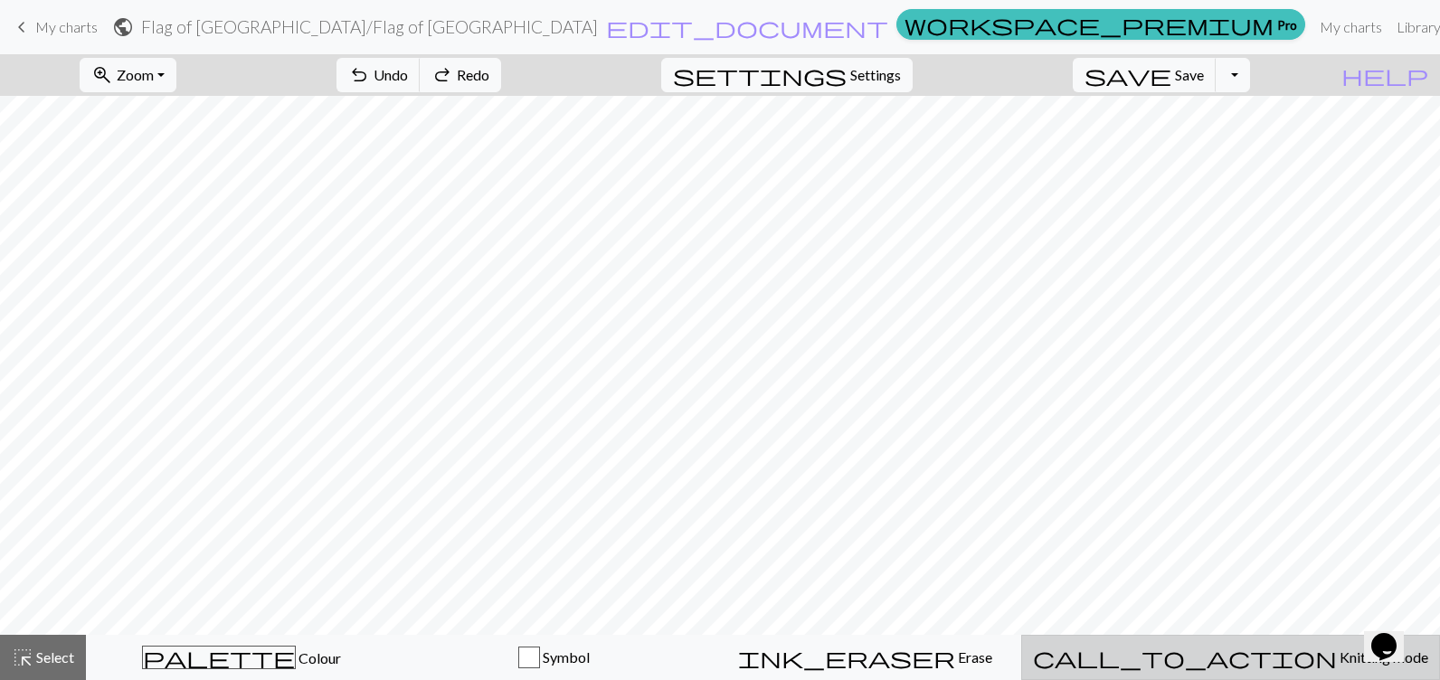
click at [1337, 661] on span "Knitting mode" at bounding box center [1382, 657] width 91 height 17
